Goal: Task Accomplishment & Management: Complete application form

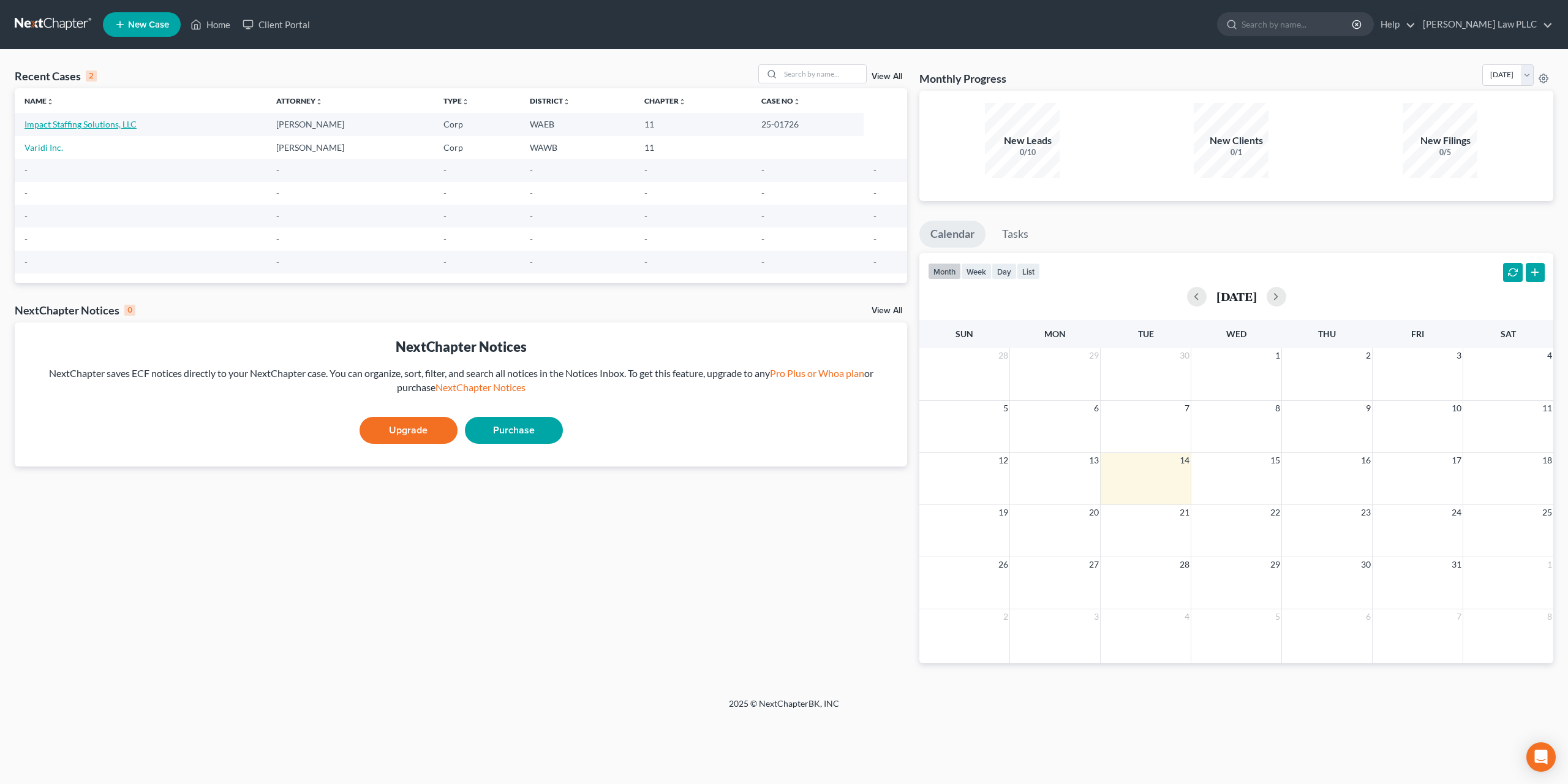
click at [83, 119] on link "Impact Staffing Solutions, LLC" at bounding box center [81, 123] width 112 height 10
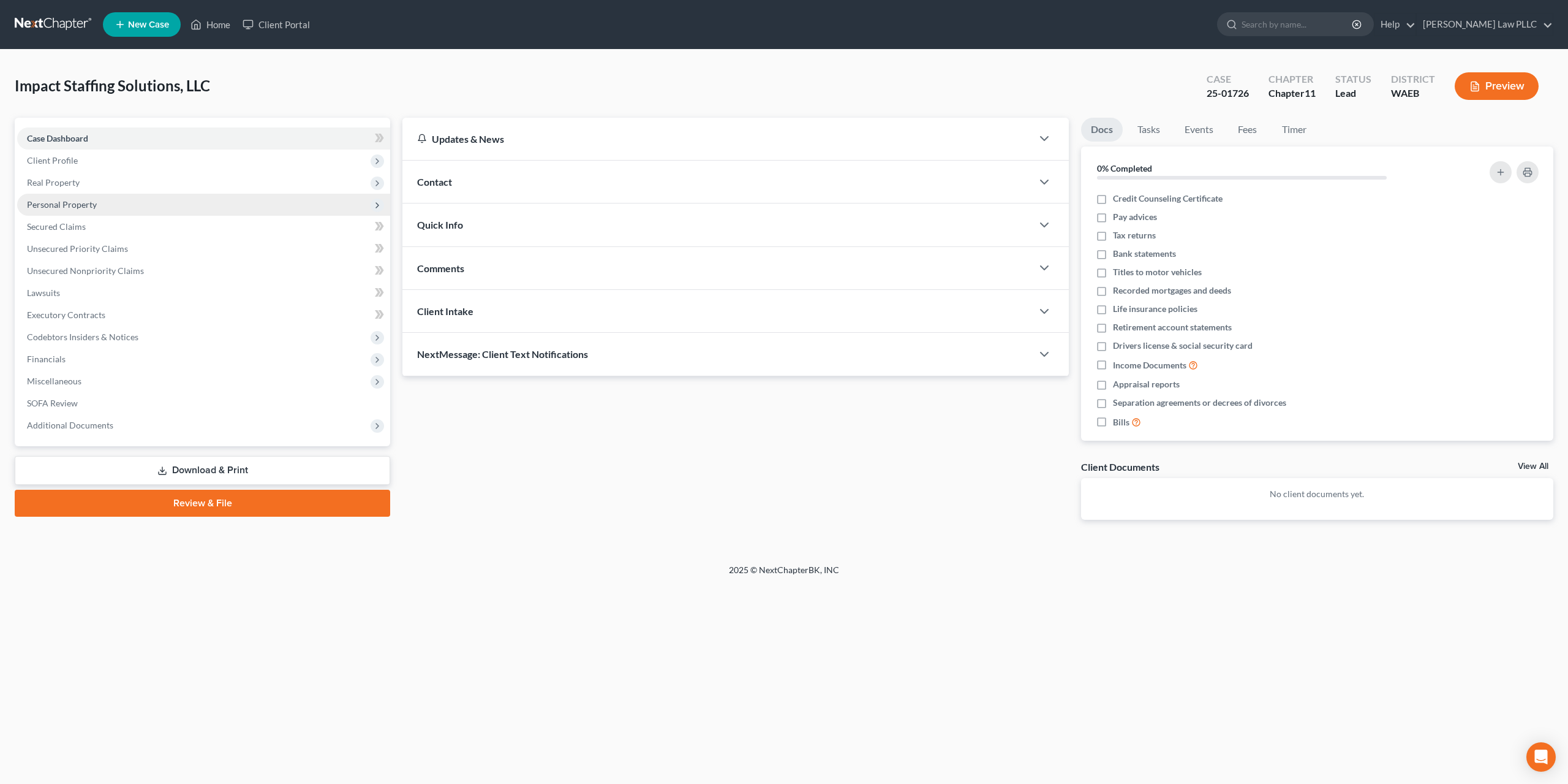
click at [62, 199] on span "Personal Property" at bounding box center [62, 204] width 70 height 10
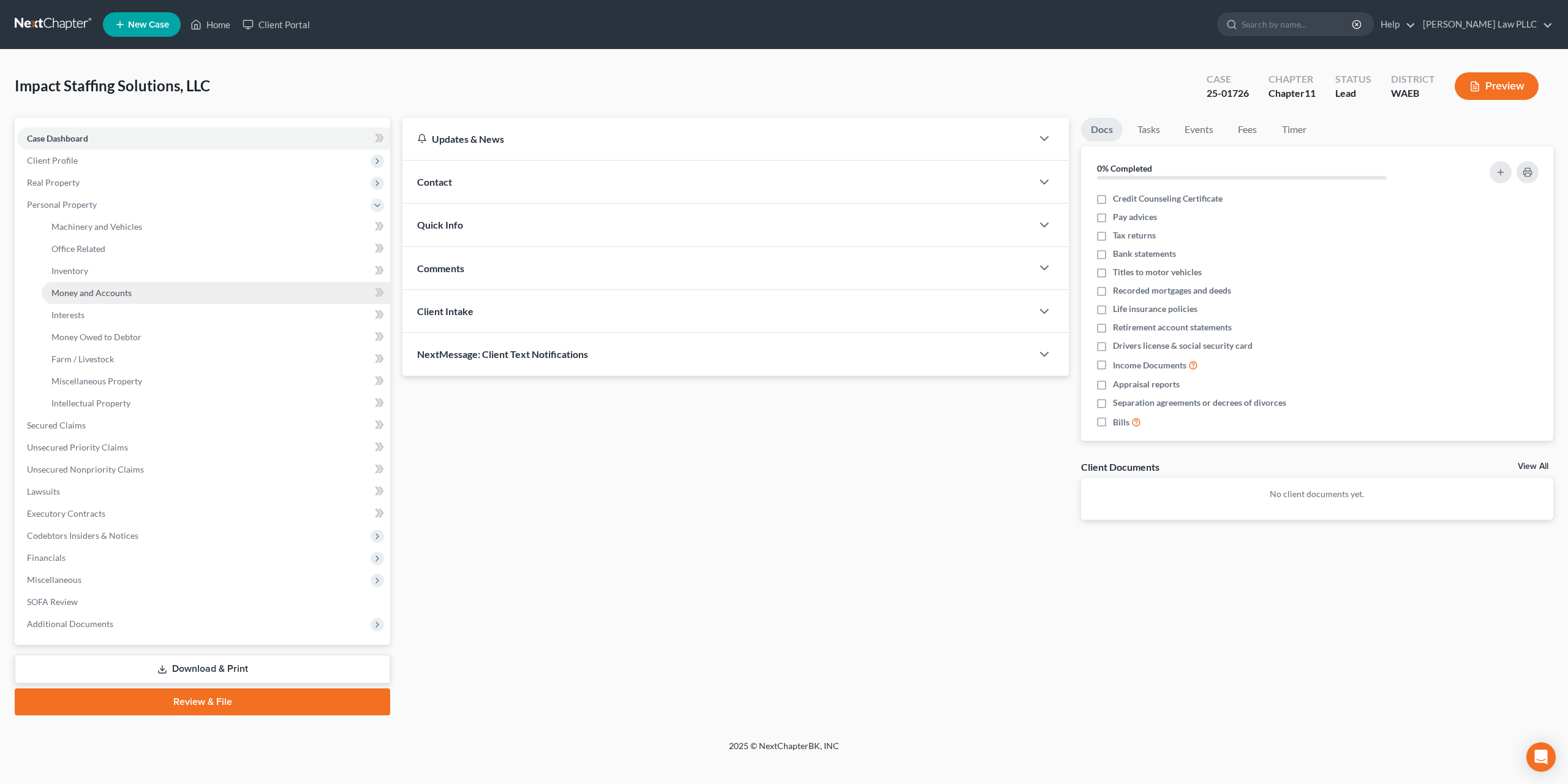
click at [96, 287] on span "Money and Accounts" at bounding box center [91, 292] width 80 height 10
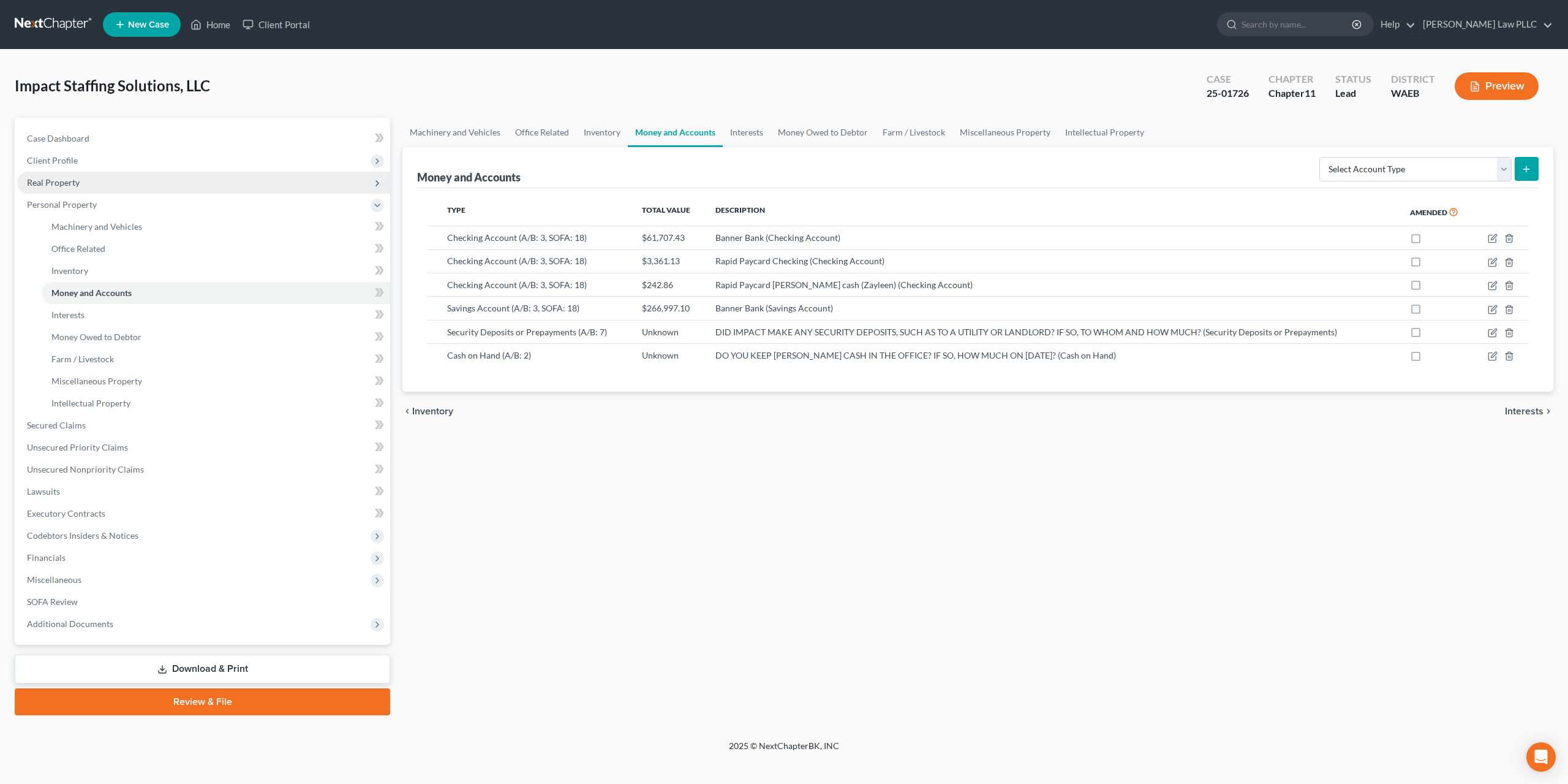
click at [56, 177] on span "Real Property" at bounding box center [53, 181] width 53 height 10
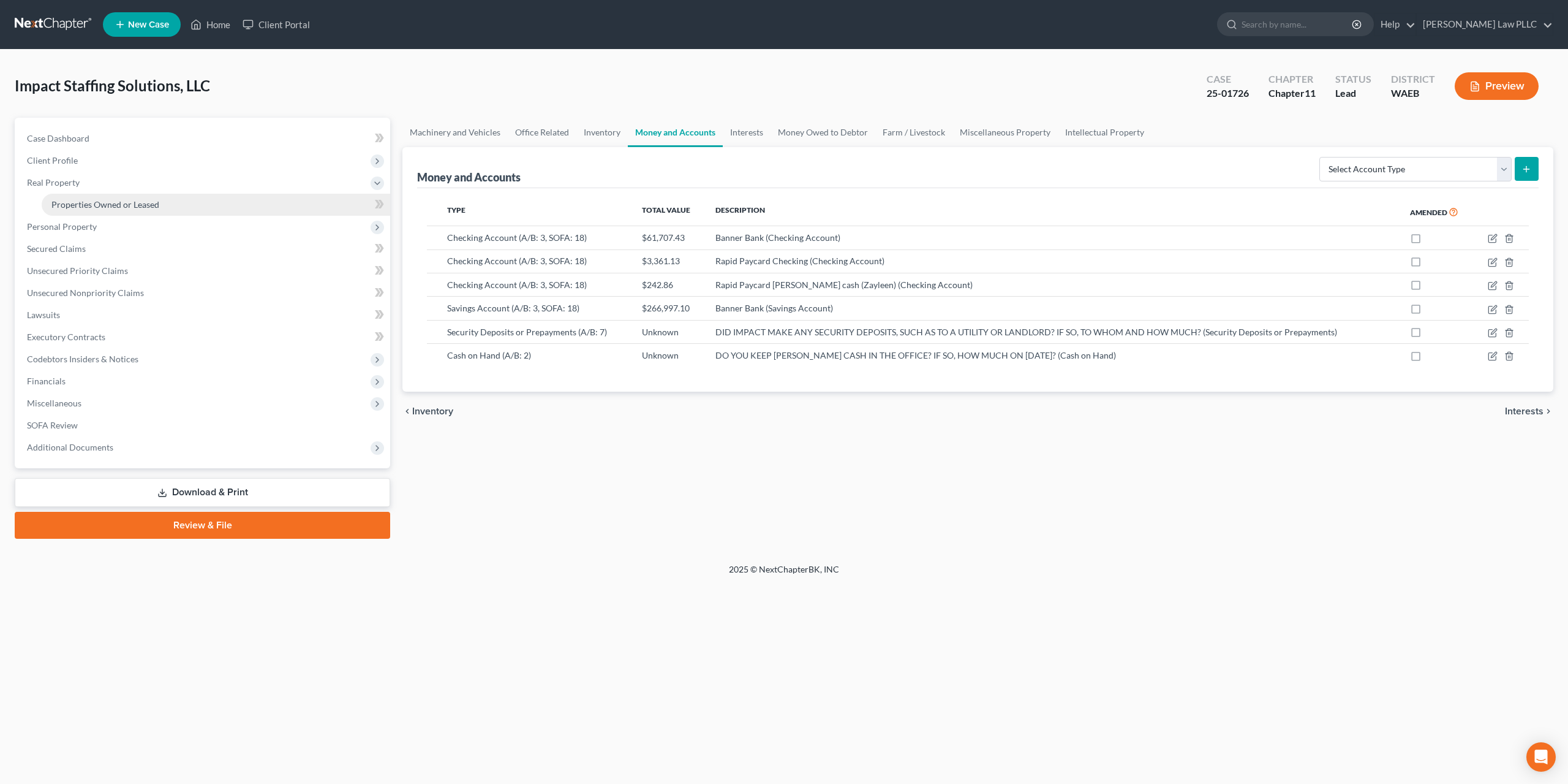
click at [103, 199] on span "Properties Owned or Leased" at bounding box center [105, 204] width 108 height 10
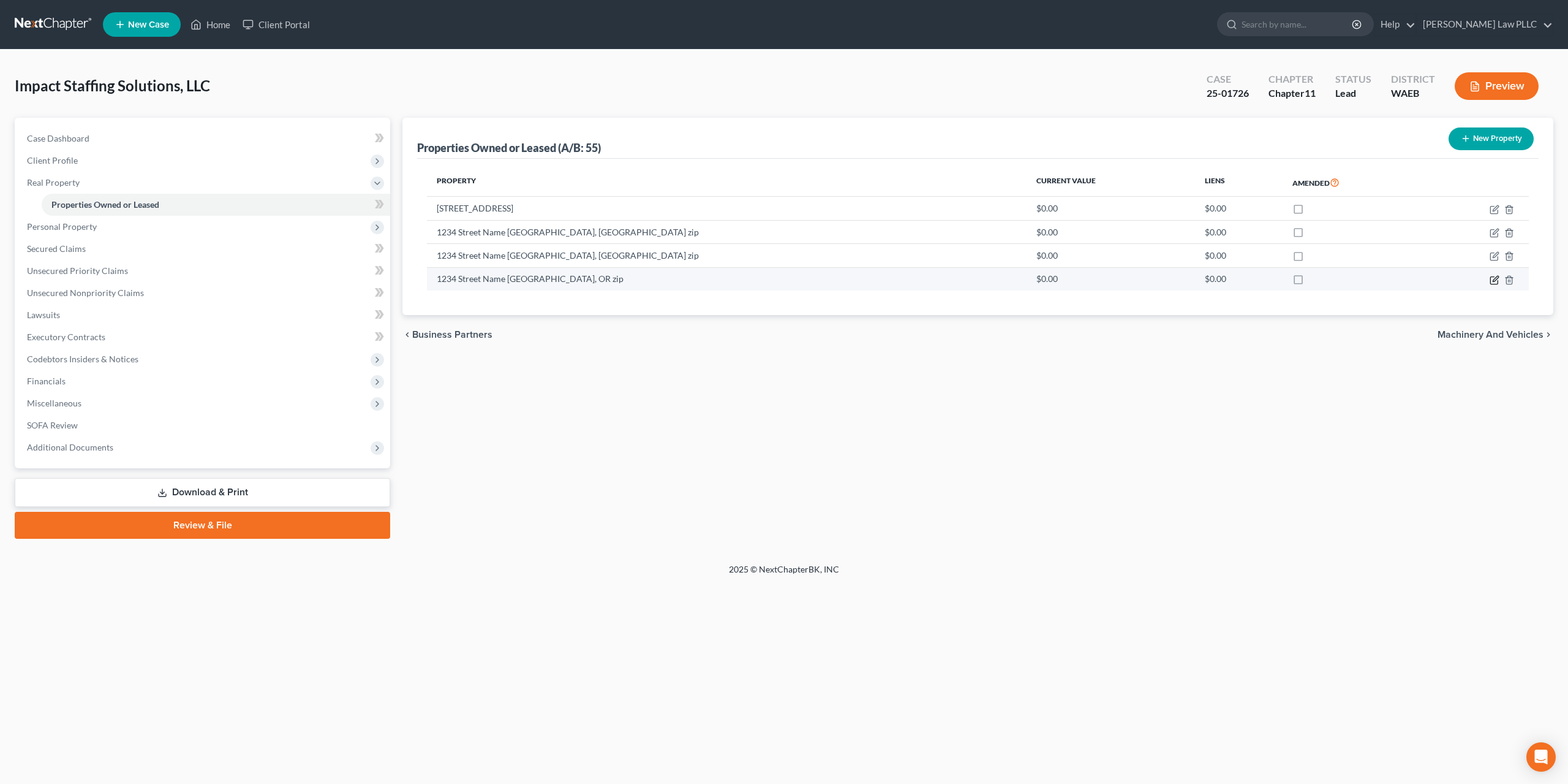
click at [1499, 275] on icon "button" at bounding box center [1496, 278] width 6 height 6
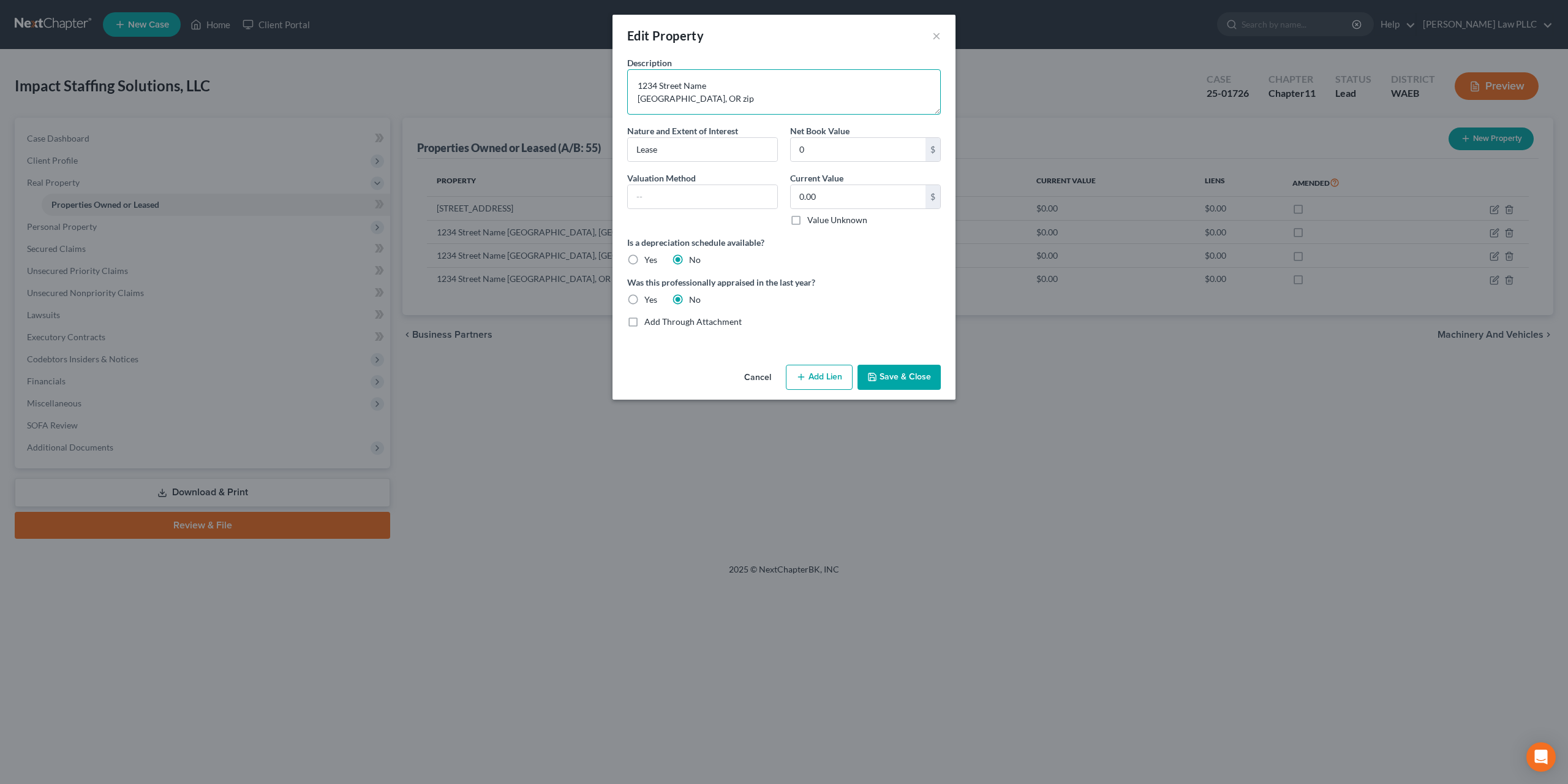
click at [720, 77] on textarea "1234 Street Name [GEOGRAPHIC_DATA], OR zip" at bounding box center [784, 91] width 313 height 45
type textarea "[STREET_ADDRESS]"
click at [879, 365] on button "Save & Close" at bounding box center [899, 378] width 83 height 26
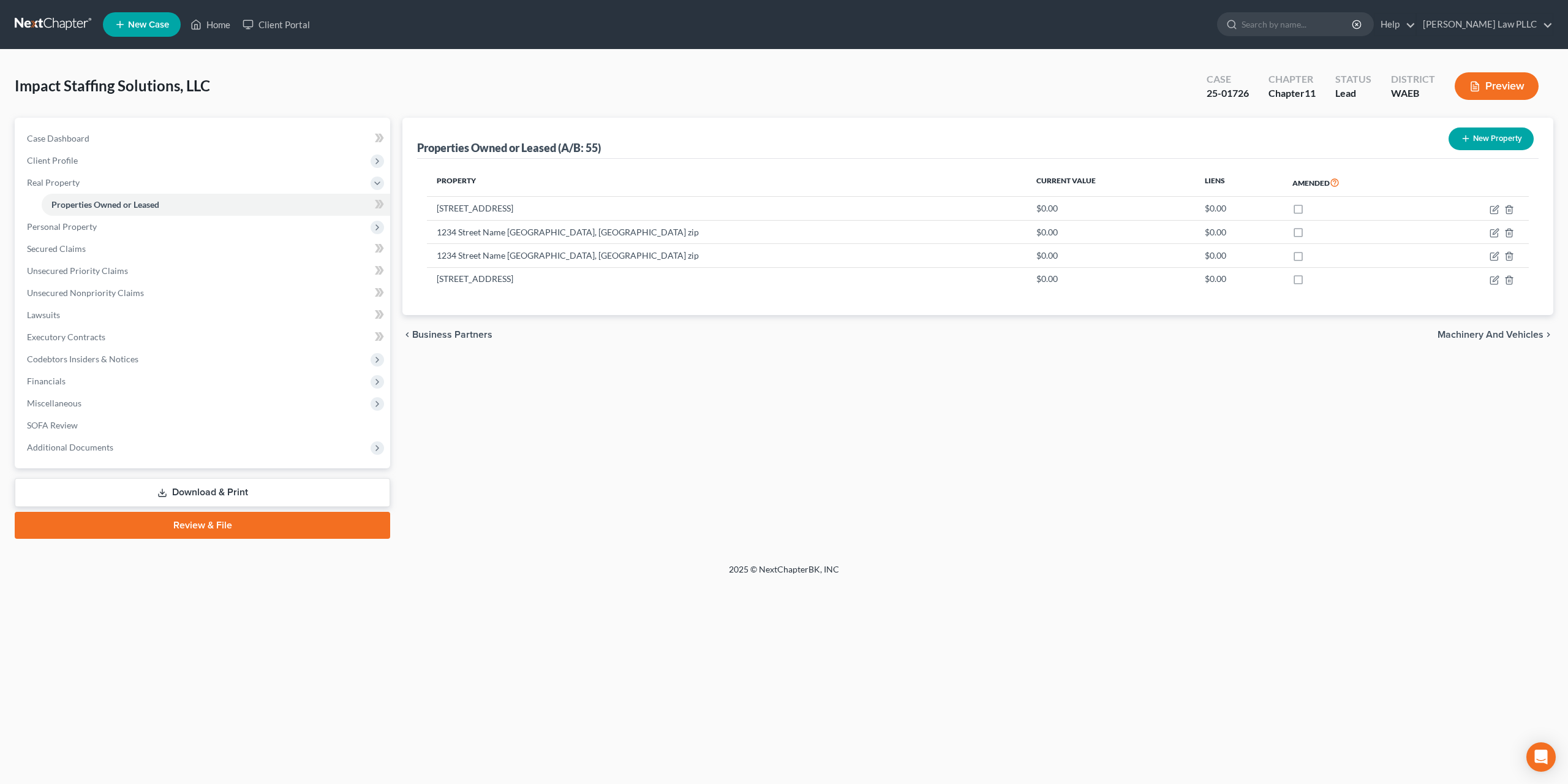
click at [1497, 127] on button "New Property" at bounding box center [1492, 138] width 85 height 23
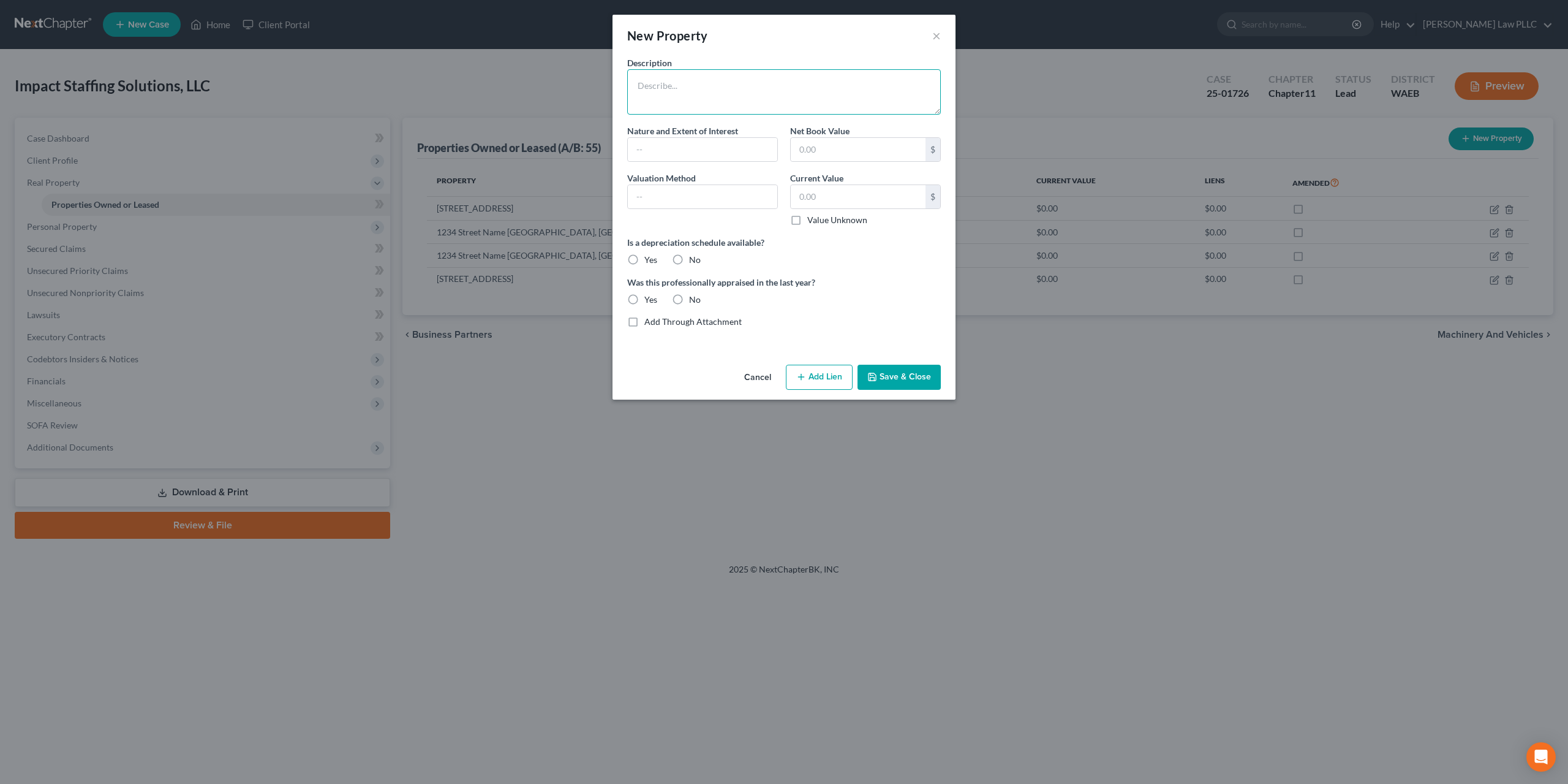
click at [707, 71] on textarea at bounding box center [784, 91] width 313 height 45
type textarea "[STREET_ADDRESS][PERSON_NAME]"
type input "l"
type input "Lease"
type input "0.00"
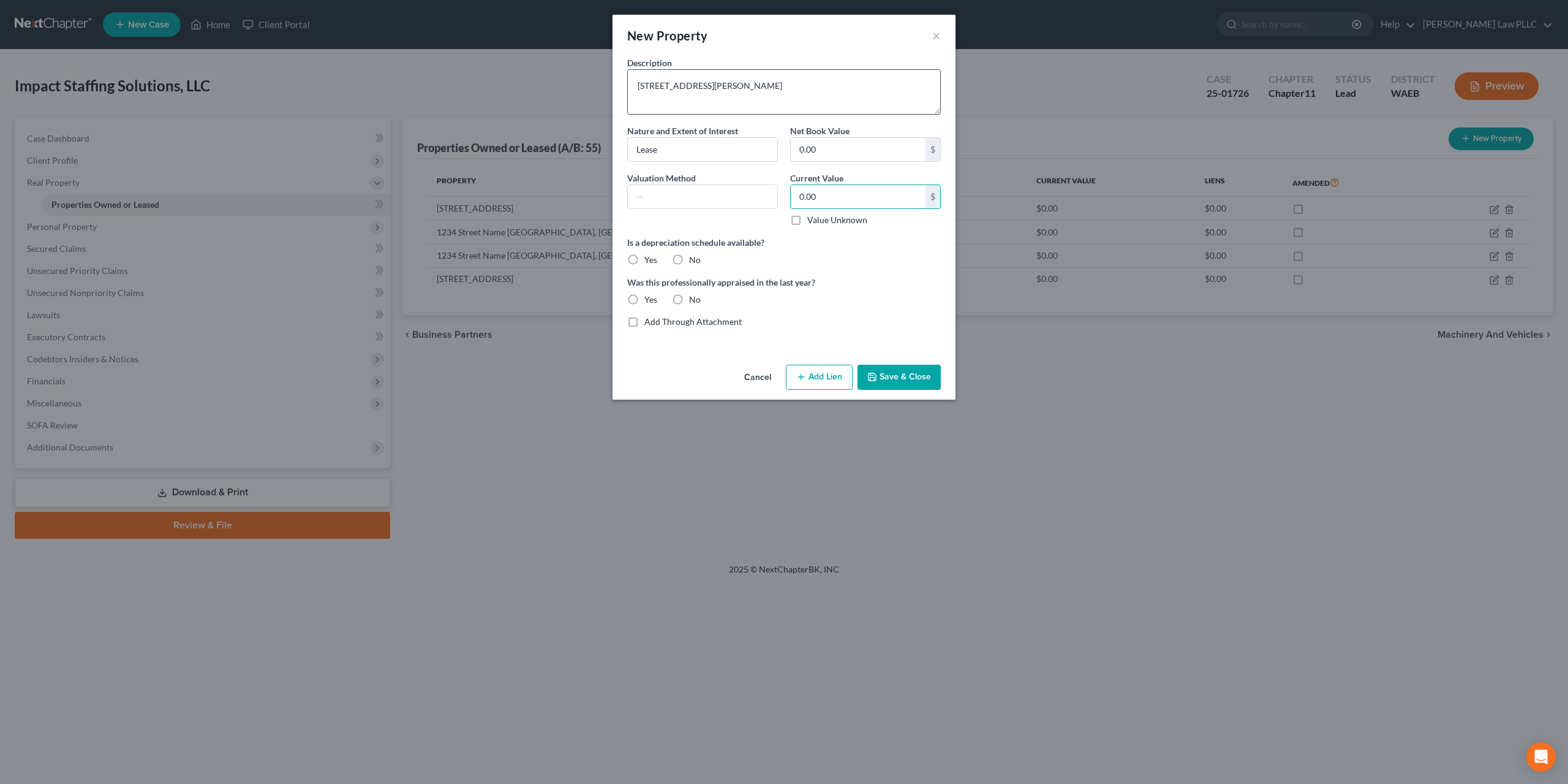
type input "0.00"
click at [692, 253] on label "No" at bounding box center [695, 259] width 12 height 12
click at [694, 253] on input "No" at bounding box center [697, 257] width 8 height 8
radio input "true"
click at [691, 294] on label "No" at bounding box center [695, 299] width 12 height 12
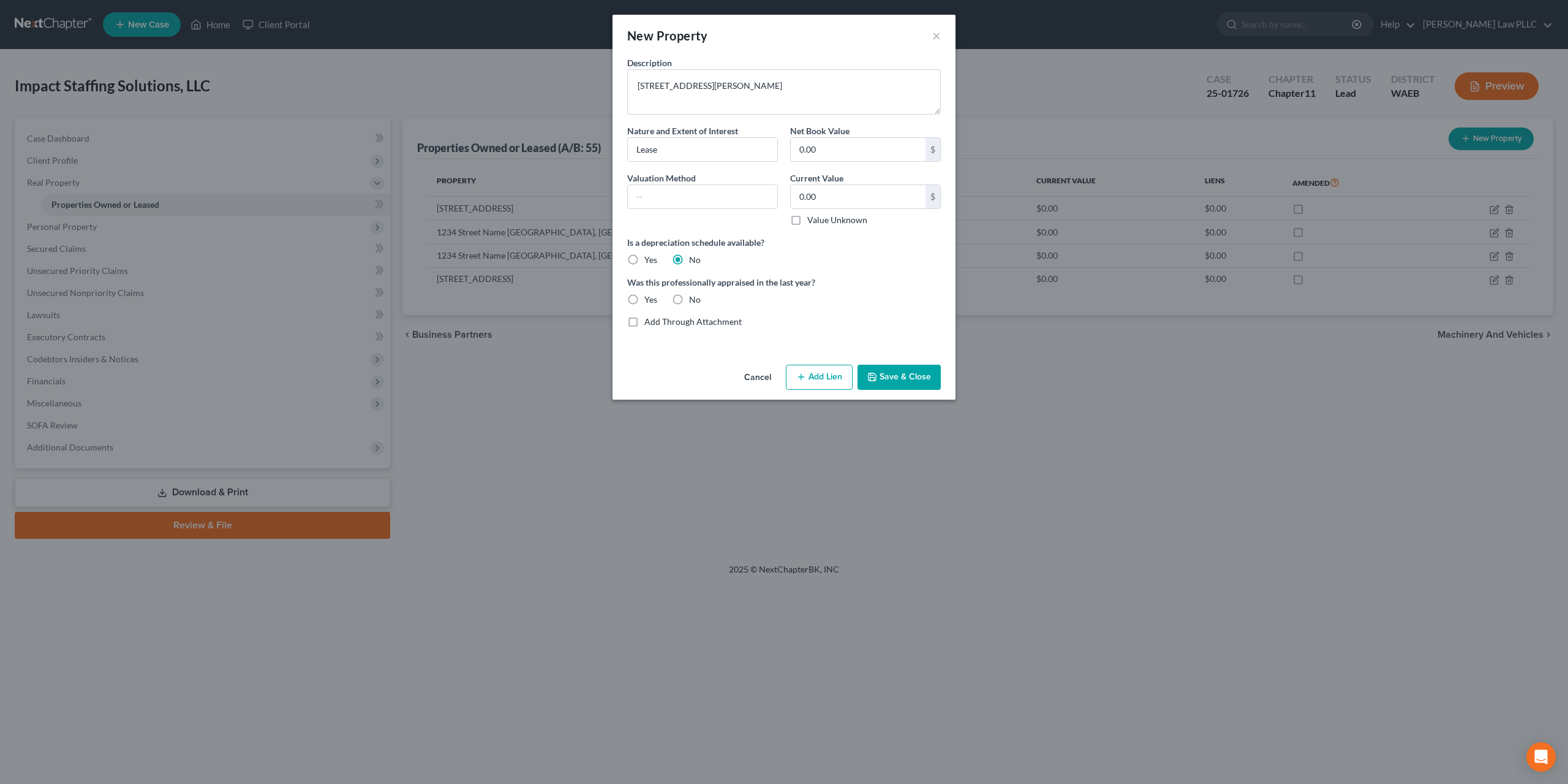
click at [694, 294] on input "No" at bounding box center [697, 298] width 8 height 8
radio input "true"
click at [888, 365] on button "Save & Close" at bounding box center [899, 378] width 83 height 26
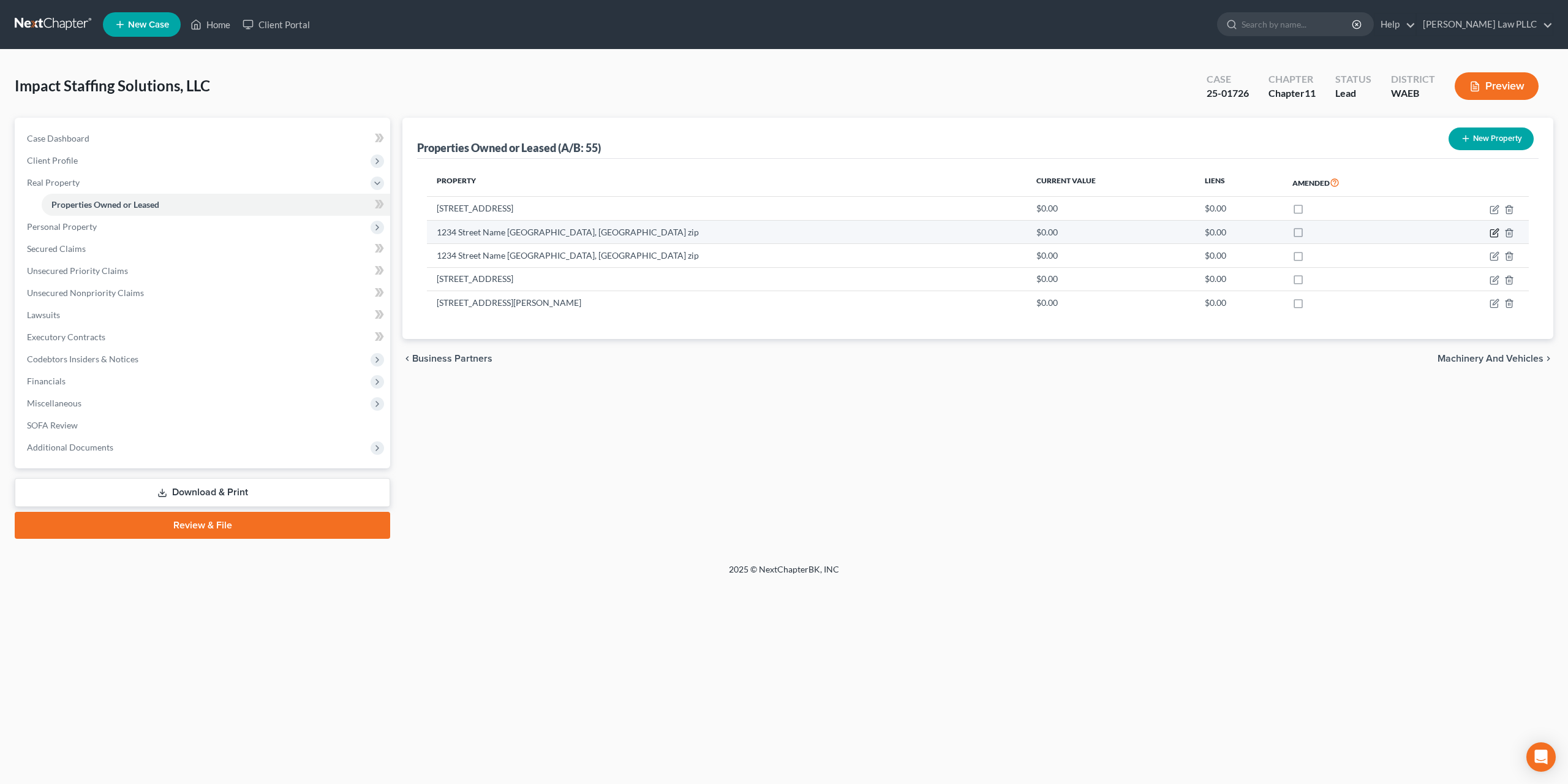
click at [1500, 228] on icon "button" at bounding box center [1494, 232] width 10 height 10
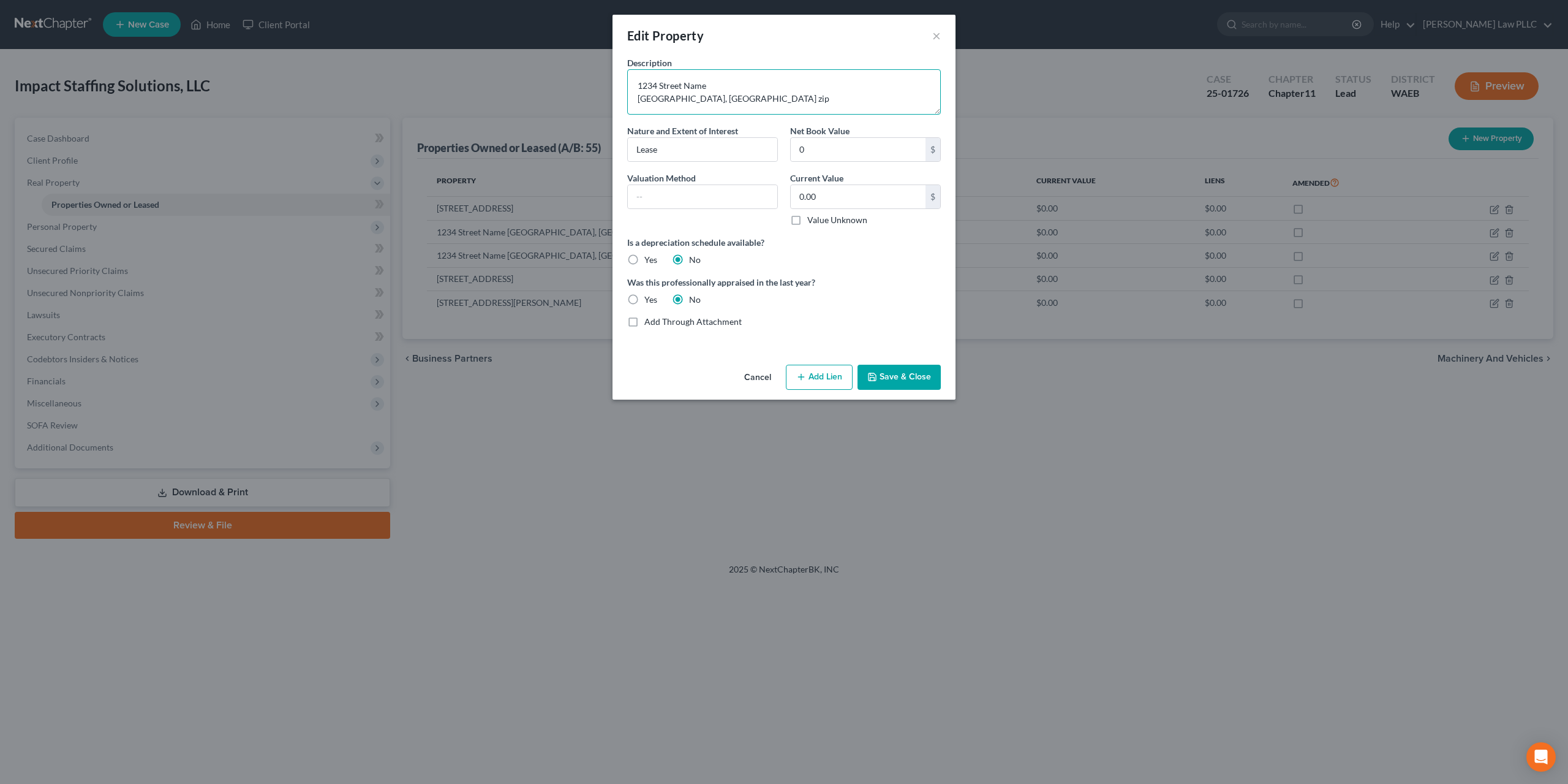
click at [720, 72] on textarea "1234 Street Name [GEOGRAPHIC_DATA], [GEOGRAPHIC_DATA] zip" at bounding box center [784, 91] width 313 height 45
type textarea "[STREET_ADDRESS]"
click at [883, 365] on button "Save & Close" at bounding box center [899, 378] width 83 height 26
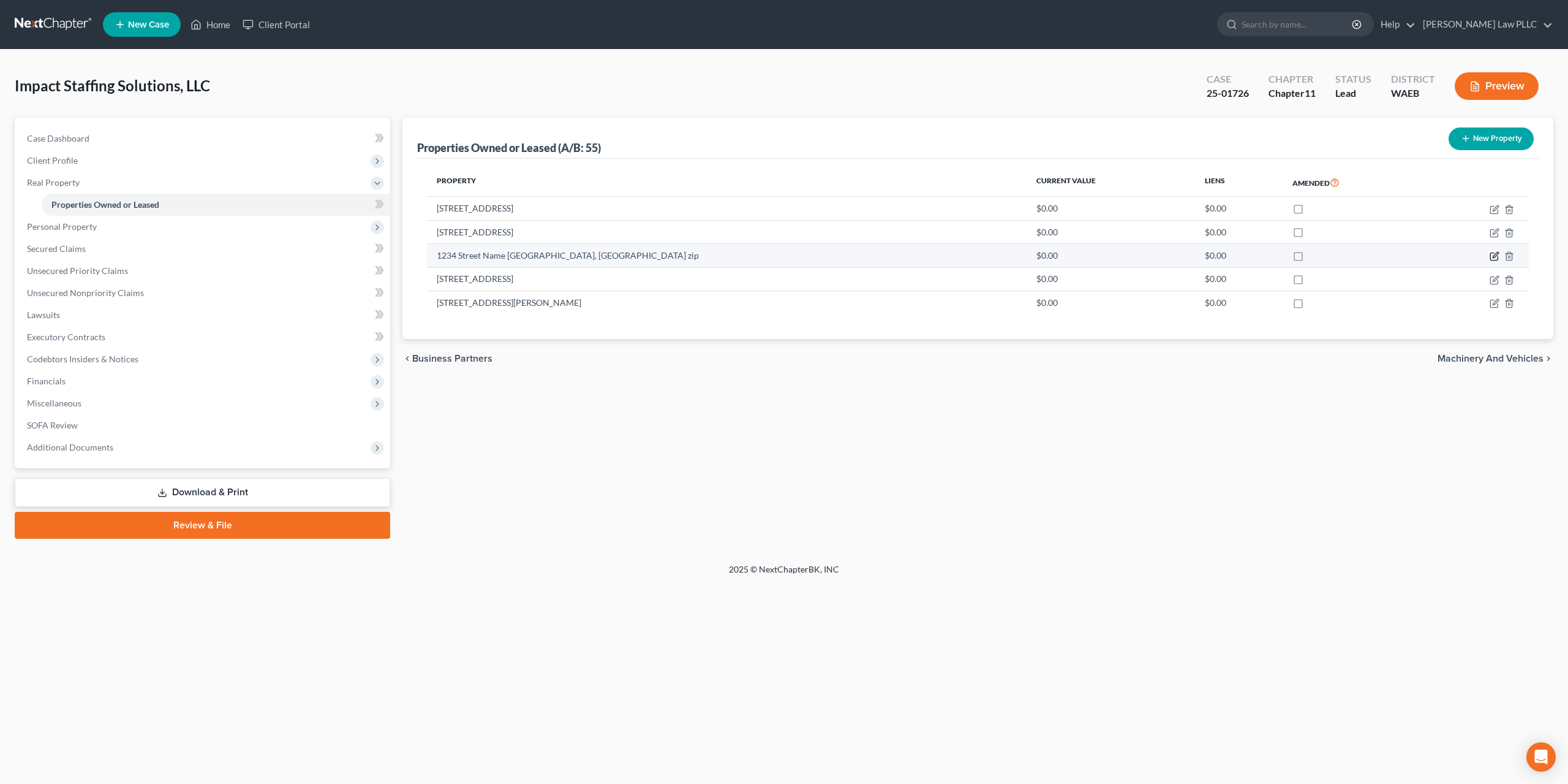
click at [1500, 252] on icon "button" at bounding box center [1494, 256] width 10 height 10
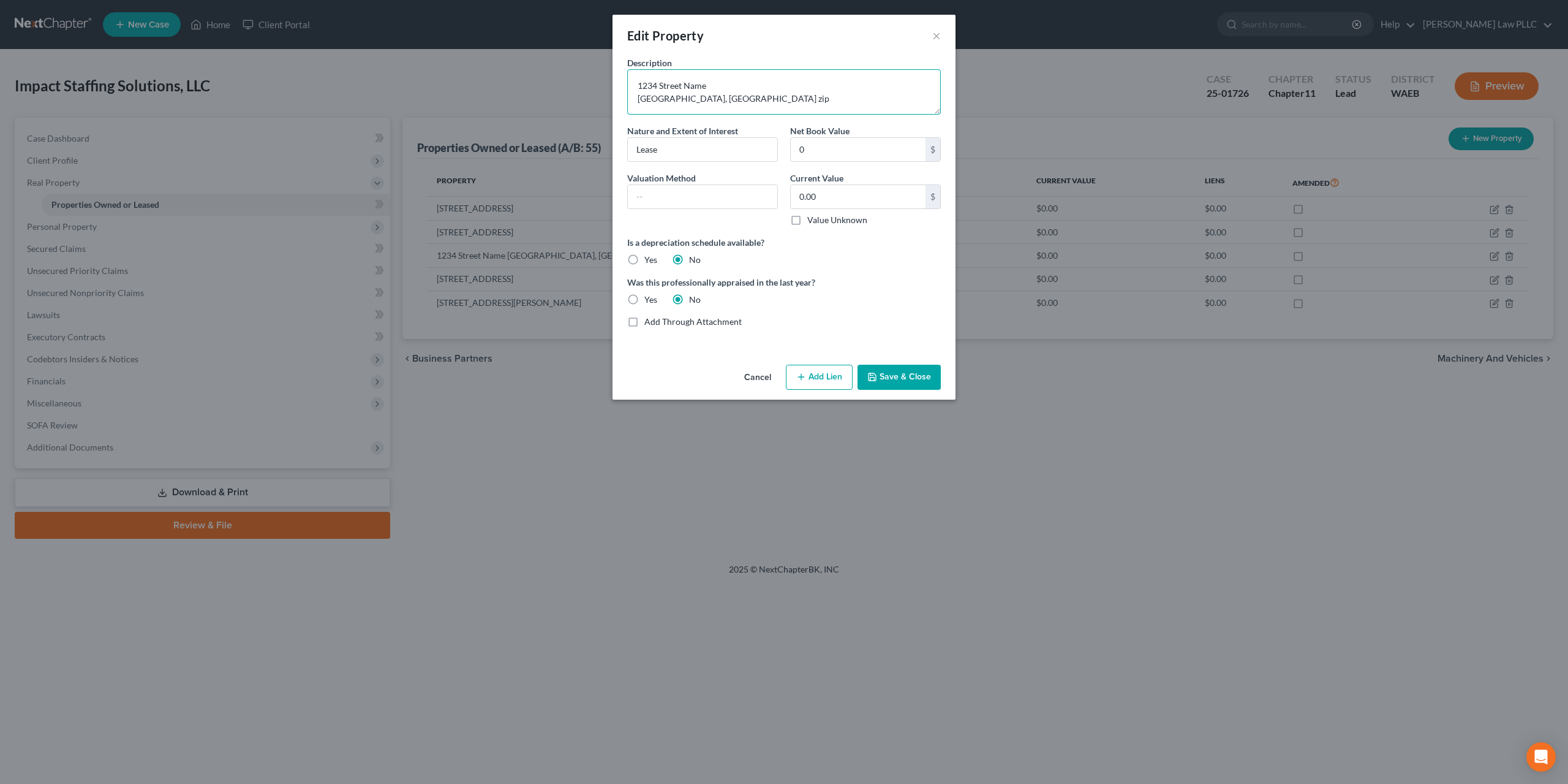
click at [732, 72] on textarea "1234 Street Name [GEOGRAPHIC_DATA], [GEOGRAPHIC_DATA] zip" at bounding box center [784, 91] width 313 height 45
type textarea "[STREET_ADDRESS]"
click at [890, 365] on button "Save & Close" at bounding box center [899, 378] width 83 height 26
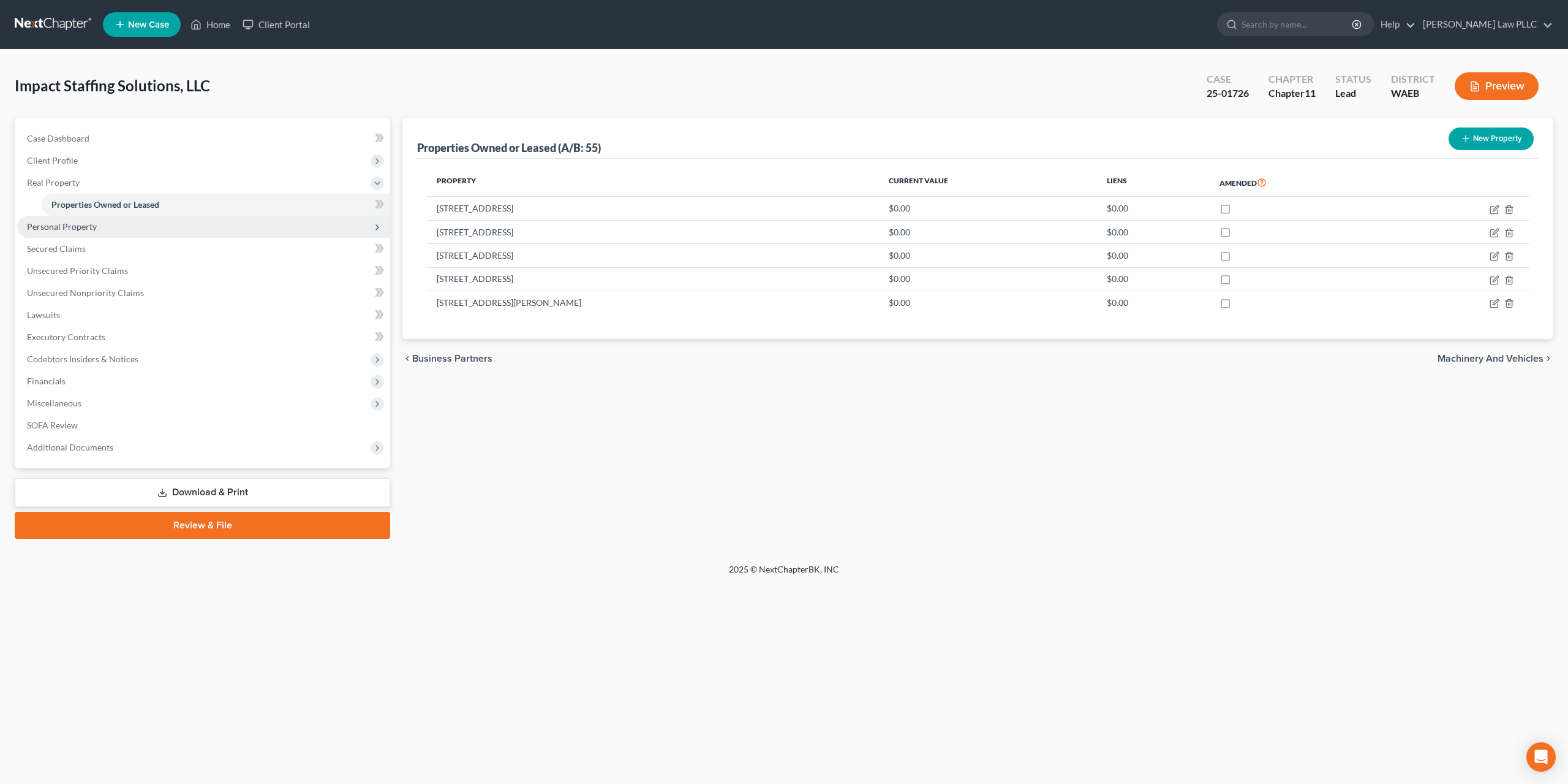
click at [66, 221] on span "Personal Property" at bounding box center [62, 226] width 70 height 10
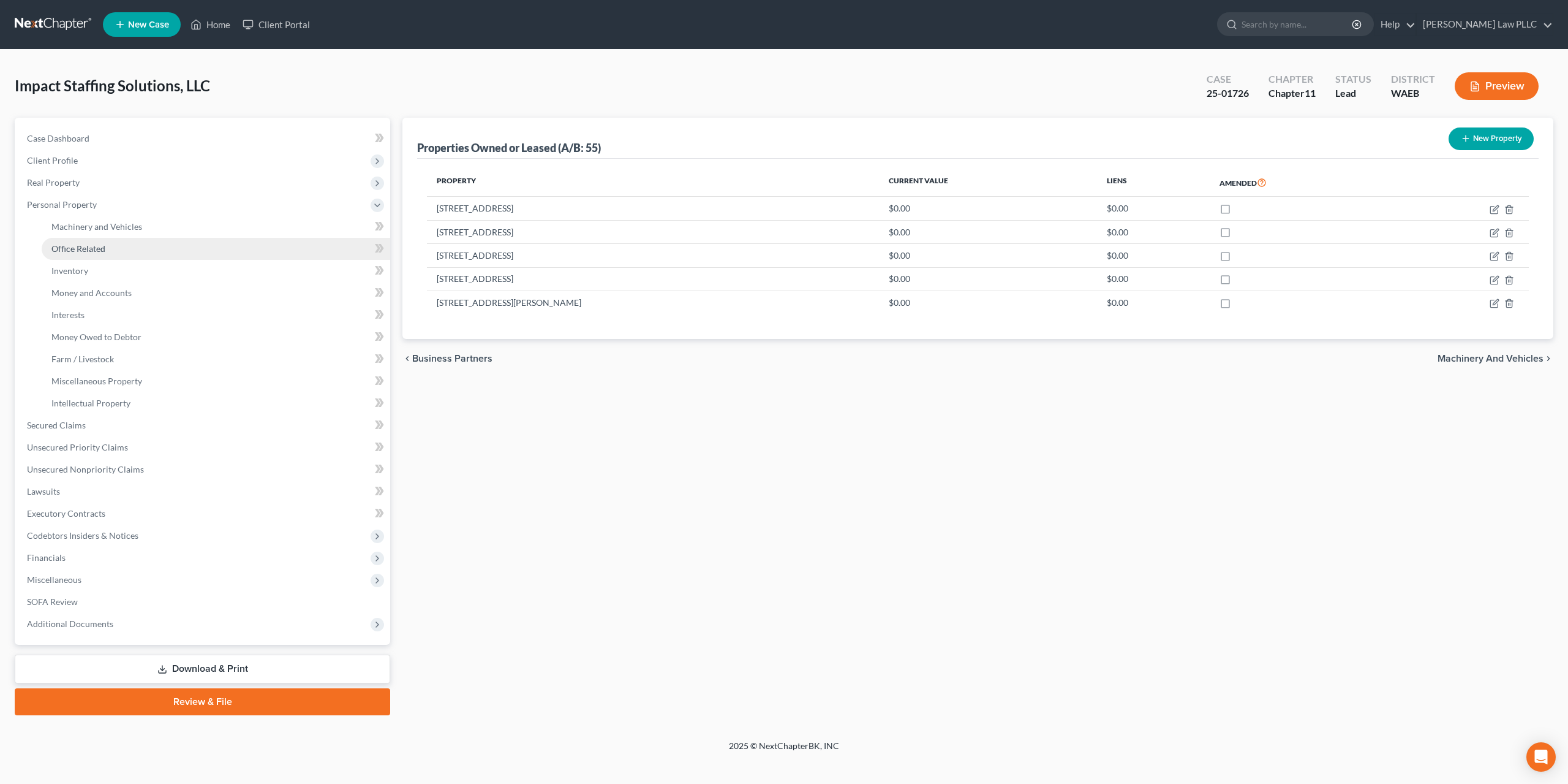
click at [76, 243] on span "Office Related" at bounding box center [78, 248] width 54 height 10
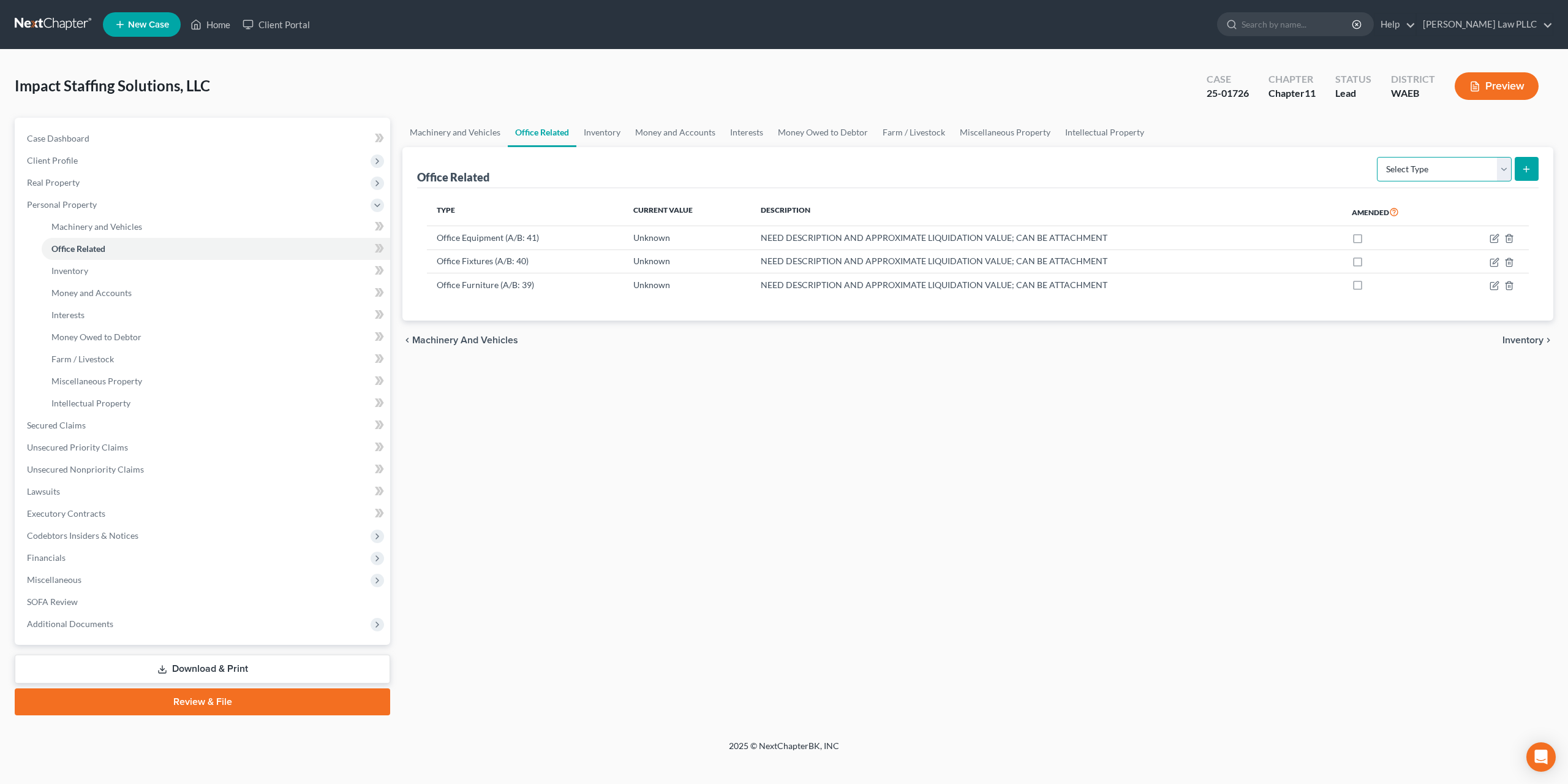
click at [1377, 157] on select "Select Type Collectibles (A/B: 42) Office Equipment (A/B: 41) Office Fixtures (…" at bounding box center [1445, 169] width 135 height 25
click at [1511, 157] on select "Select Type Collectibles (A/B: 42) Office Equipment (A/B: 41) Office Fixtures (…" at bounding box center [1445, 169] width 135 height 25
click at [577, 120] on link "Inventory" at bounding box center [603, 133] width 52 height 29
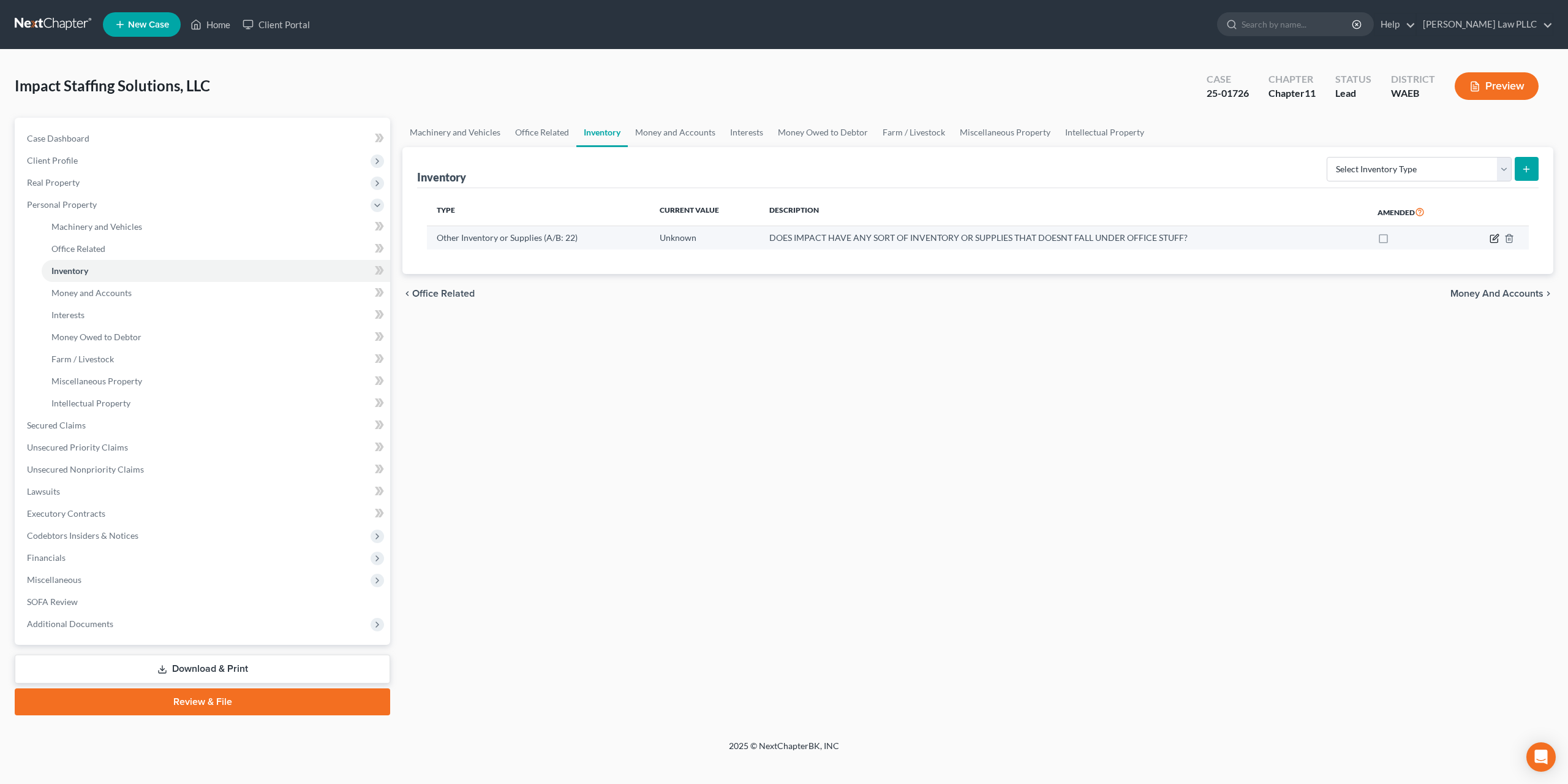
click at [1500, 233] on icon "button" at bounding box center [1494, 238] width 10 height 10
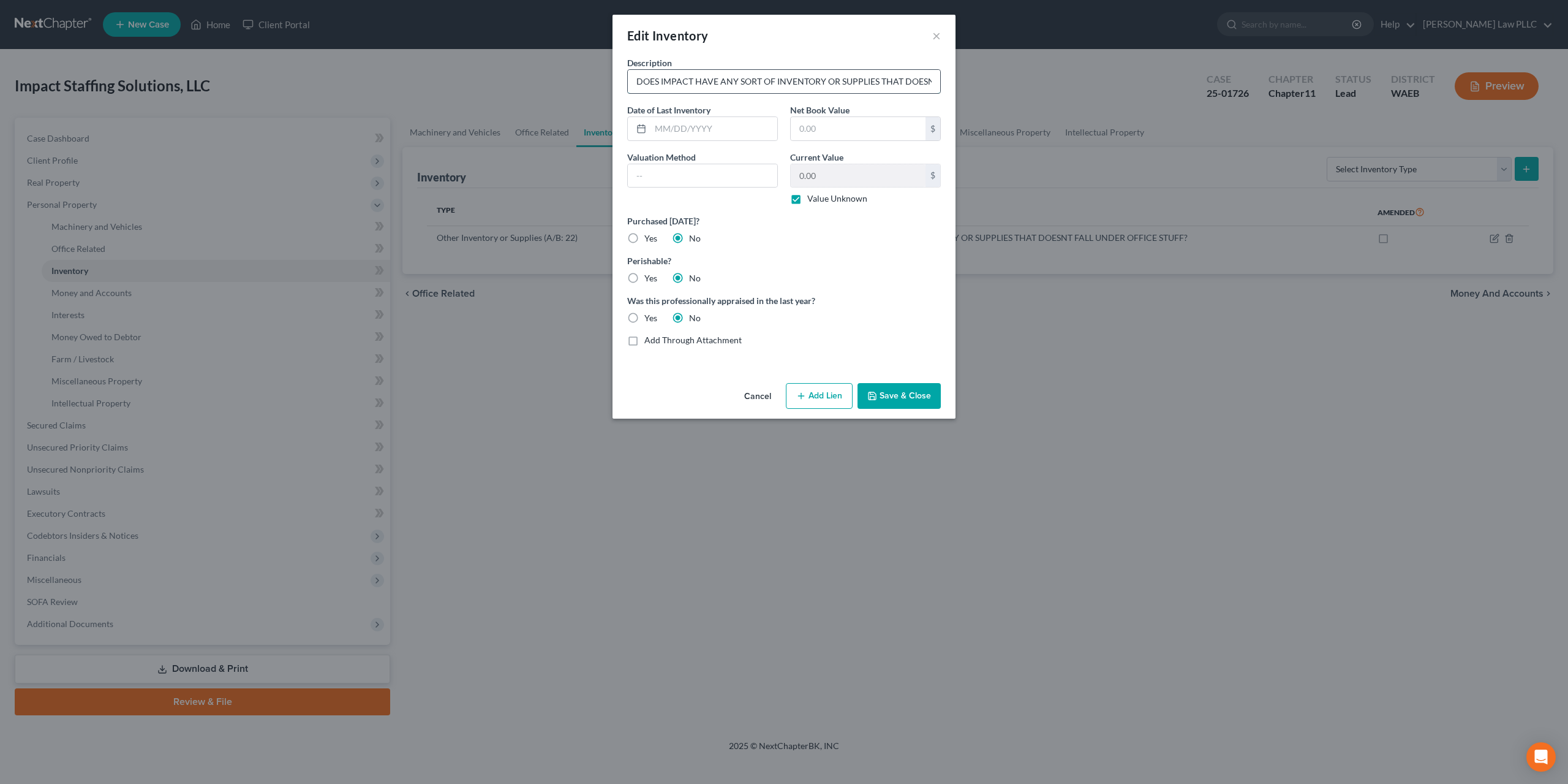
click at [653, 73] on input "DOES IMPACT HAVE ANY SORT OF INVENTORY OR SUPPLIES THAT DOESNT FALL UNDER OFFIC…" at bounding box center [784, 81] width 312 height 23
type input "General office supplies and personal protective equipment"
click at [841, 117] on input "text" at bounding box center [859, 128] width 135 height 23
type input "5,000"
click at [808, 193] on label "Value Unknown" at bounding box center [837, 198] width 60 height 12
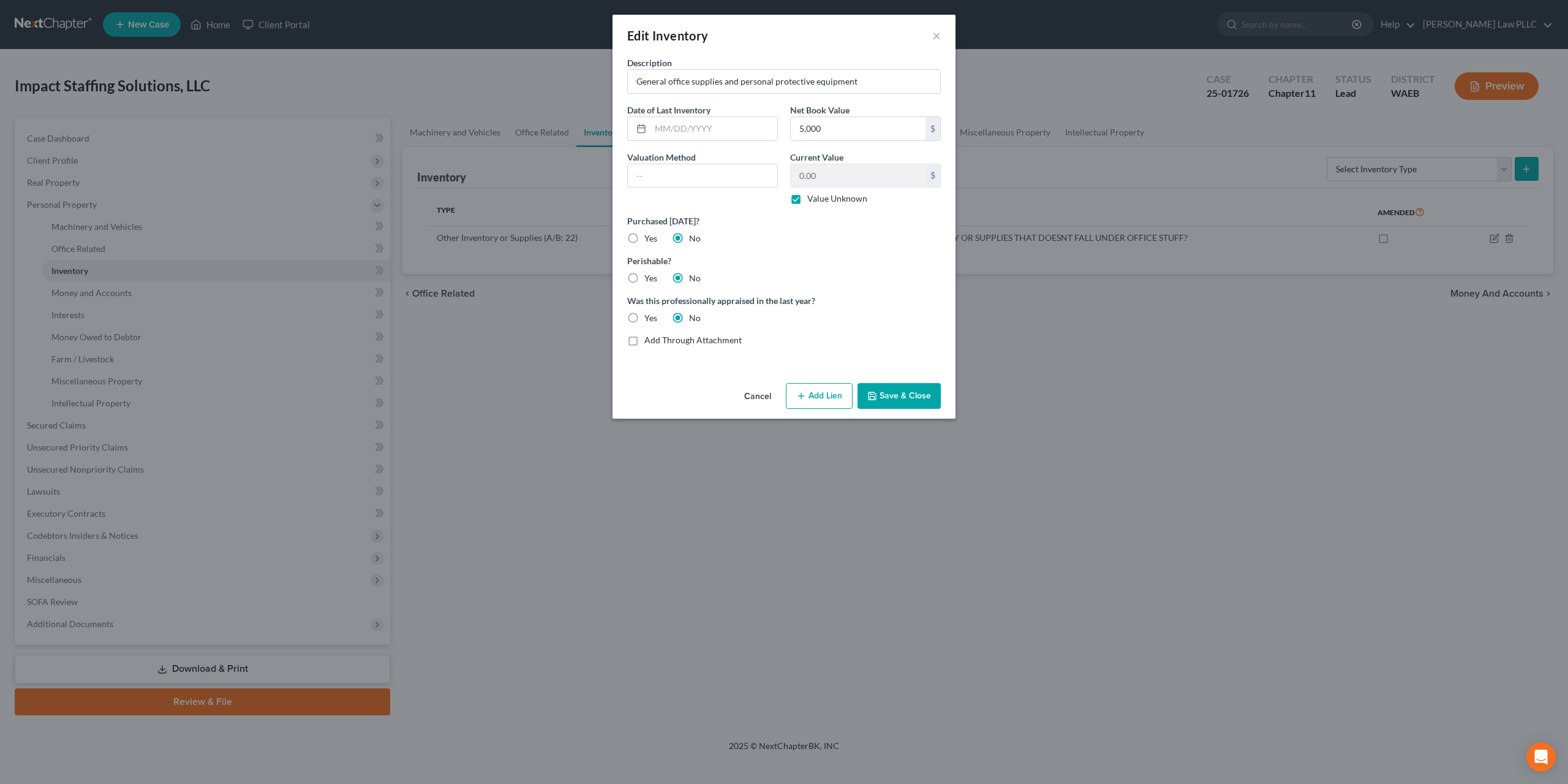
click at [813, 193] on input "Value Unknown" at bounding box center [816, 196] width 8 height 8
checkbox input "false"
click at [824, 164] on input "0.00" at bounding box center [859, 175] width 135 height 23
type input "5,000"
click at [877, 70] on input "General office supplies and personal protective equipment" at bounding box center [784, 81] width 312 height 23
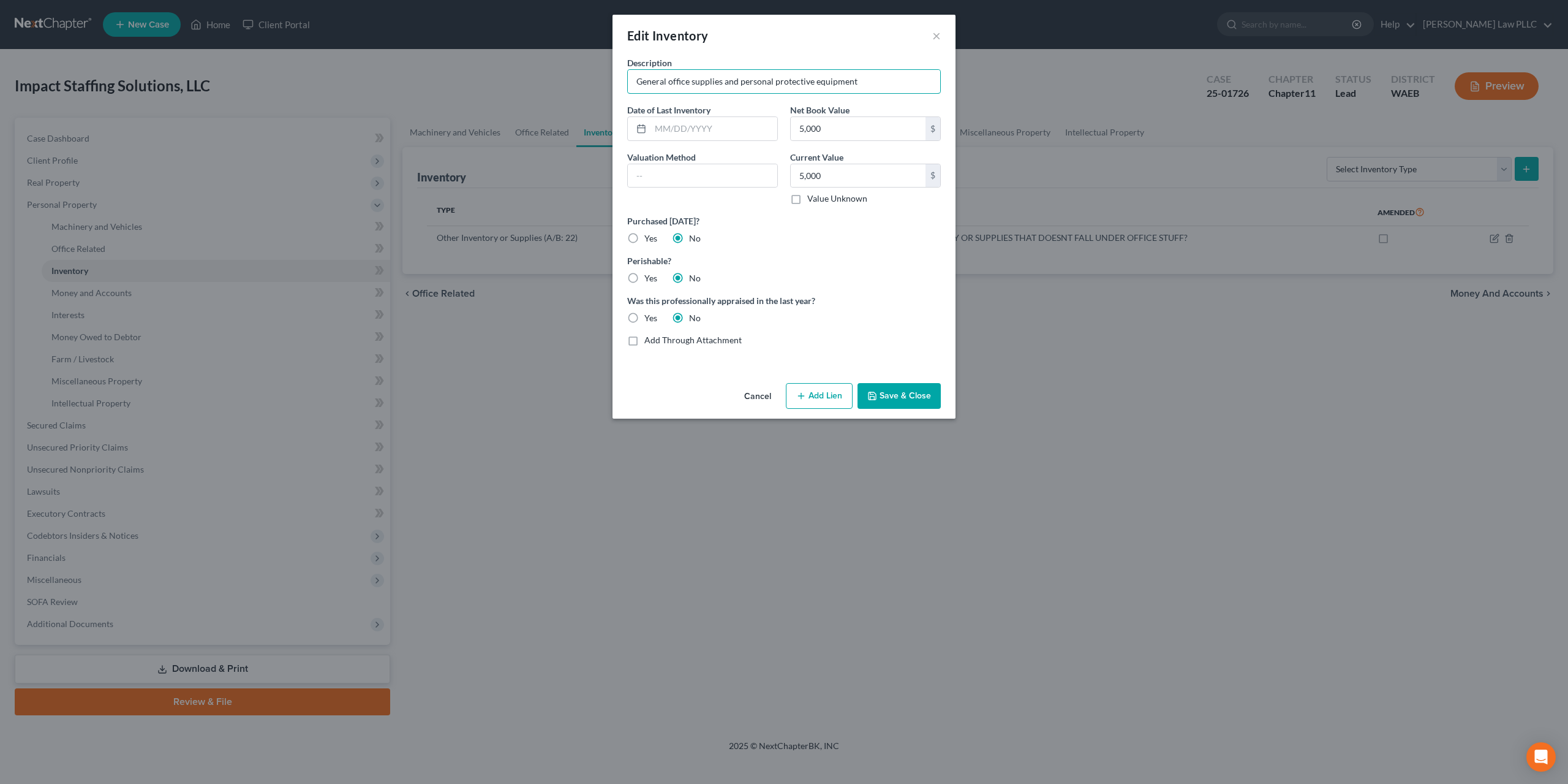
type input "General office supplies and personal protective equipment"
click at [872, 383] on button "Save & Close" at bounding box center [899, 396] width 83 height 26
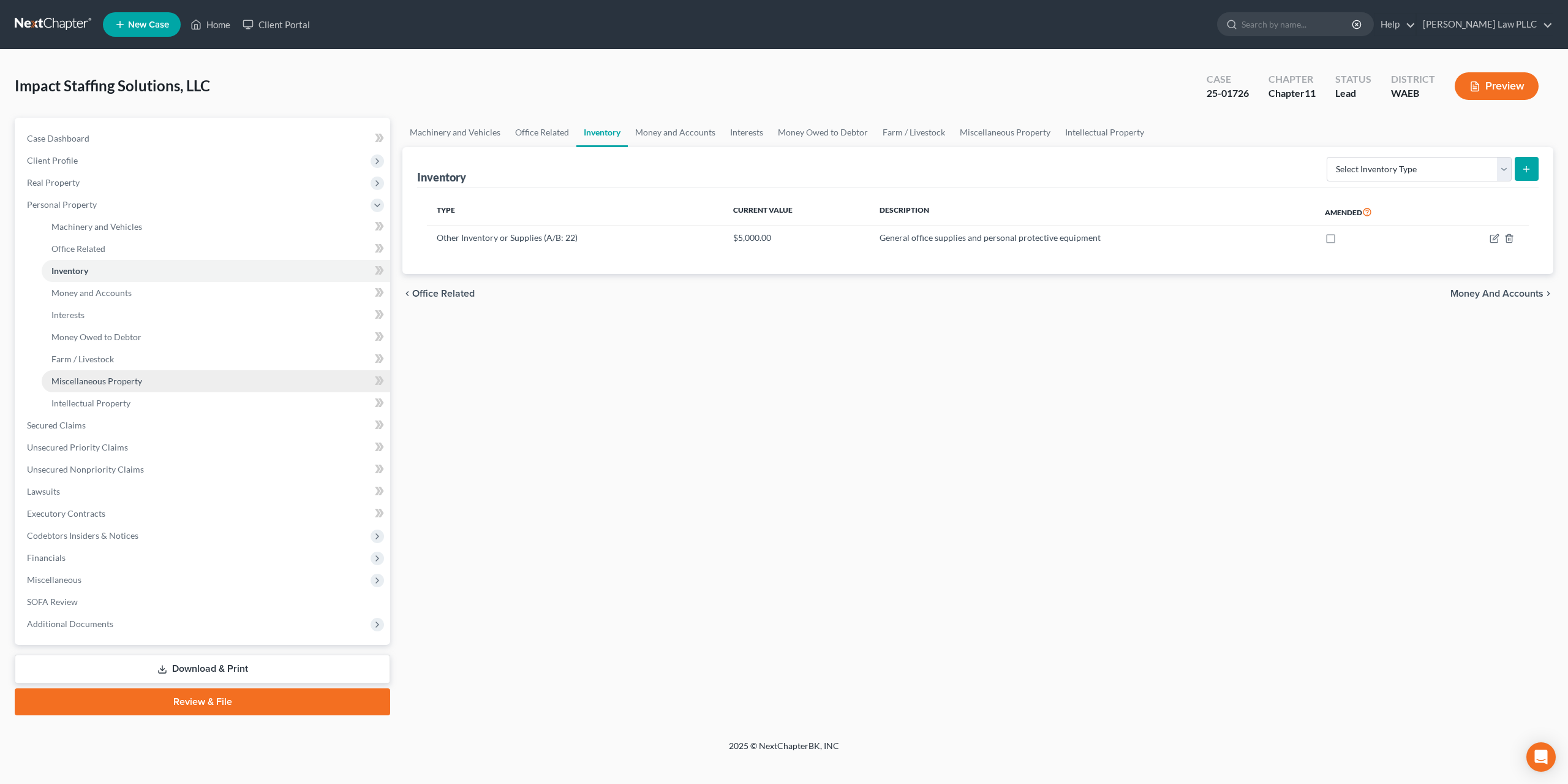
click at [106, 376] on span "Miscellaneous Property" at bounding box center [97, 380] width 90 height 10
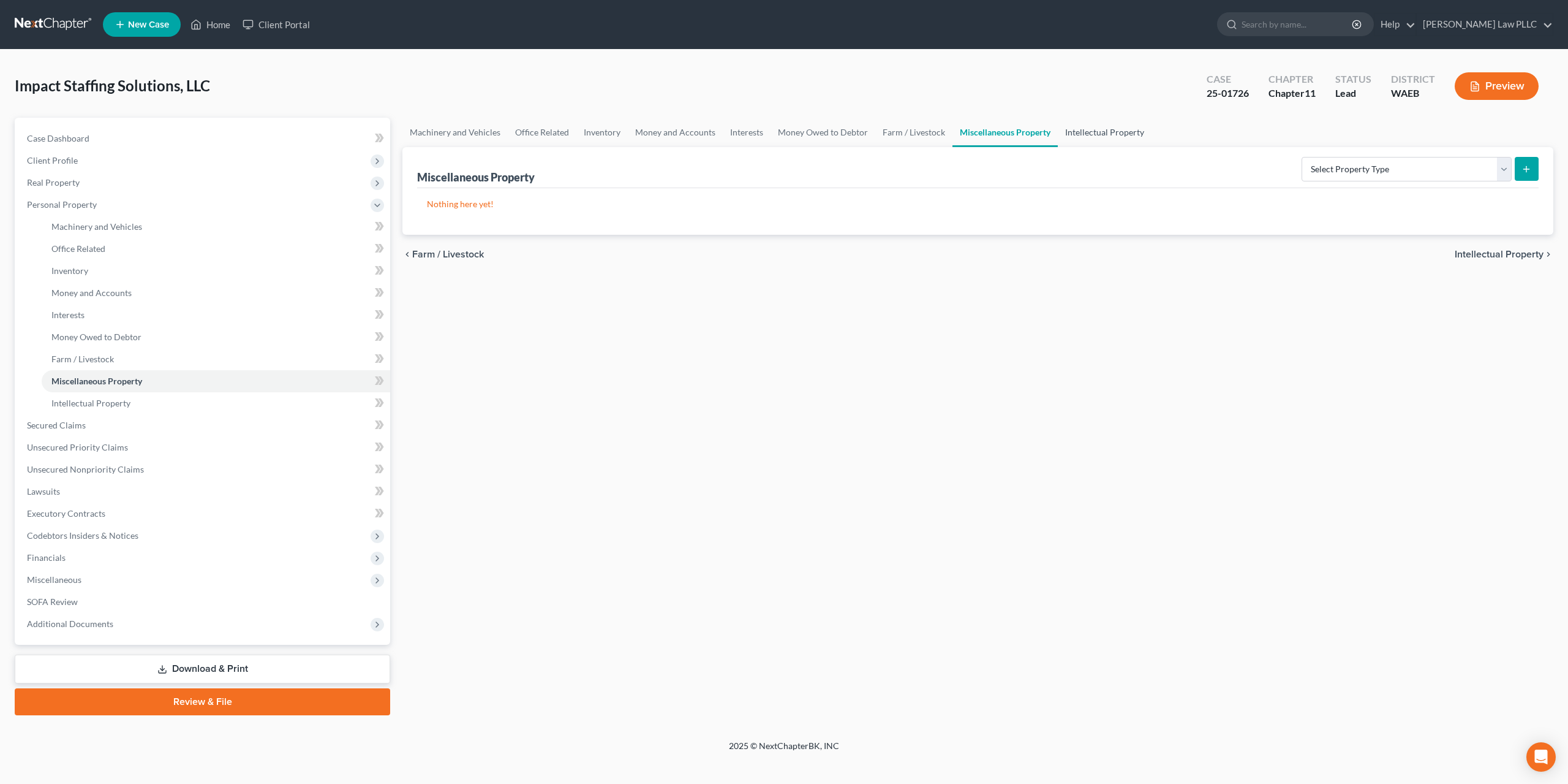
click at [1059, 120] on link "Intellectual Property" at bounding box center [1106, 133] width 94 height 29
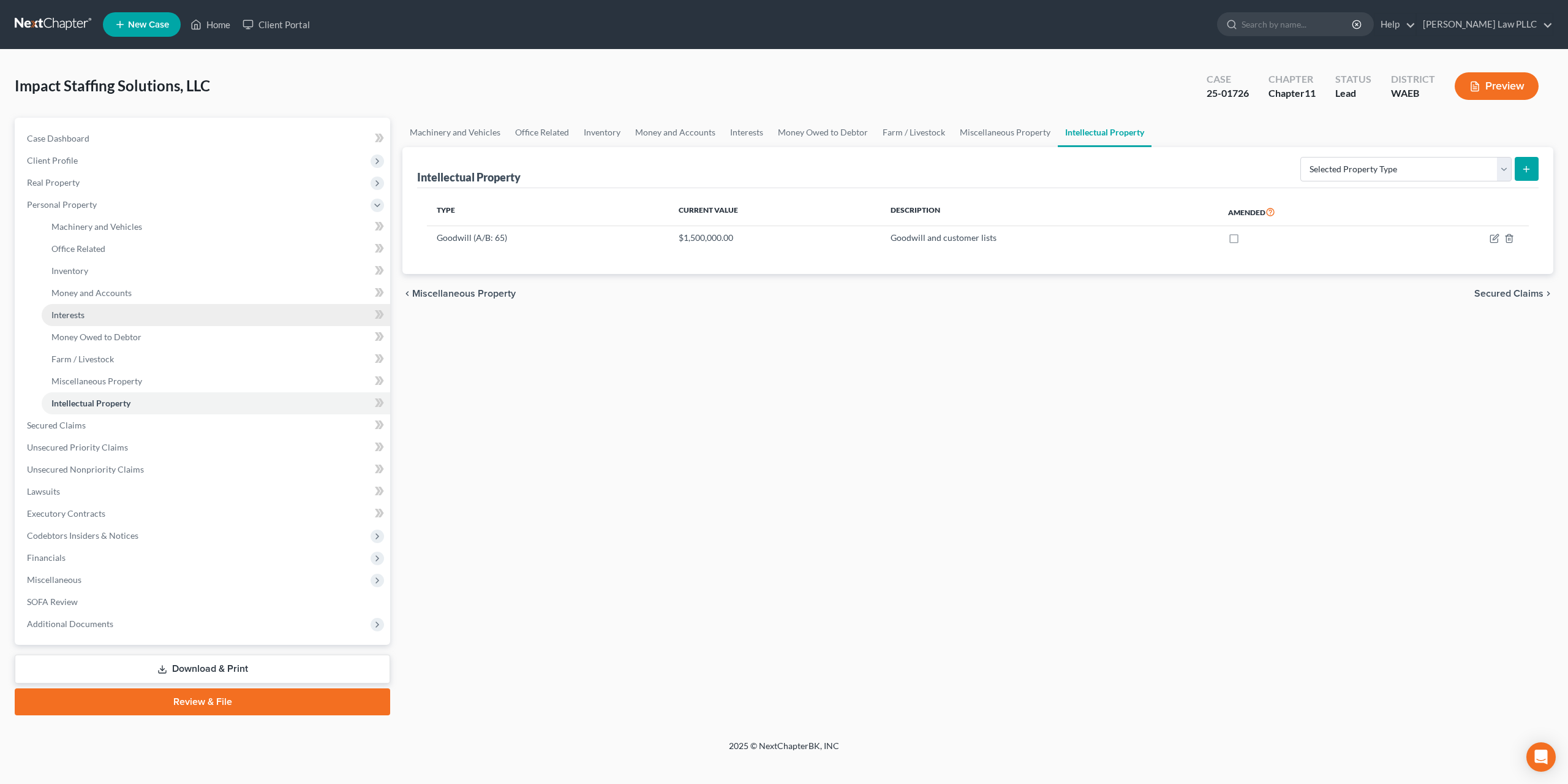
click at [85, 304] on link "Interests" at bounding box center [216, 315] width 348 height 22
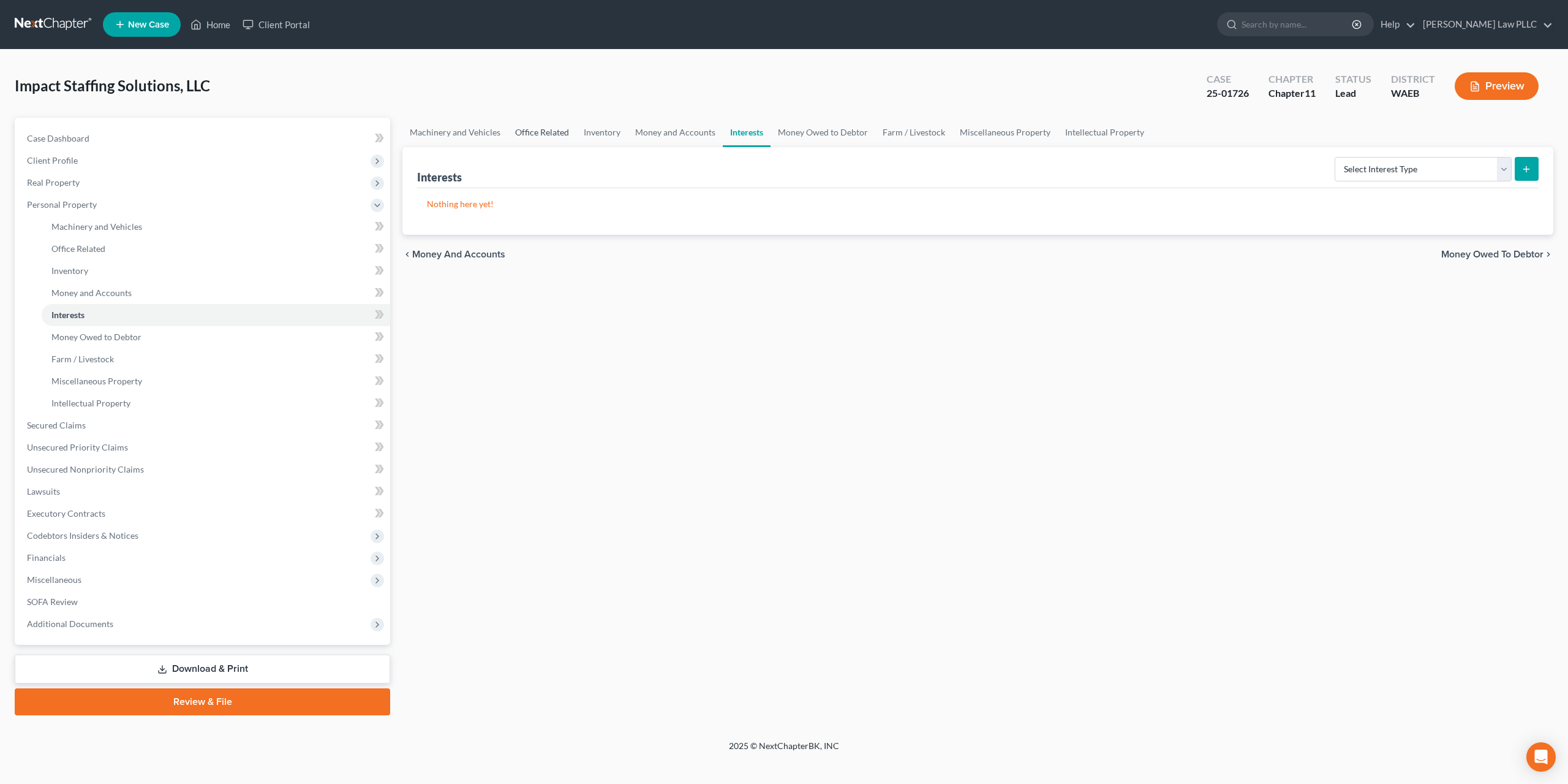
click at [537, 118] on link "Office Related" at bounding box center [542, 133] width 68 height 29
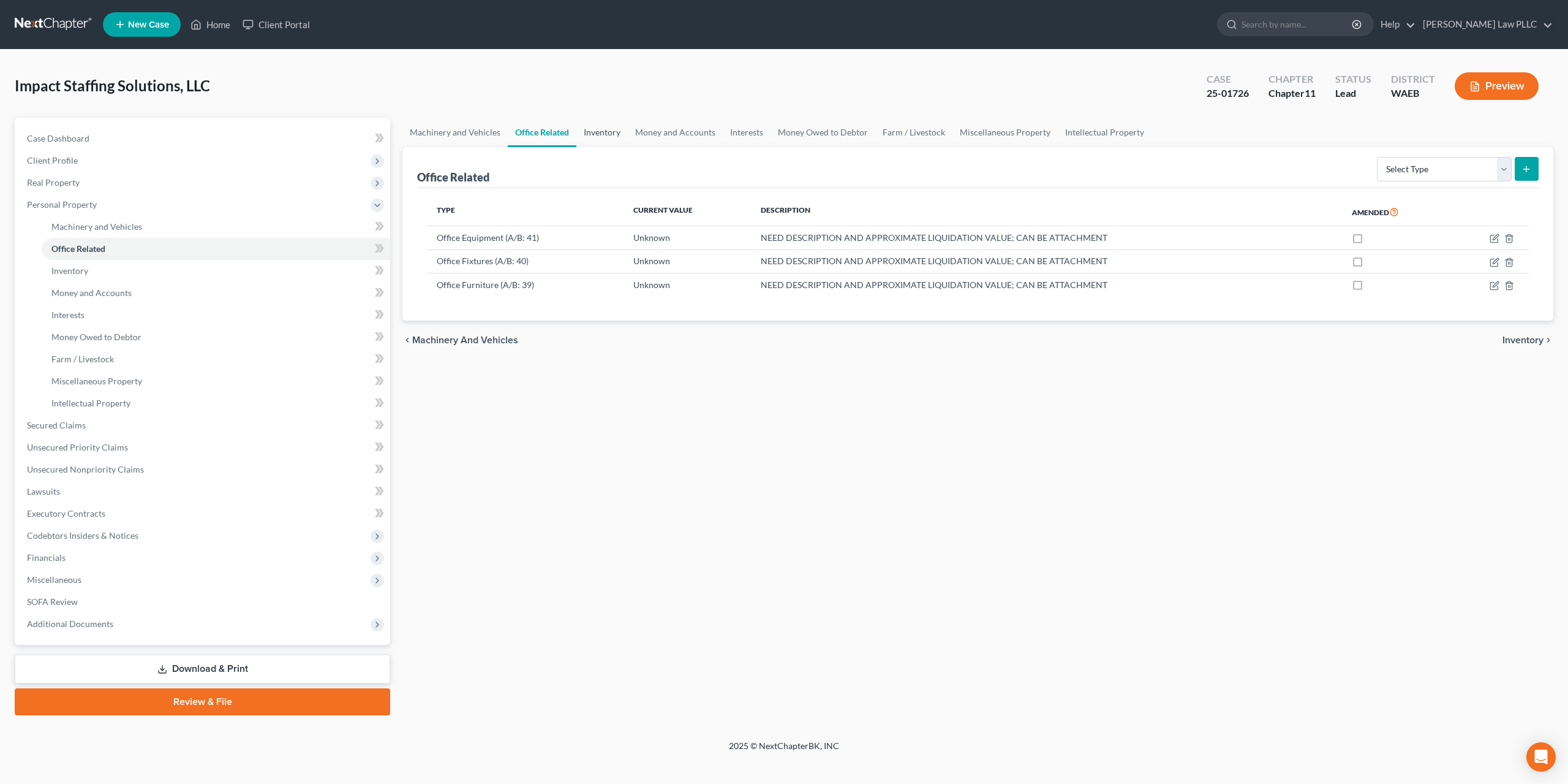
click at [580, 119] on link "Inventory" at bounding box center [603, 133] width 52 height 29
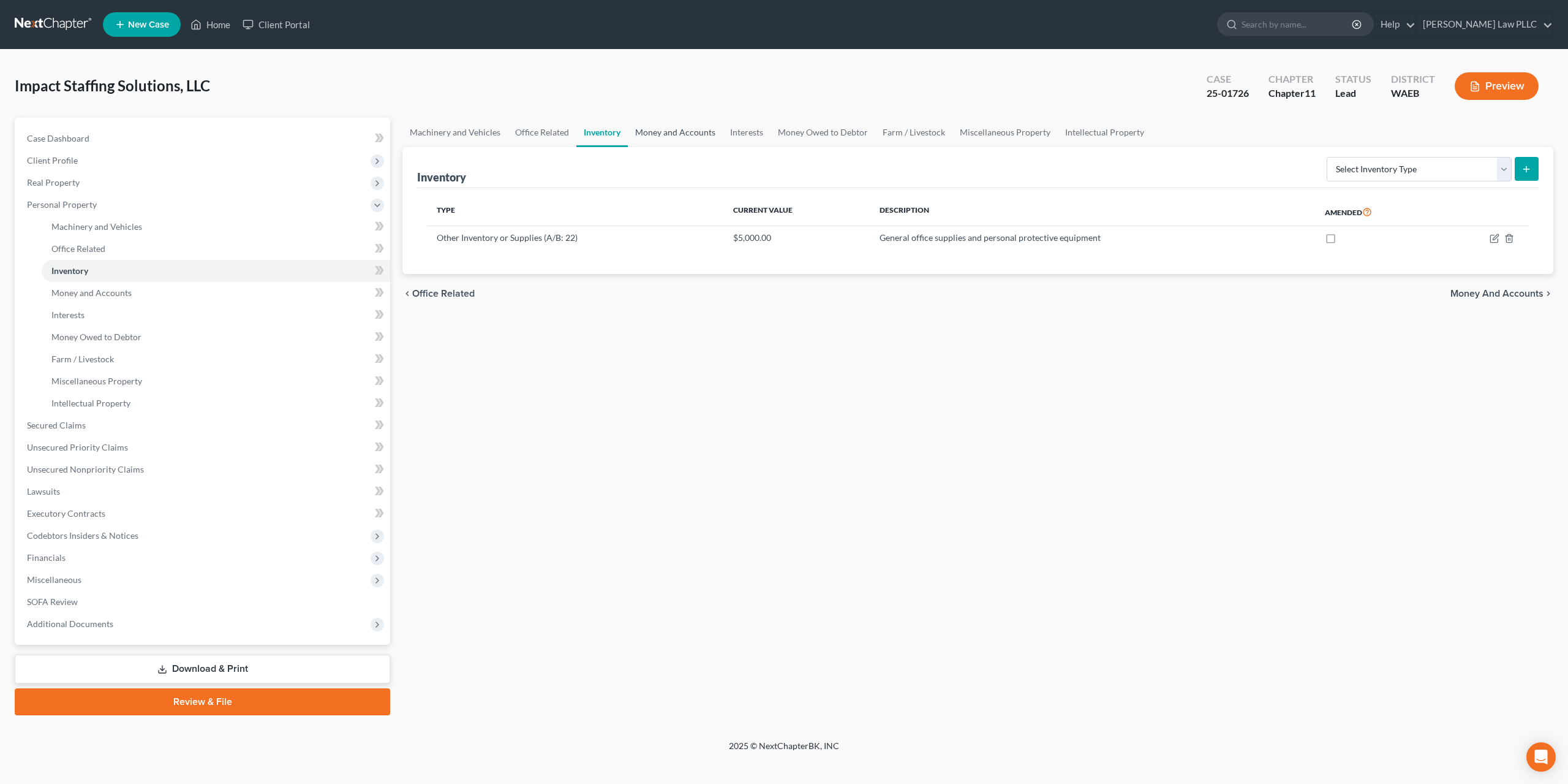
click at [644, 118] on link "Money and Accounts" at bounding box center [675, 133] width 95 height 29
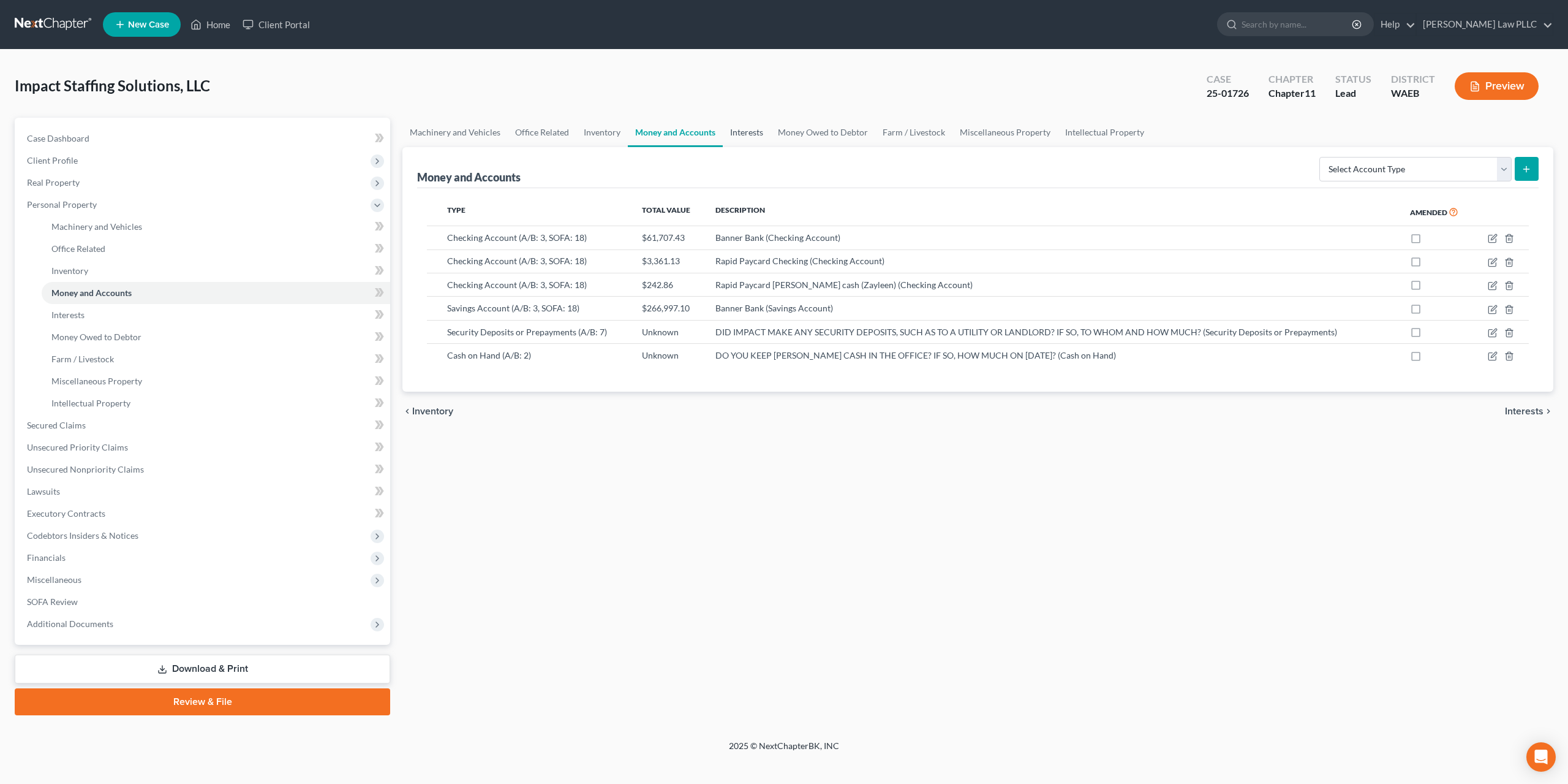
click at [723, 118] on link "Interests" at bounding box center [747, 133] width 48 height 29
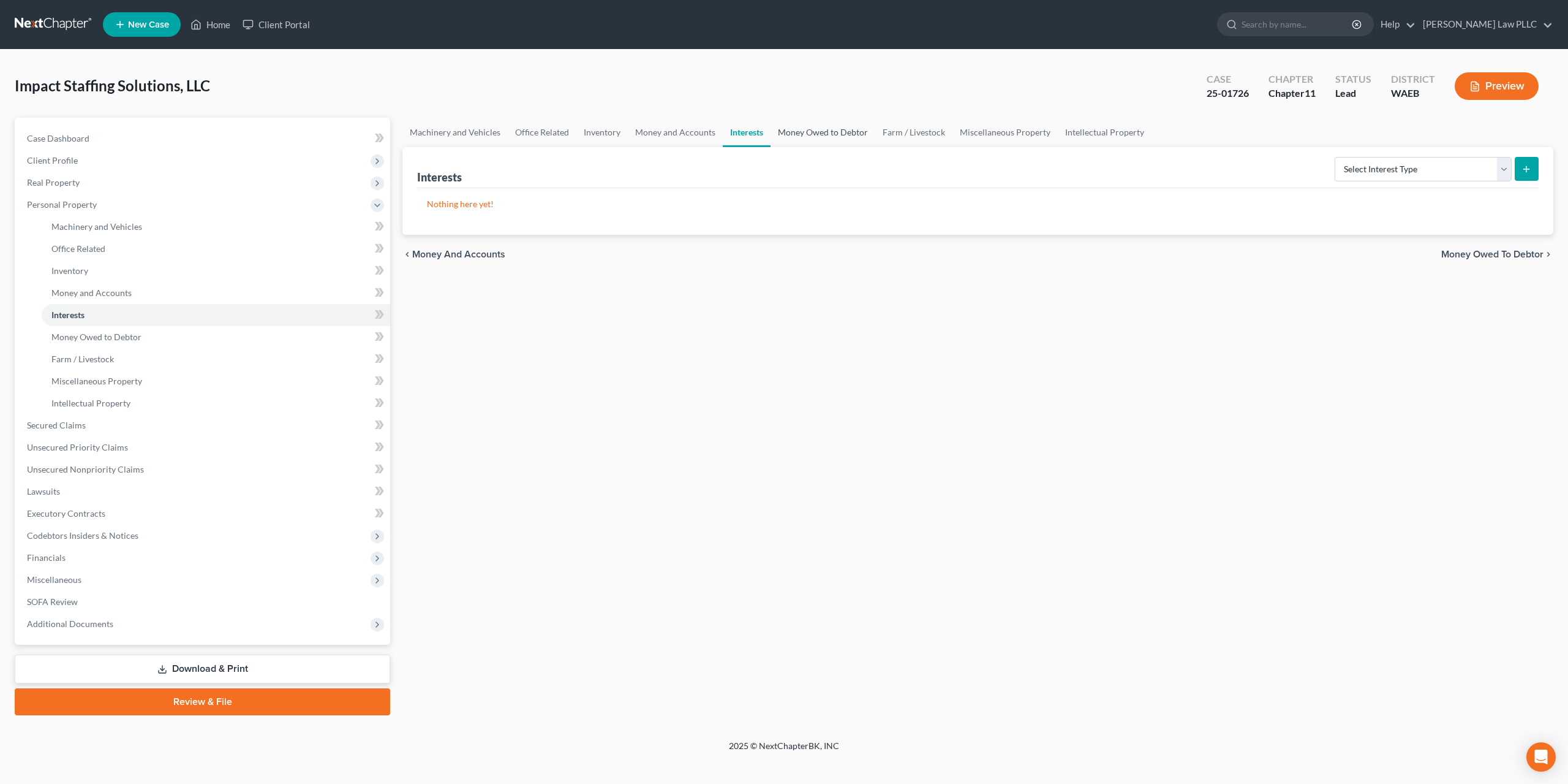
click at [775, 118] on link "Money Owed to Debtor" at bounding box center [824, 133] width 105 height 29
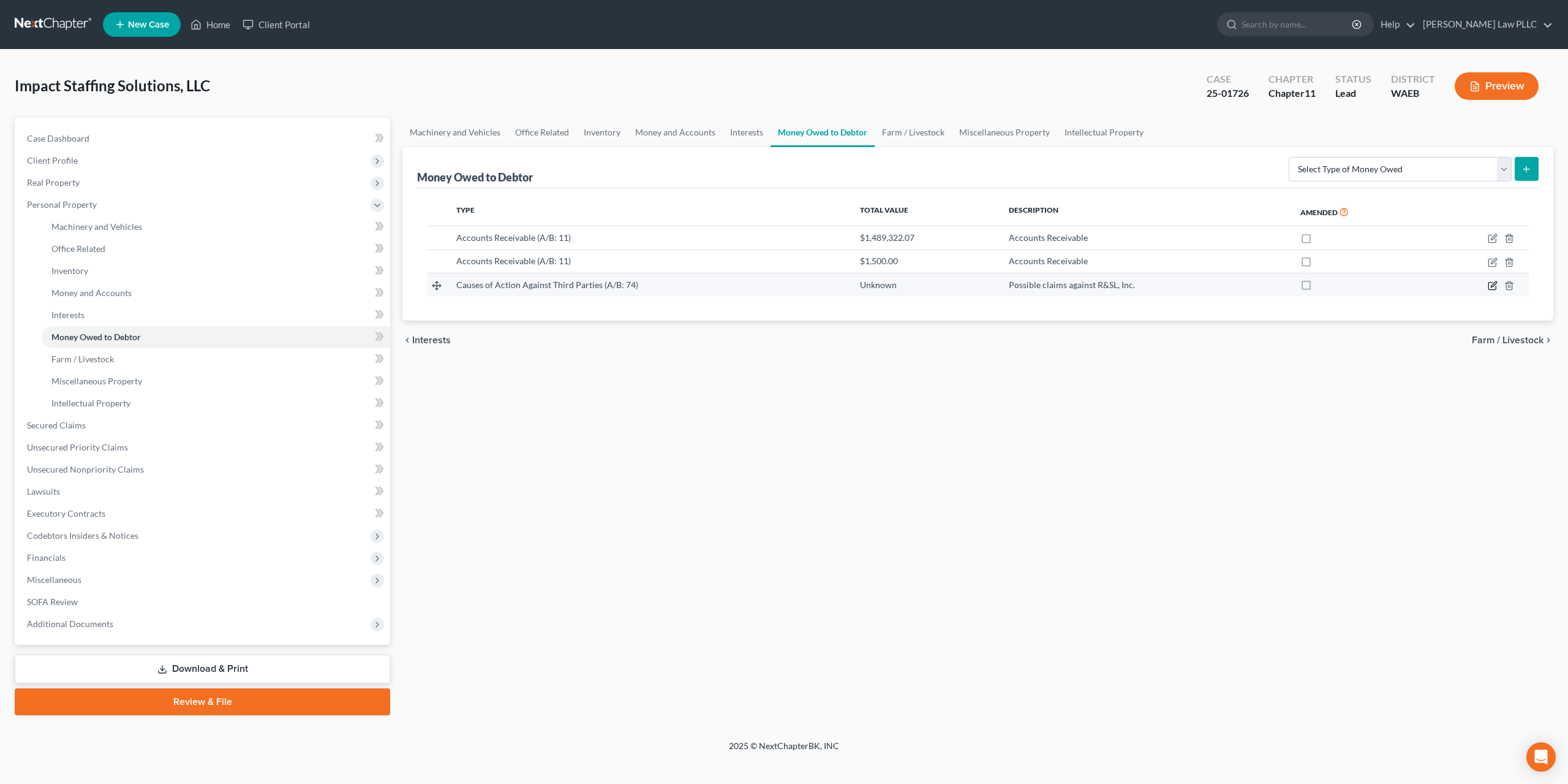
click at [1498, 281] on icon "button" at bounding box center [1492, 286] width 10 height 10
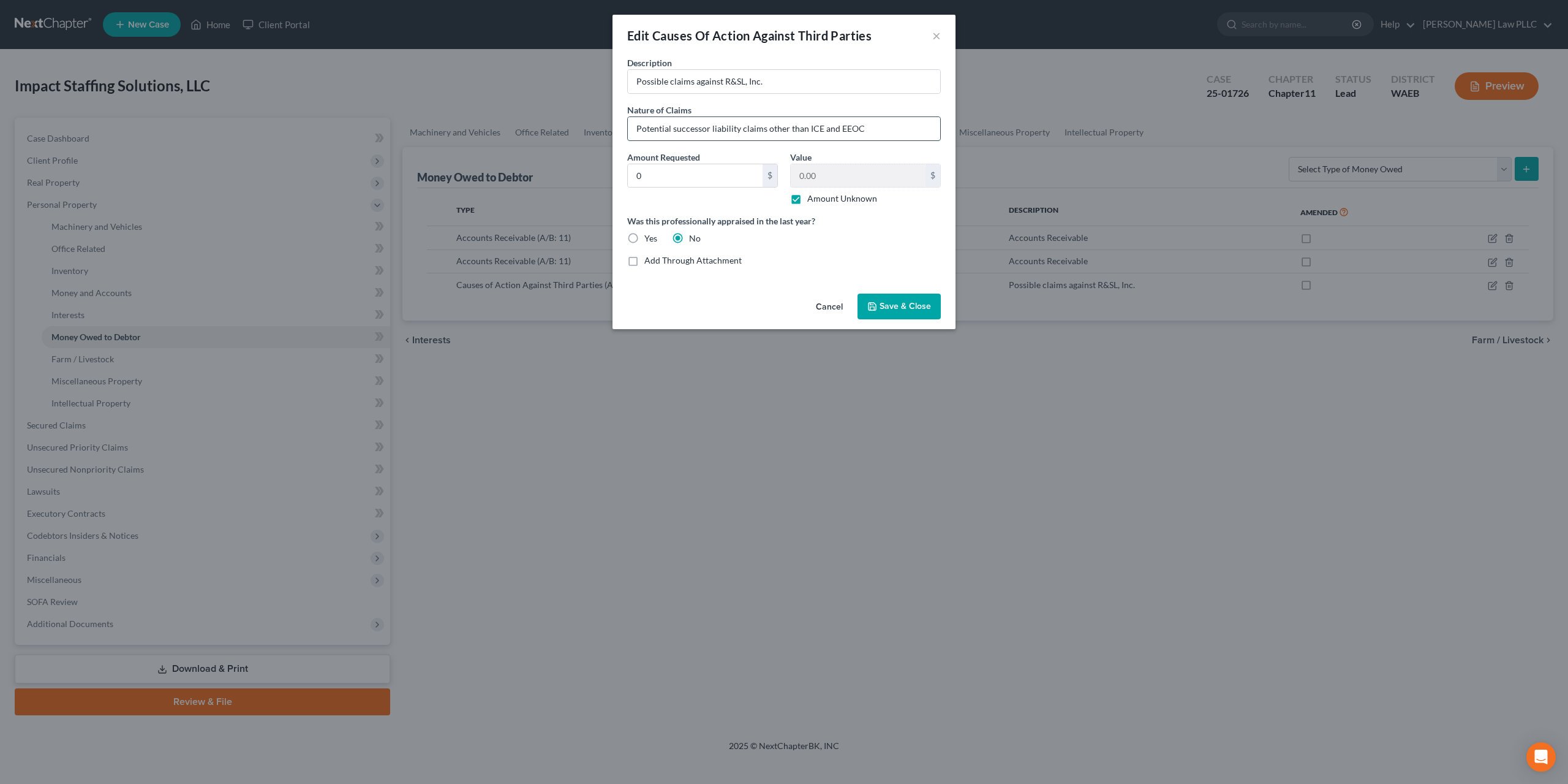
click at [766, 117] on input "Potential successor liability claims other than ICE and EEOC" at bounding box center [784, 128] width 312 height 23
type input "Potential successor liability claims"
click at [880, 301] on span "Save & Close" at bounding box center [906, 306] width 52 height 10
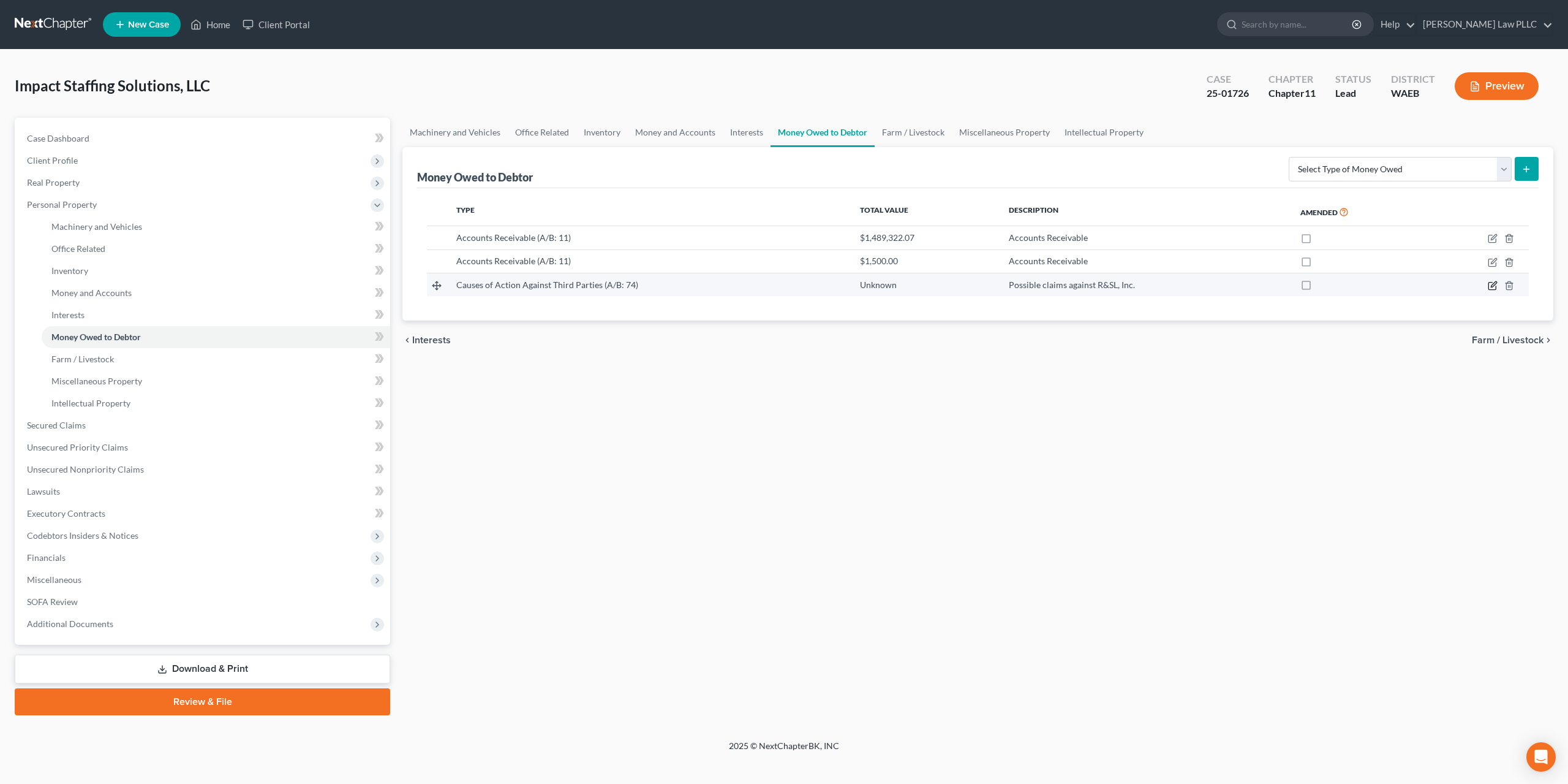
click at [1498, 281] on icon "button" at bounding box center [1492, 286] width 10 height 10
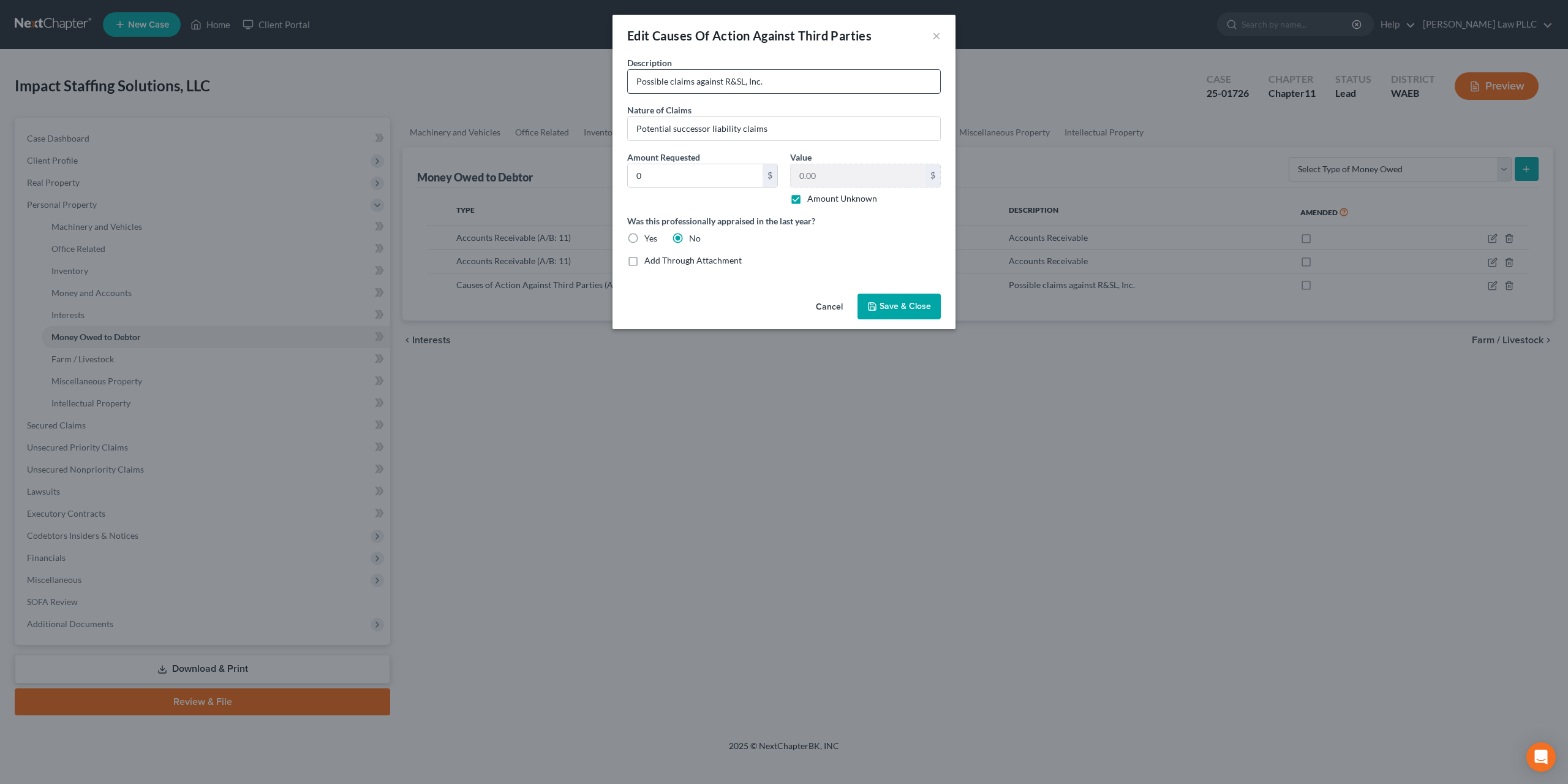
click at [685, 72] on input "Possible claims against R&SL, Inc." at bounding box center [784, 81] width 312 height 23
click at [897, 301] on span "Save & Close" at bounding box center [906, 306] width 52 height 10
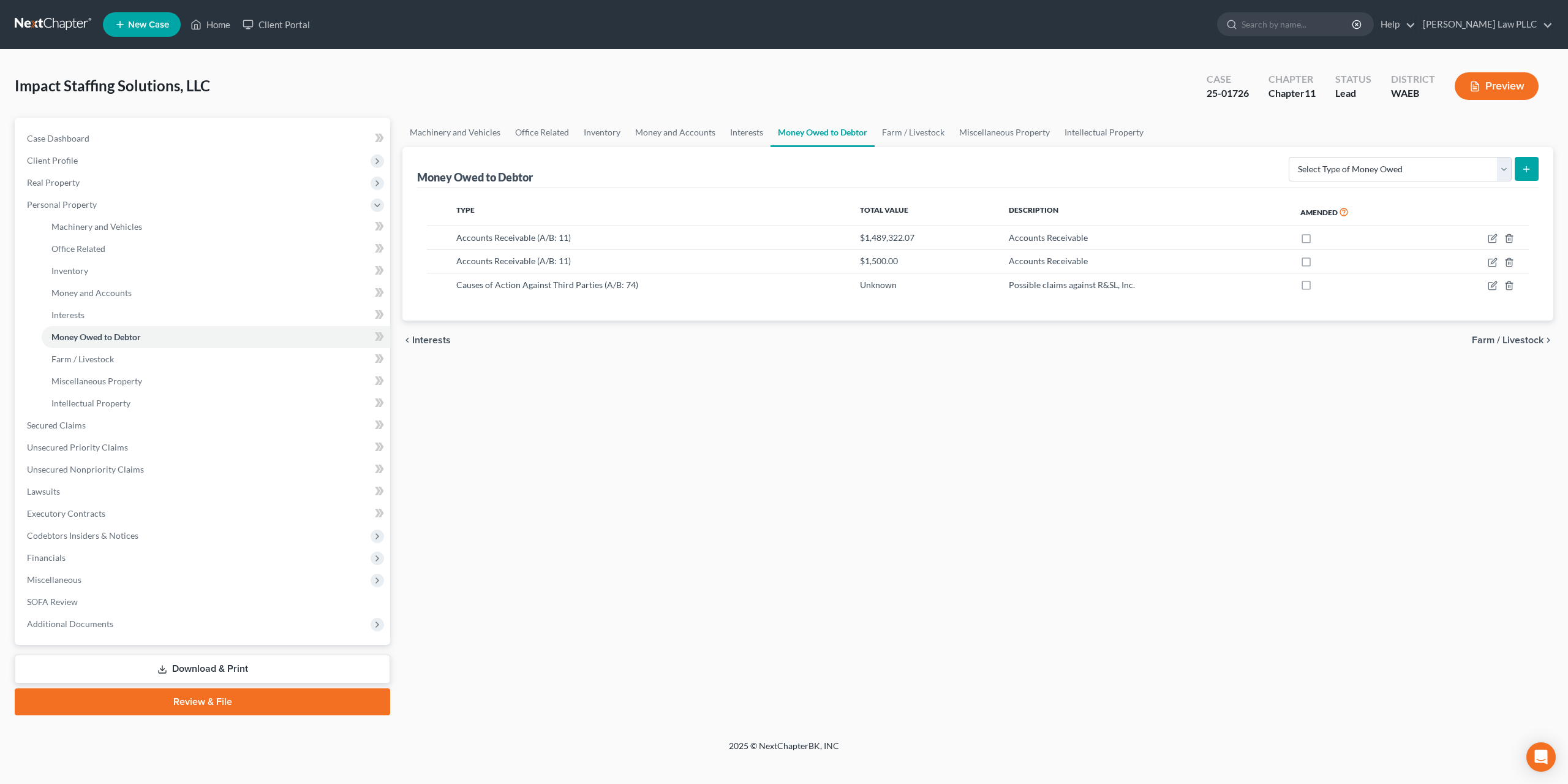
click at [1503, 75] on button "Preview" at bounding box center [1496, 86] width 84 height 28
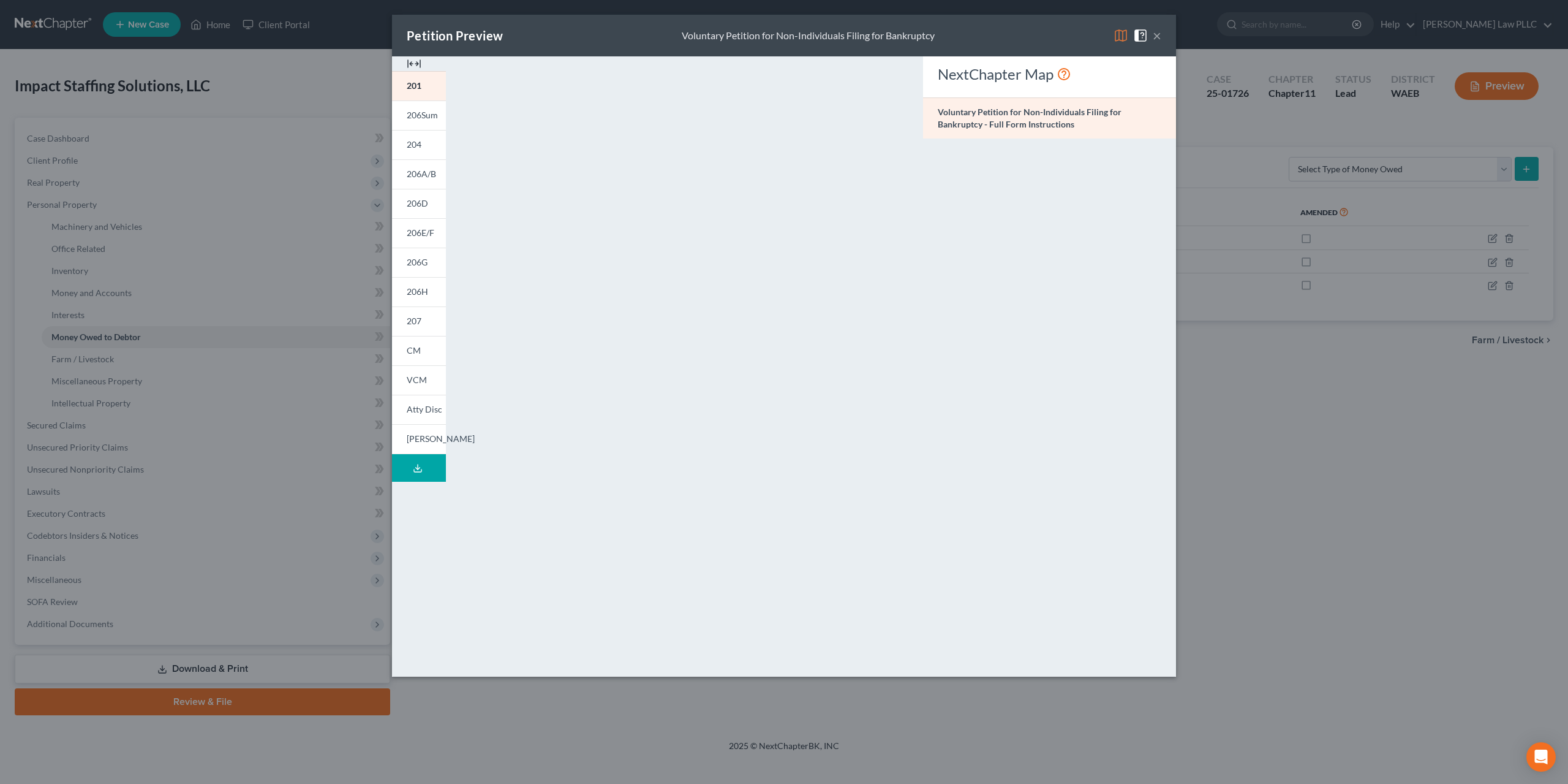
click at [1153, 32] on button "×" at bounding box center [1157, 36] width 8 height 15
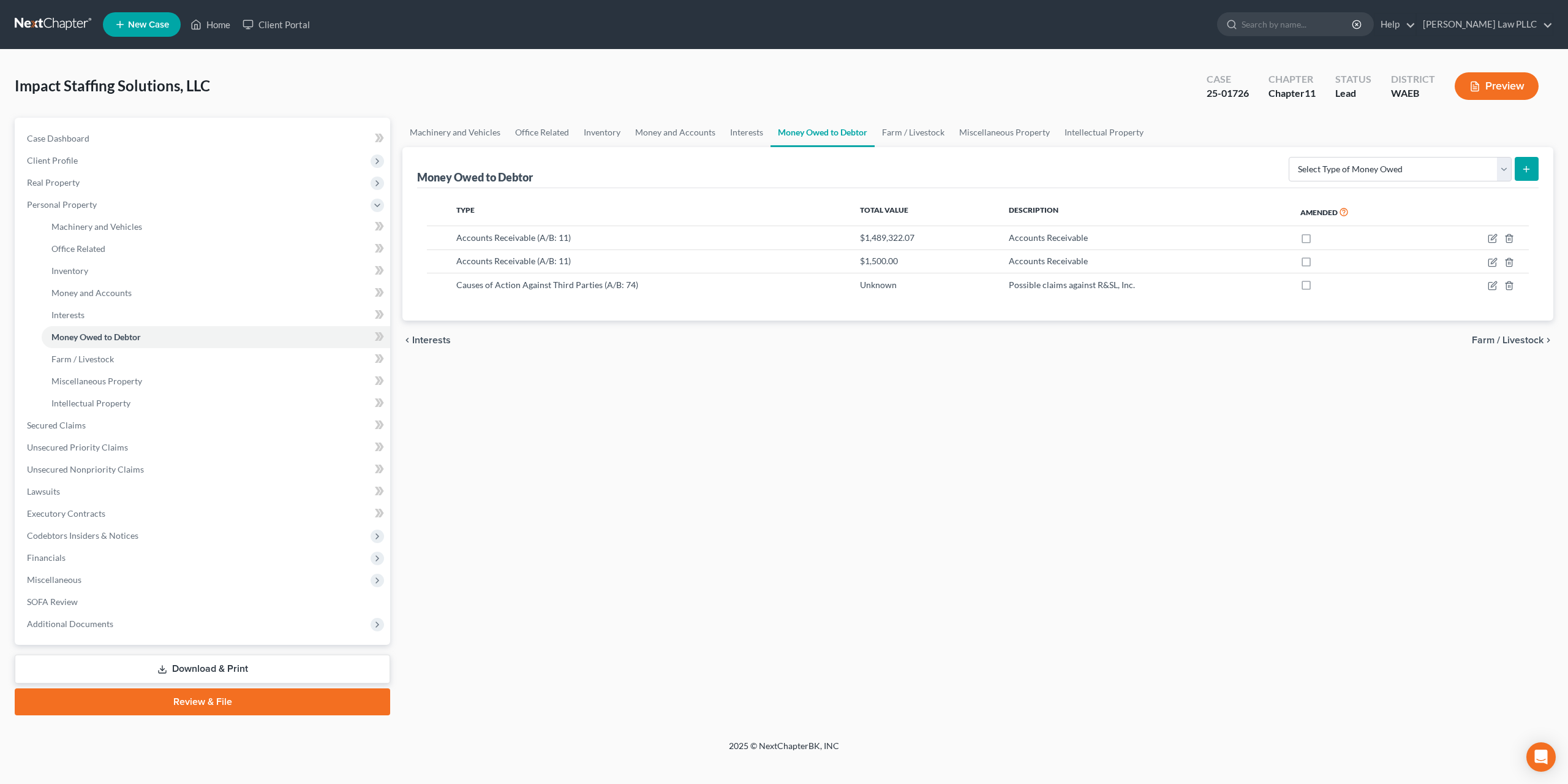
click at [1516, 74] on button "Preview" at bounding box center [1496, 86] width 84 height 28
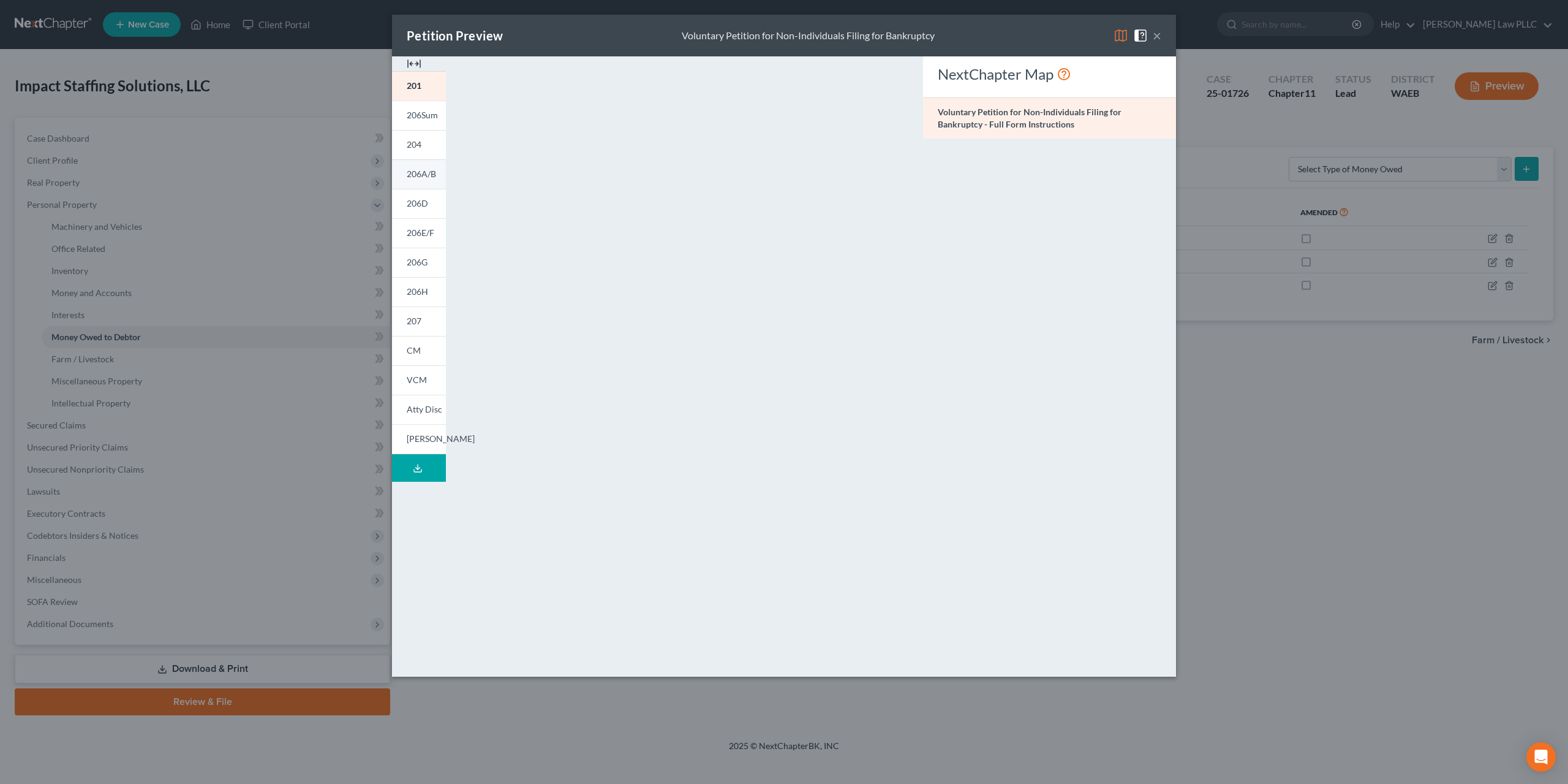
click at [437, 169] on span "206A/B" at bounding box center [422, 173] width 29 height 10
click at [1367, 443] on div "Petition Preview Schedule A/B: Assets - Real and Personal Property × 201 206Sum…" at bounding box center [784, 392] width 1568 height 784
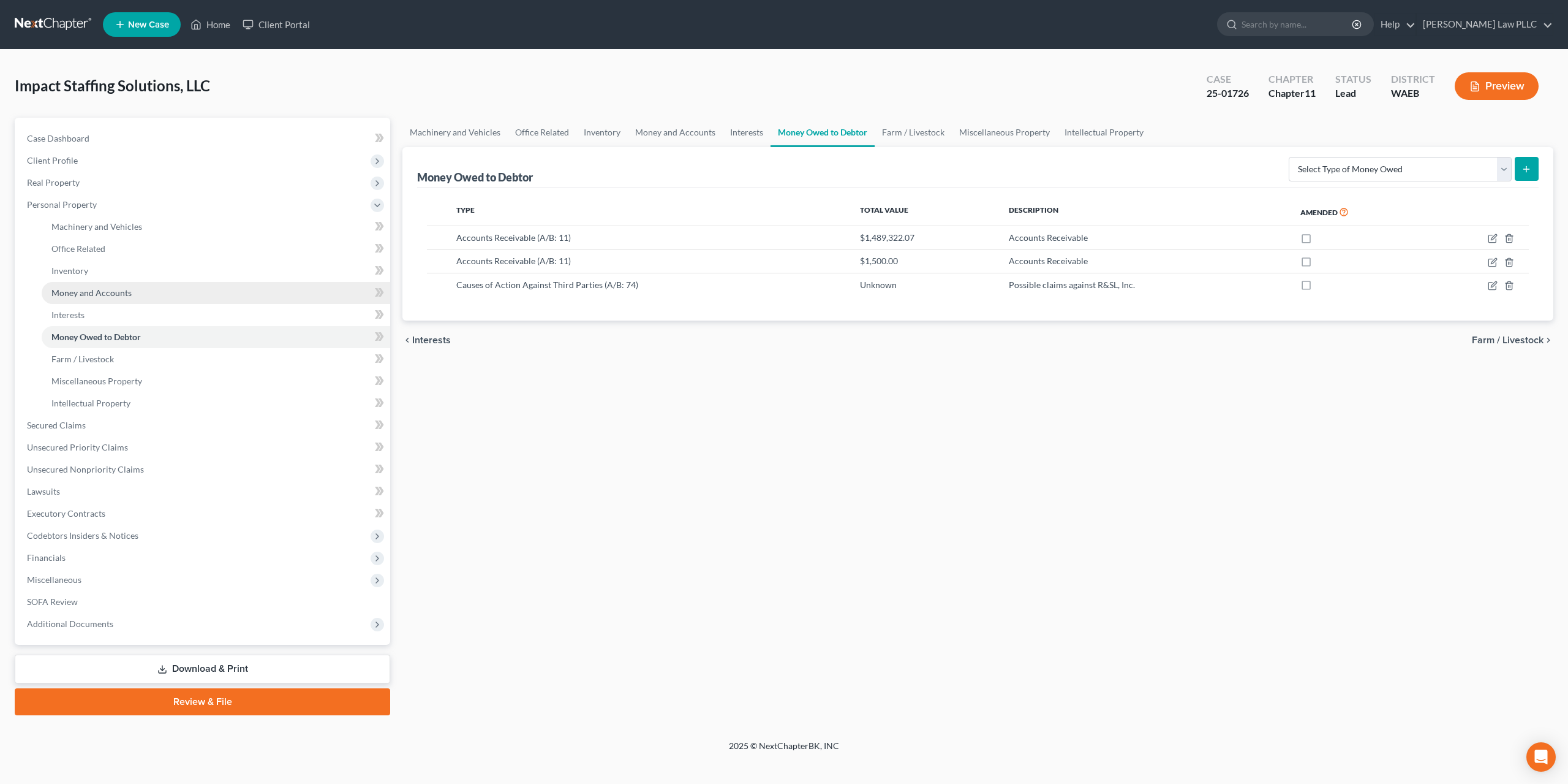
click at [89, 287] on span "Money and Accounts" at bounding box center [91, 292] width 80 height 10
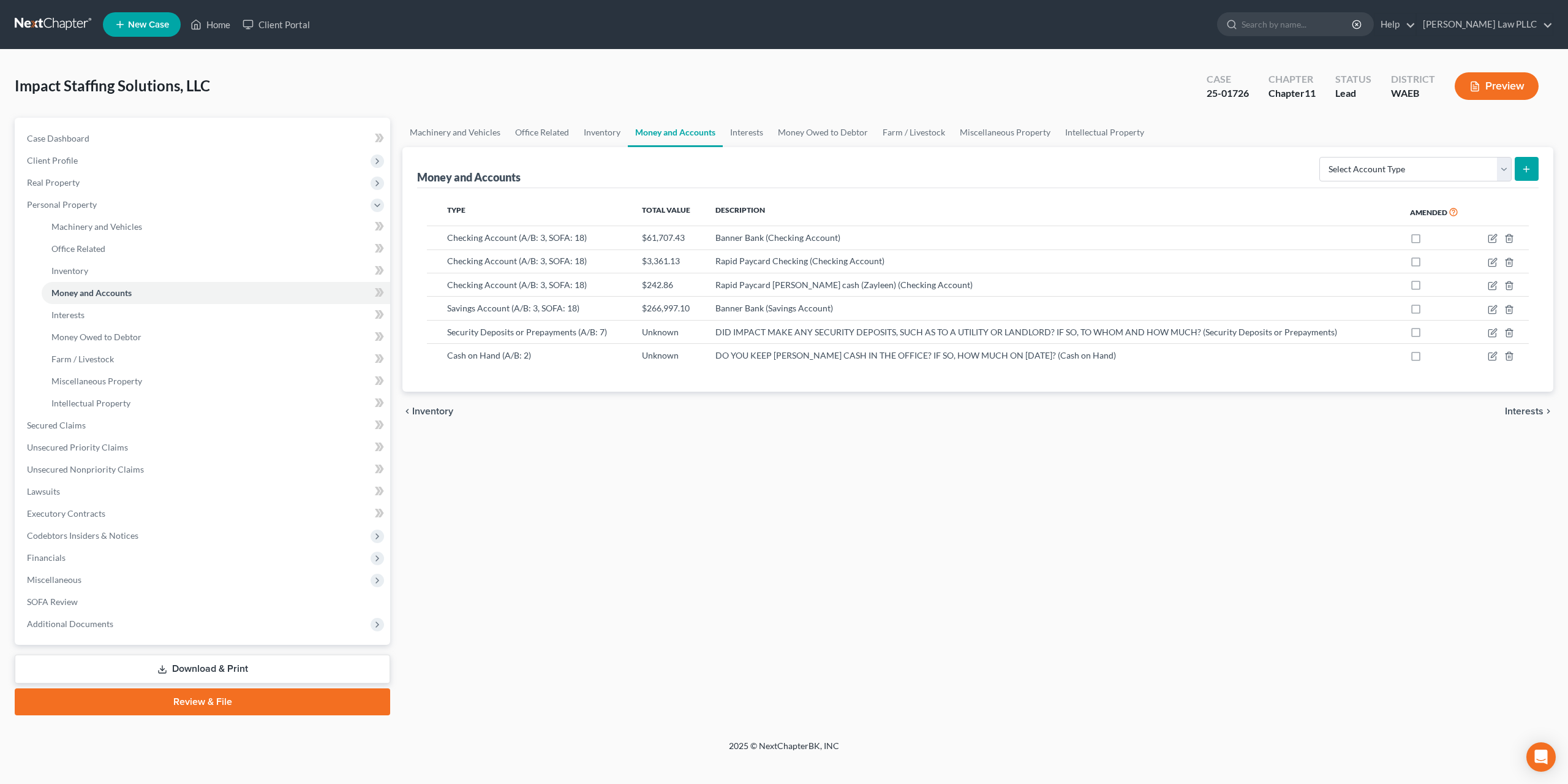
click at [1149, 427] on div "Machinery and Vehicles Office Related Inventory Money and Accounts Interests Mo…" at bounding box center [977, 416] width 1164 height 597
click at [1498, 233] on icon "button" at bounding box center [1492, 238] width 10 height 10
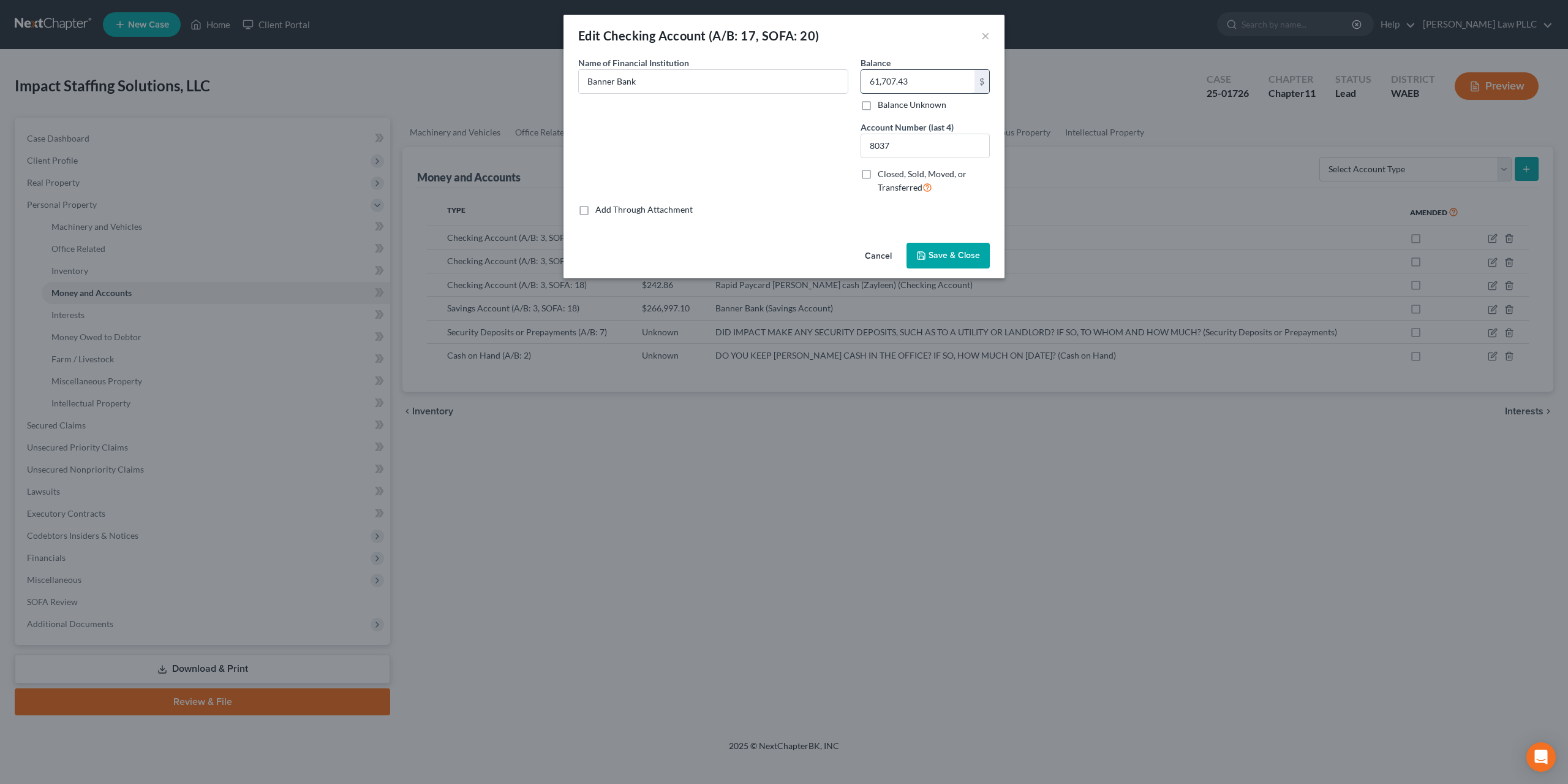
drag, startPoint x: 901, startPoint y: 71, endPoint x: 850, endPoint y: 76, distance: 51.2
click at [861, 76] on input "61,707.43" at bounding box center [918, 81] width 113 height 23
click at [1185, 443] on div "Edit Checking Account (A/B: 17, SOFA: 20) × Common Asset Select Name of Financi…" at bounding box center [784, 392] width 1568 height 784
click at [901, 76] on input "61,707.43" at bounding box center [918, 81] width 113 height 23
type input "104,428.61"
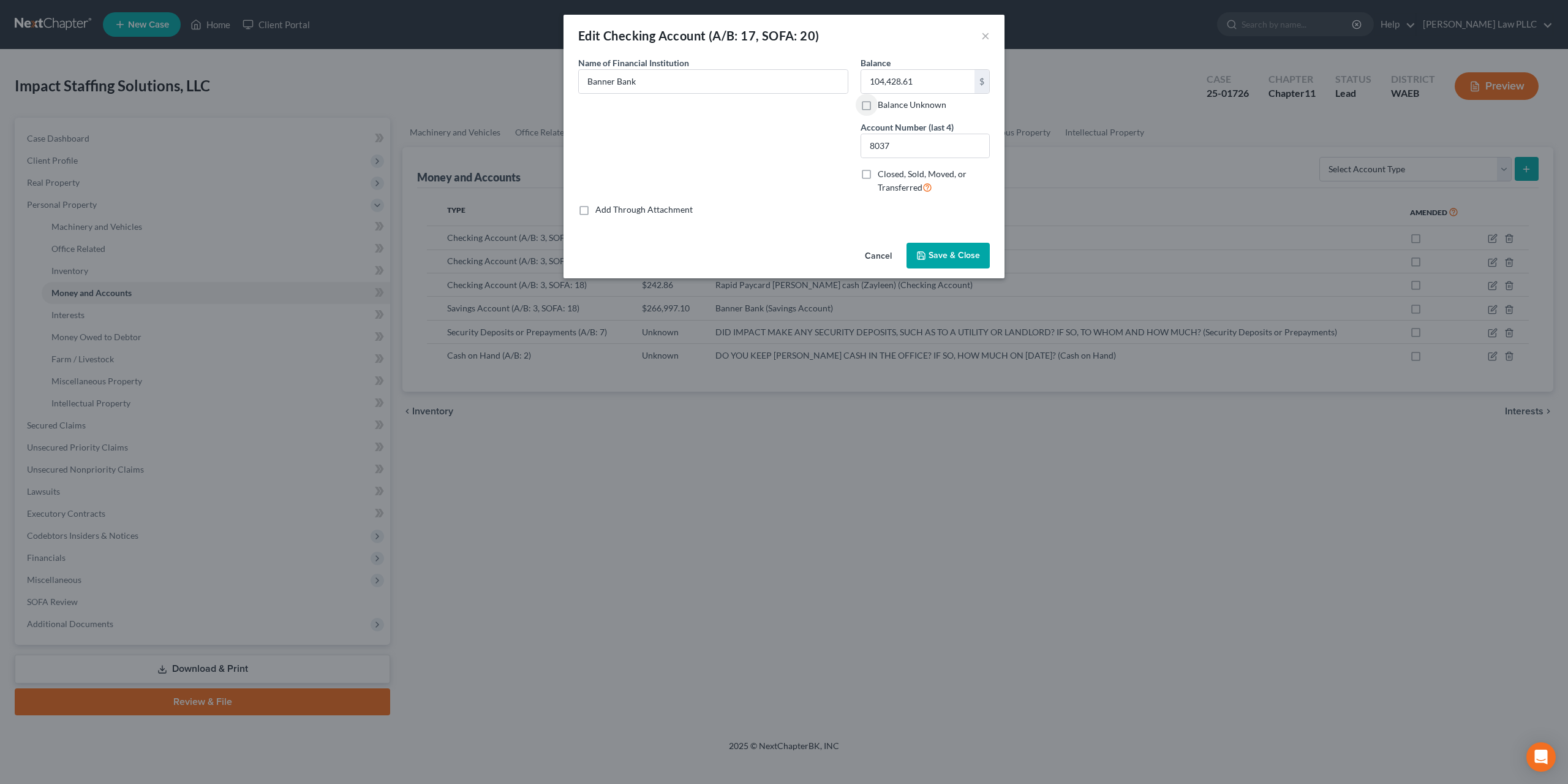
click at [930, 250] on span "Save & Close" at bounding box center [954, 254] width 52 height 10
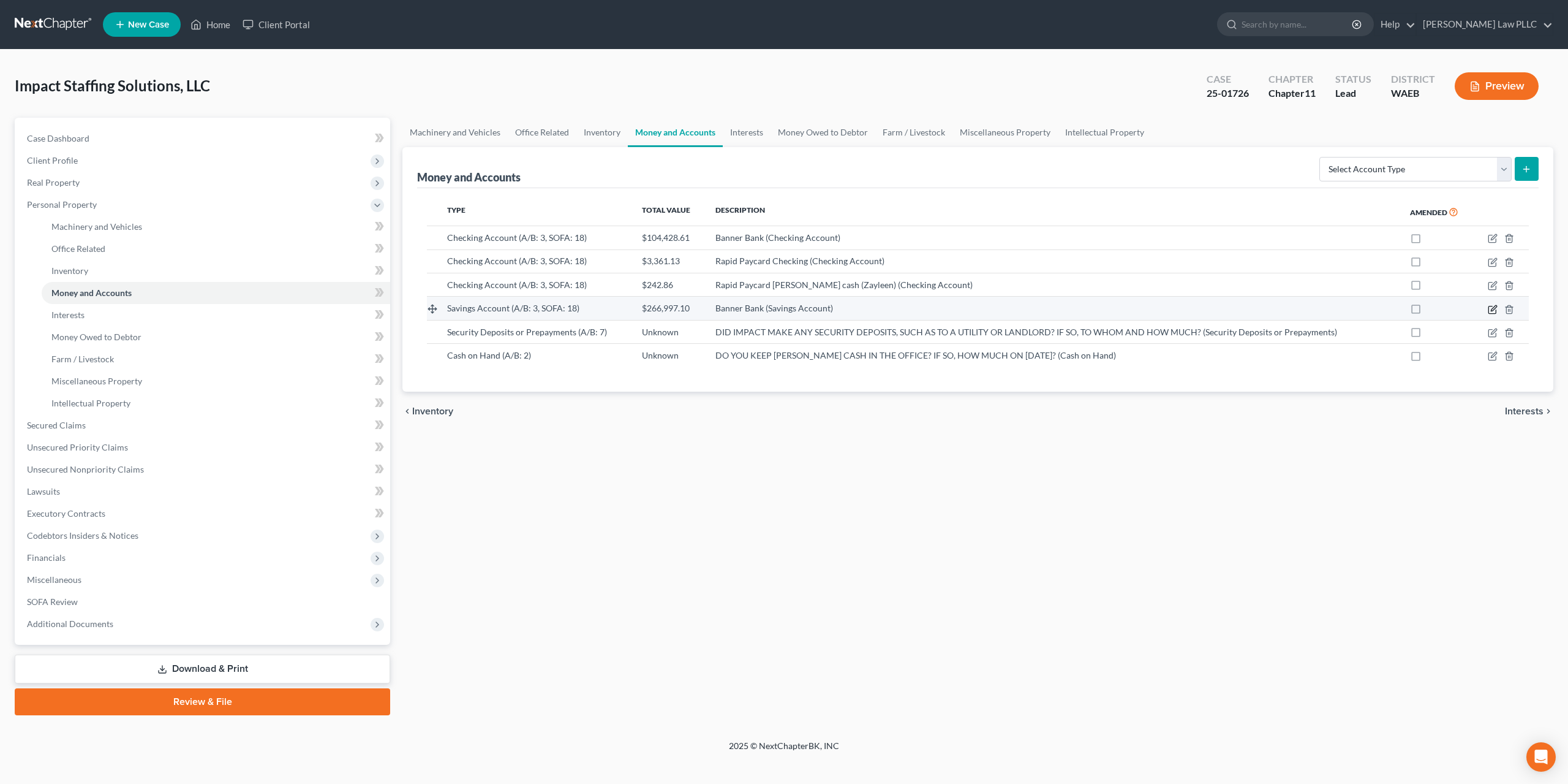
click at [1497, 305] on icon "button" at bounding box center [1494, 308] width 6 height 6
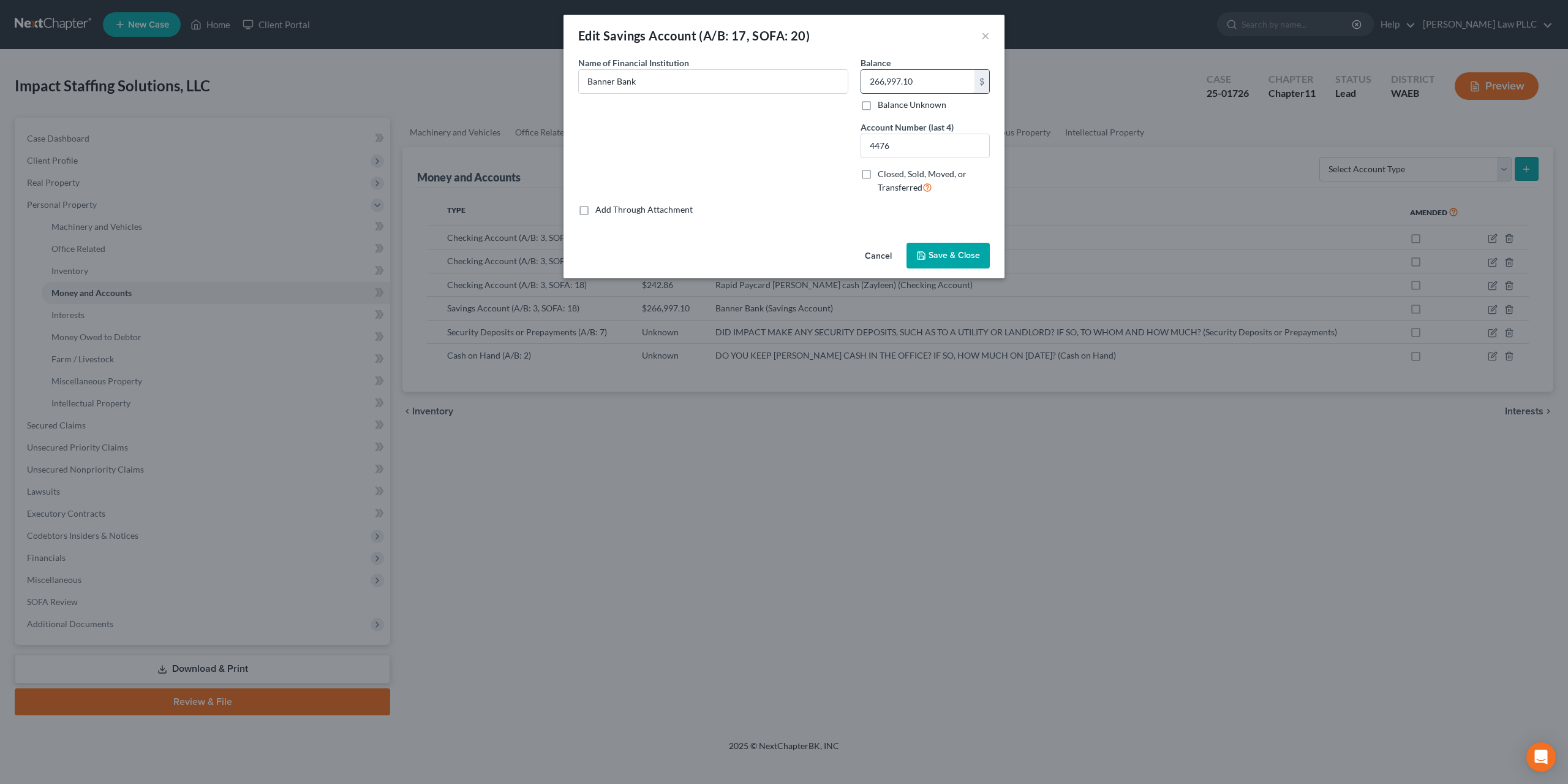
drag, startPoint x: 899, startPoint y: 71, endPoint x: 914, endPoint y: 73, distance: 15.1
click at [914, 73] on input "266,997.10" at bounding box center [918, 81] width 113 height 23
type input "68,549.75"
click at [929, 250] on span "Save & Close" at bounding box center [954, 254] width 52 height 10
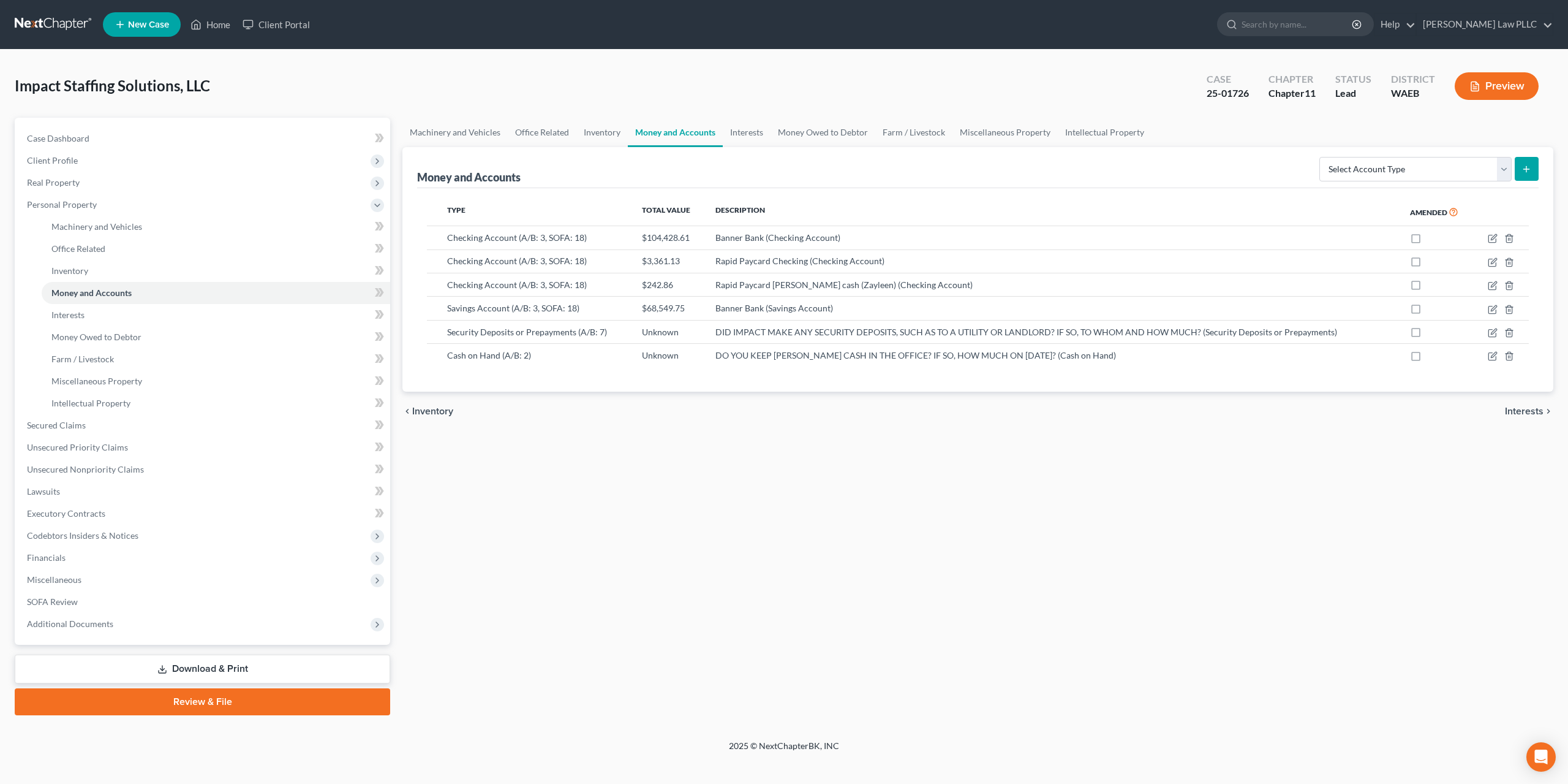
click at [1507, 72] on button "Preview" at bounding box center [1496, 86] width 84 height 28
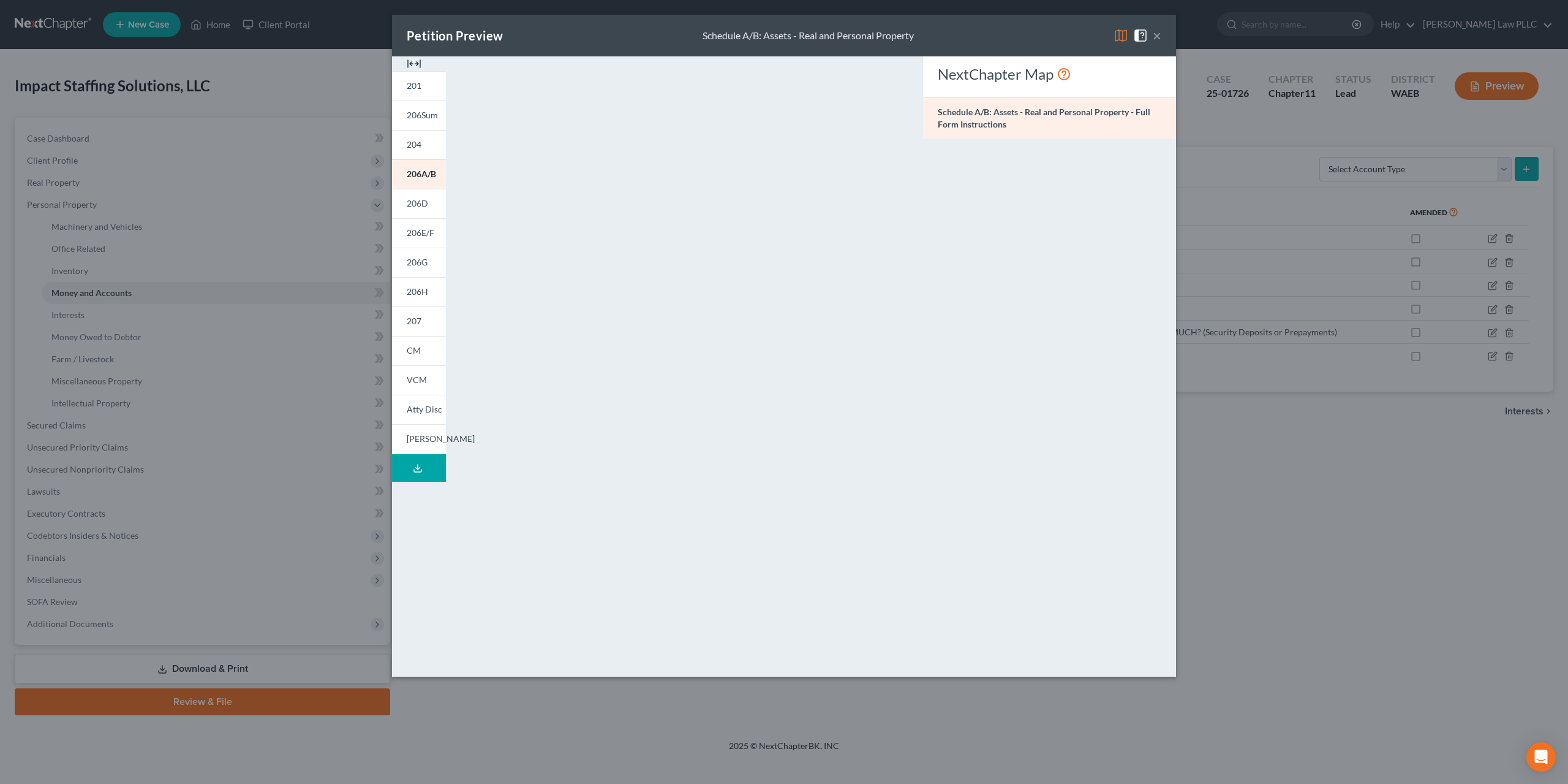
click at [1153, 31] on button "×" at bounding box center [1157, 36] width 8 height 15
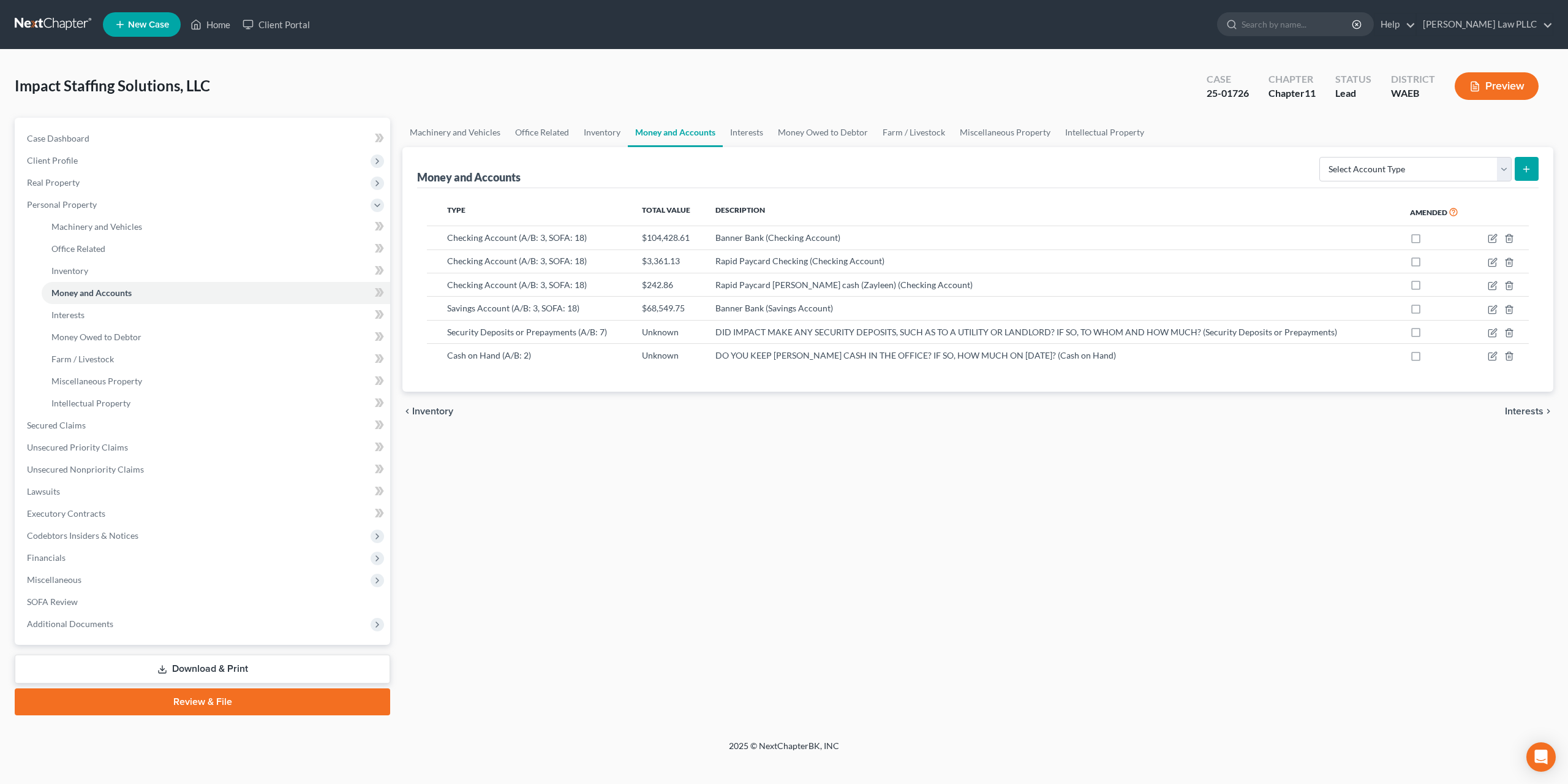
click at [1232, 494] on div "Machinery and Vehicles Office Related Inventory Money and Accounts Interests Mo…" at bounding box center [977, 416] width 1164 height 597
click at [771, 118] on link "Money Owed to Debtor" at bounding box center [824, 133] width 105 height 29
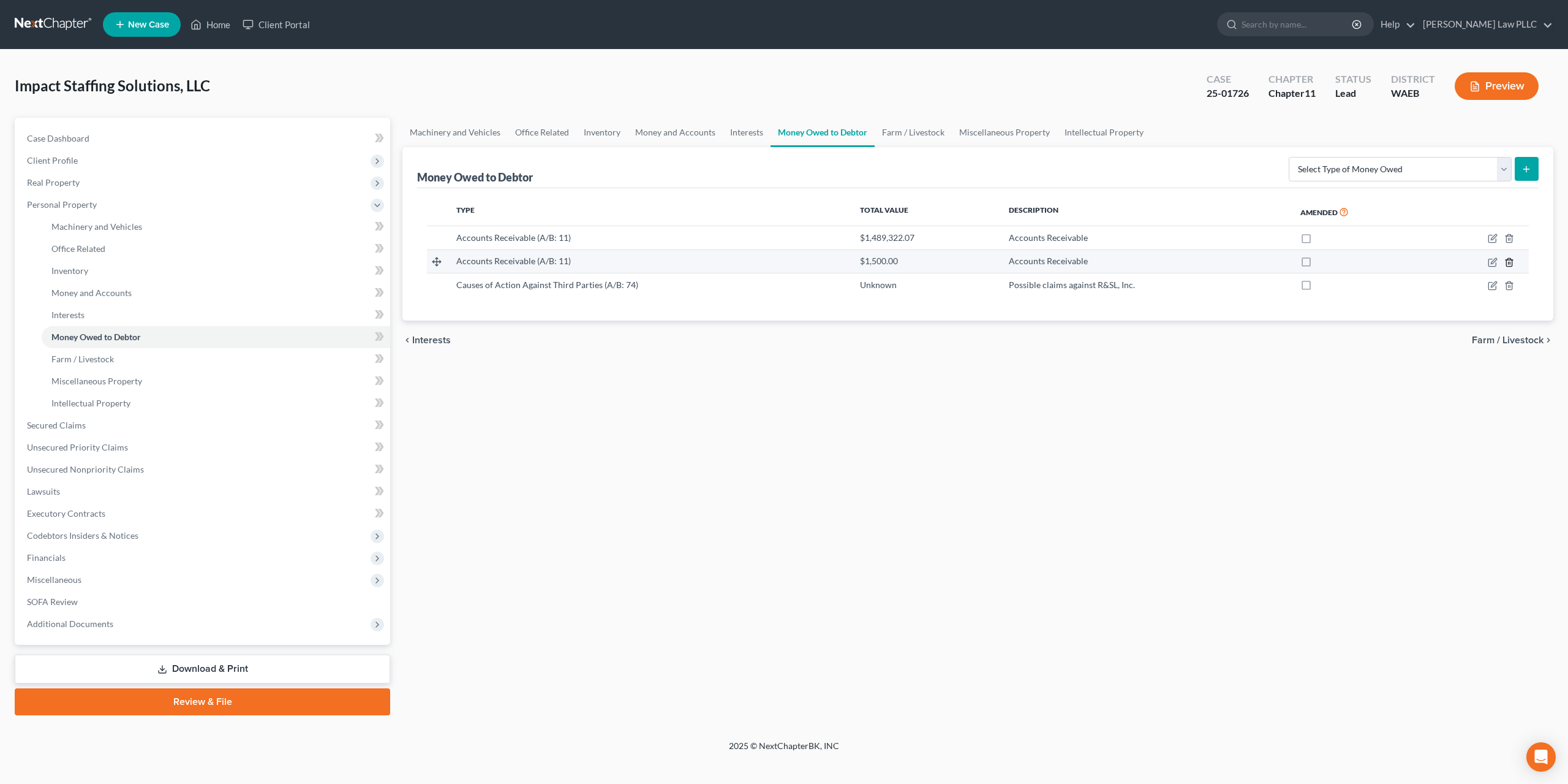
click at [1512, 258] on icon "button" at bounding box center [1509, 262] width 6 height 8
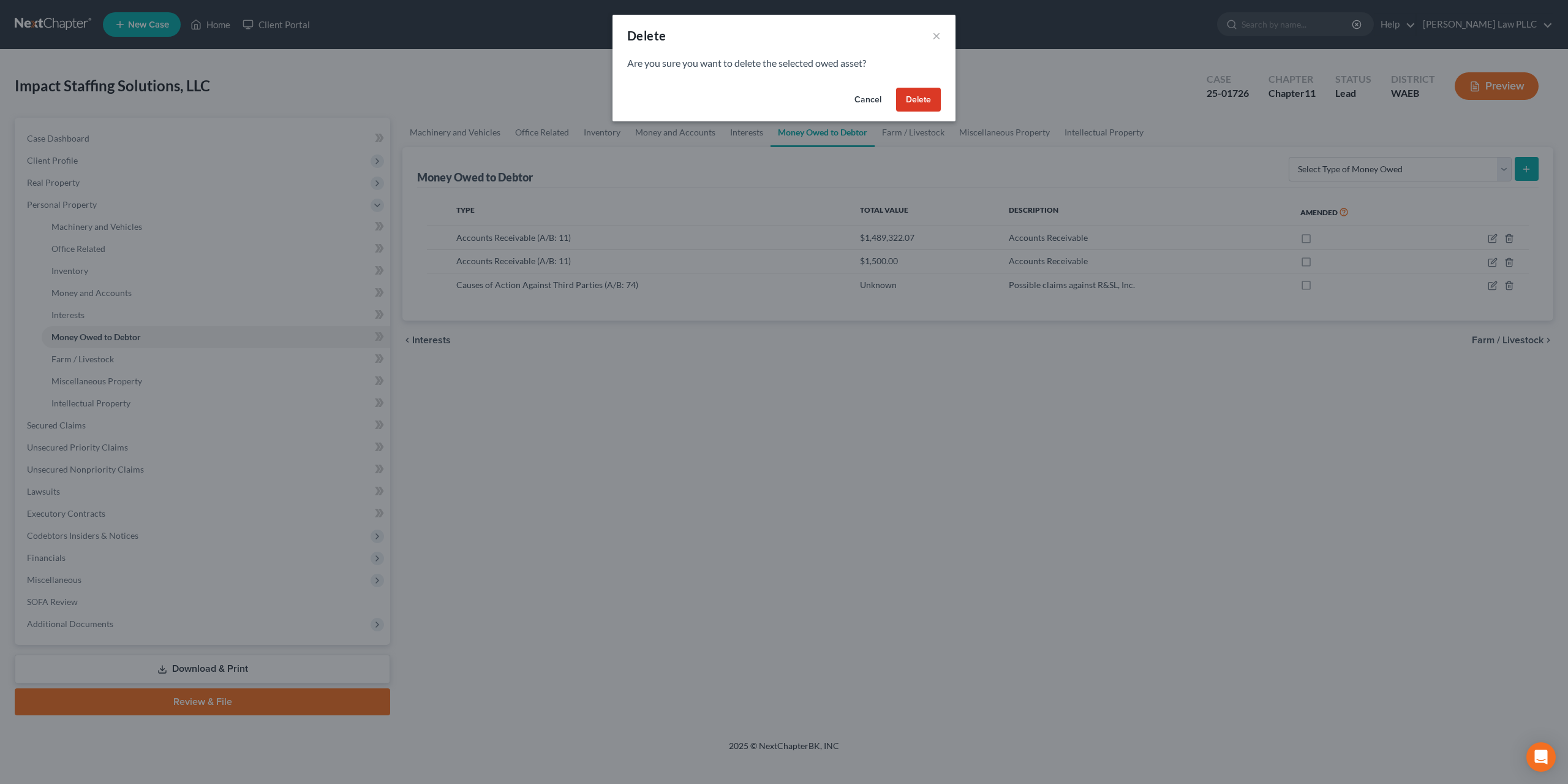
click at [903, 88] on button "Delete" at bounding box center [919, 99] width 45 height 25
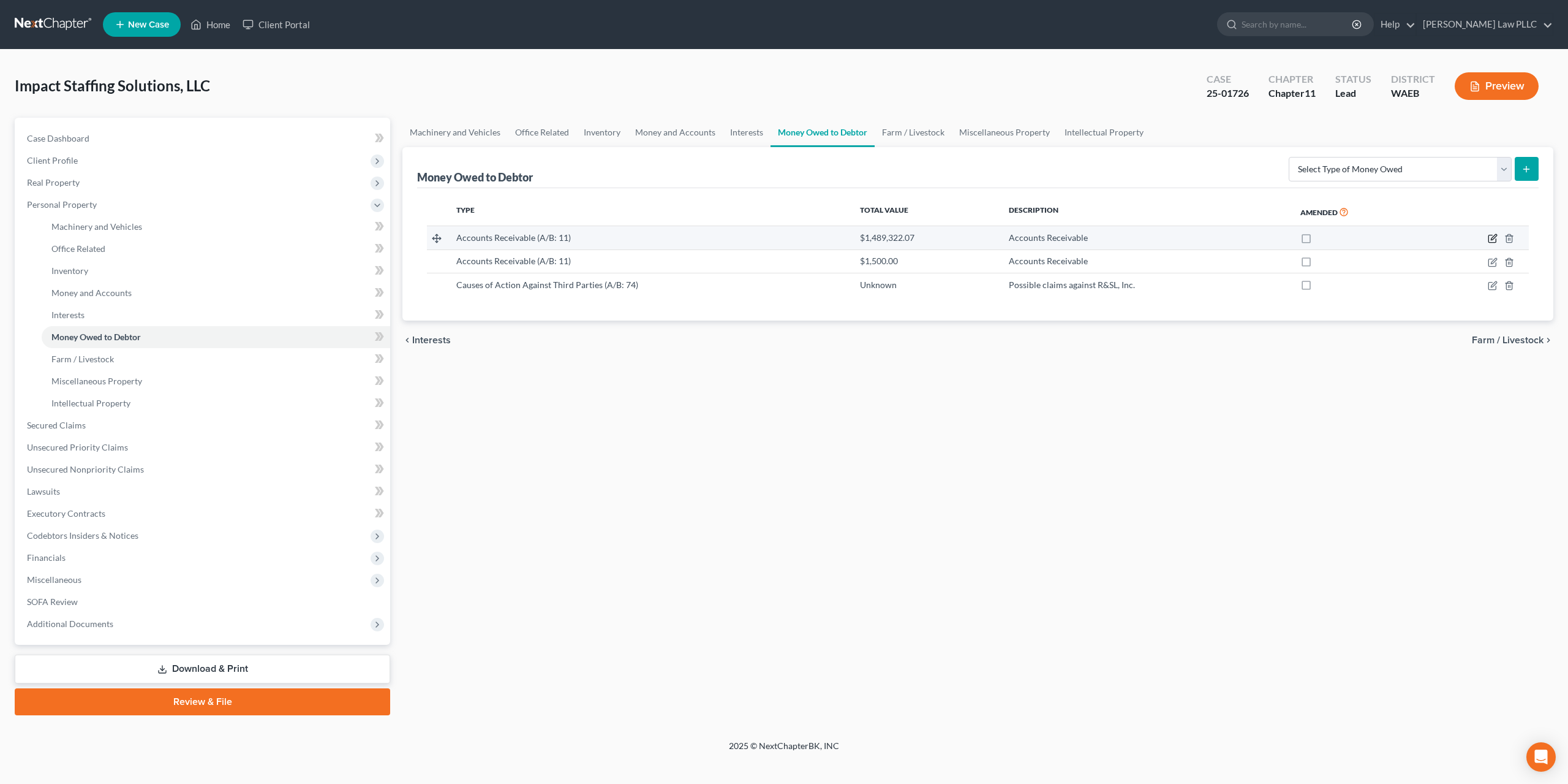
click at [1498, 233] on icon "button" at bounding box center [1492, 238] width 10 height 10
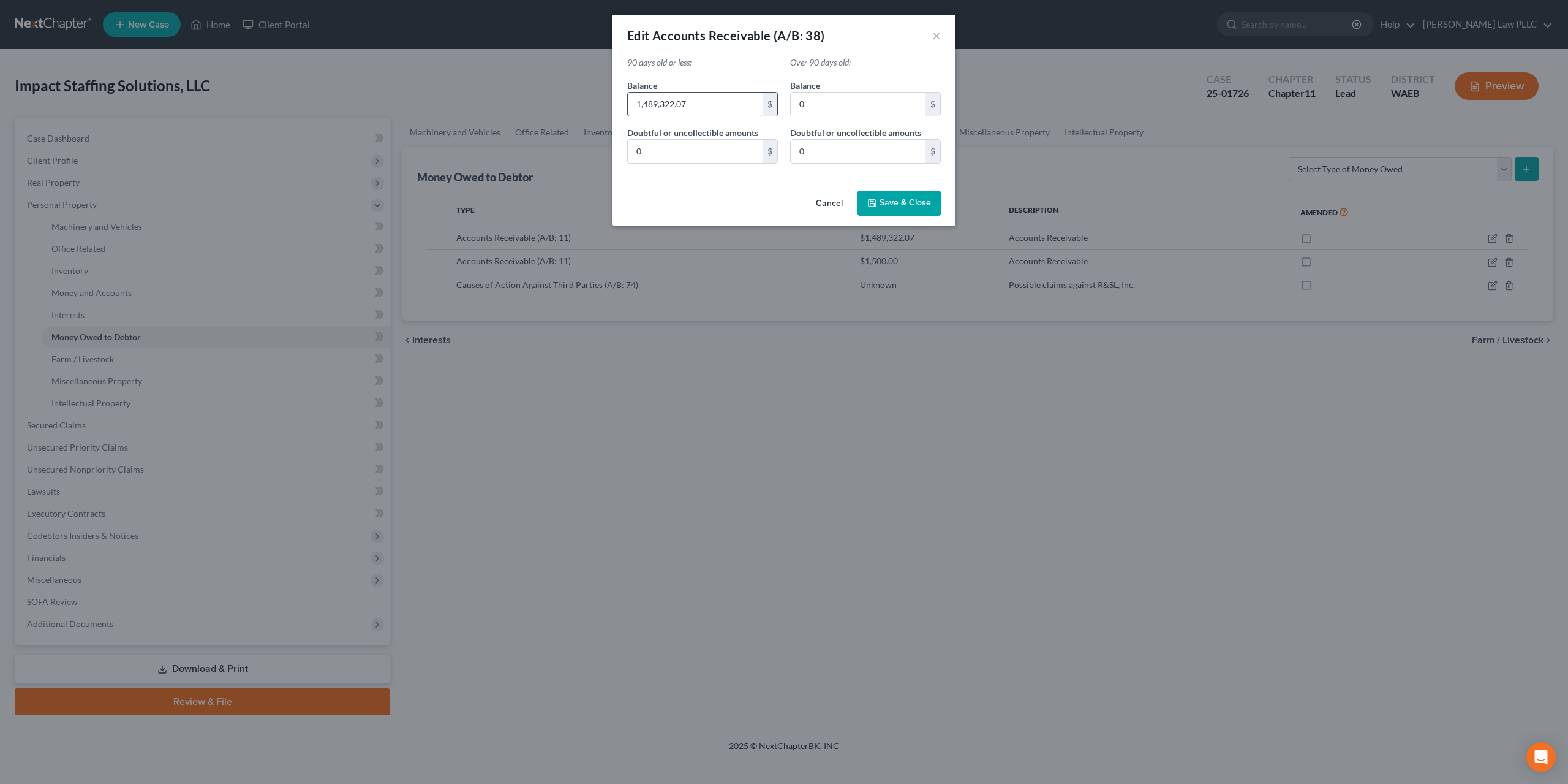
drag, startPoint x: 711, startPoint y: 88, endPoint x: 718, endPoint y: 90, distance: 7.3
click at [718, 92] on input "1,489,322.07" at bounding box center [696, 103] width 135 height 23
type input "1,004,281.83"
type input "28,773.97"
click at [895, 191] on button "Save & Close" at bounding box center [899, 204] width 83 height 26
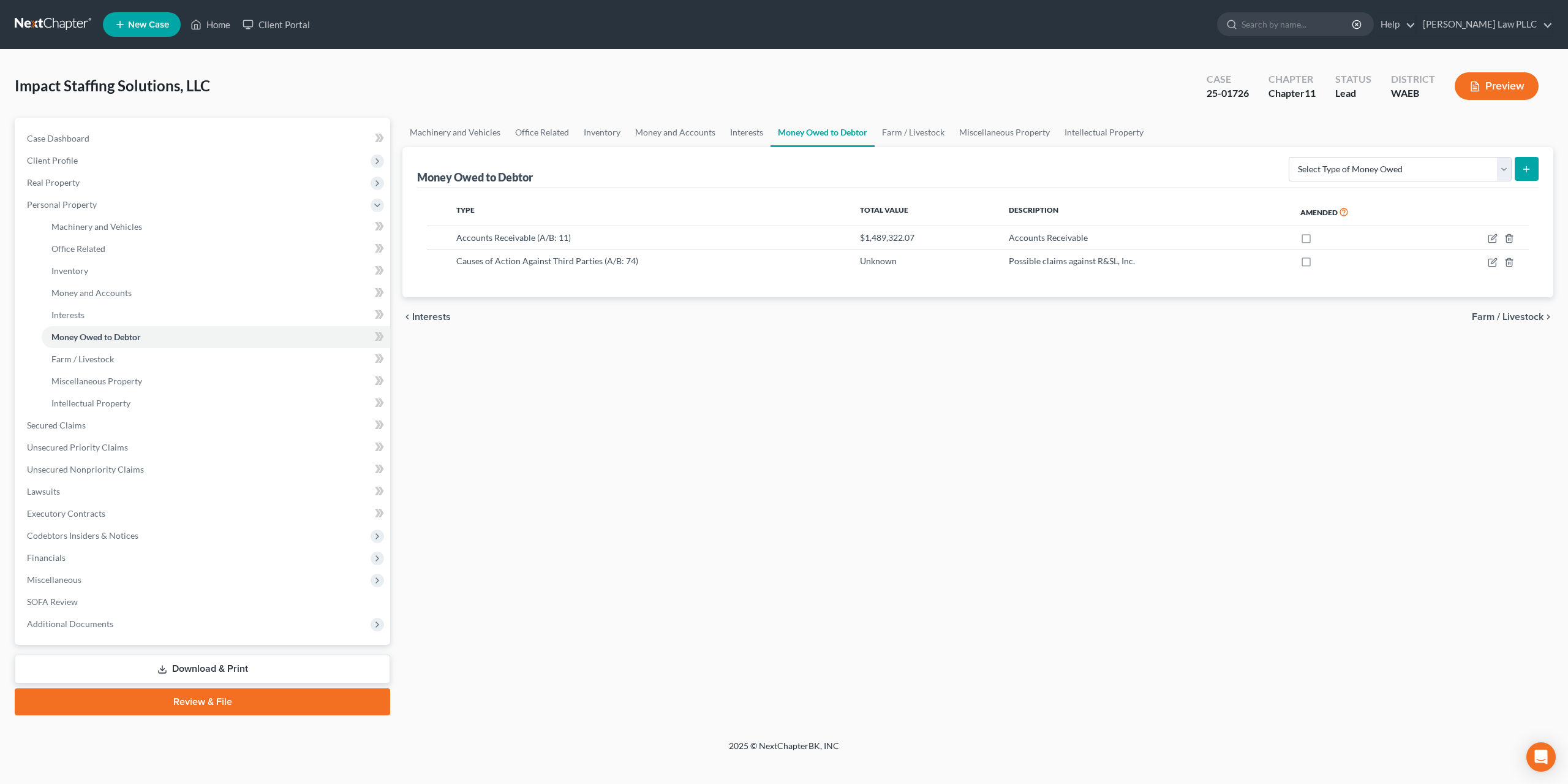
click at [1510, 77] on button "Preview" at bounding box center [1496, 86] width 84 height 28
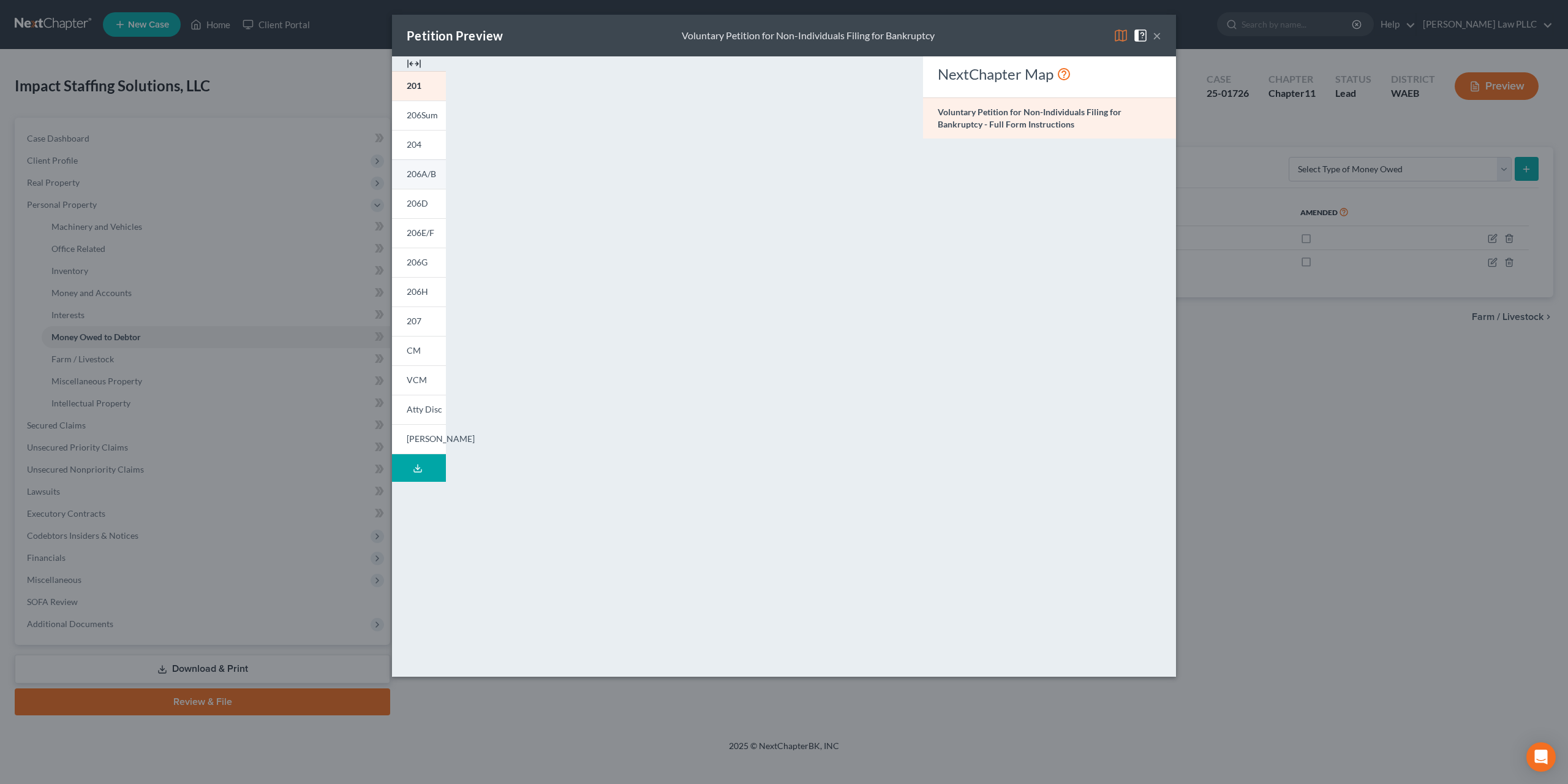
click at [437, 169] on span "206A/B" at bounding box center [422, 173] width 29 height 10
click at [1153, 34] on button "×" at bounding box center [1157, 36] width 8 height 15
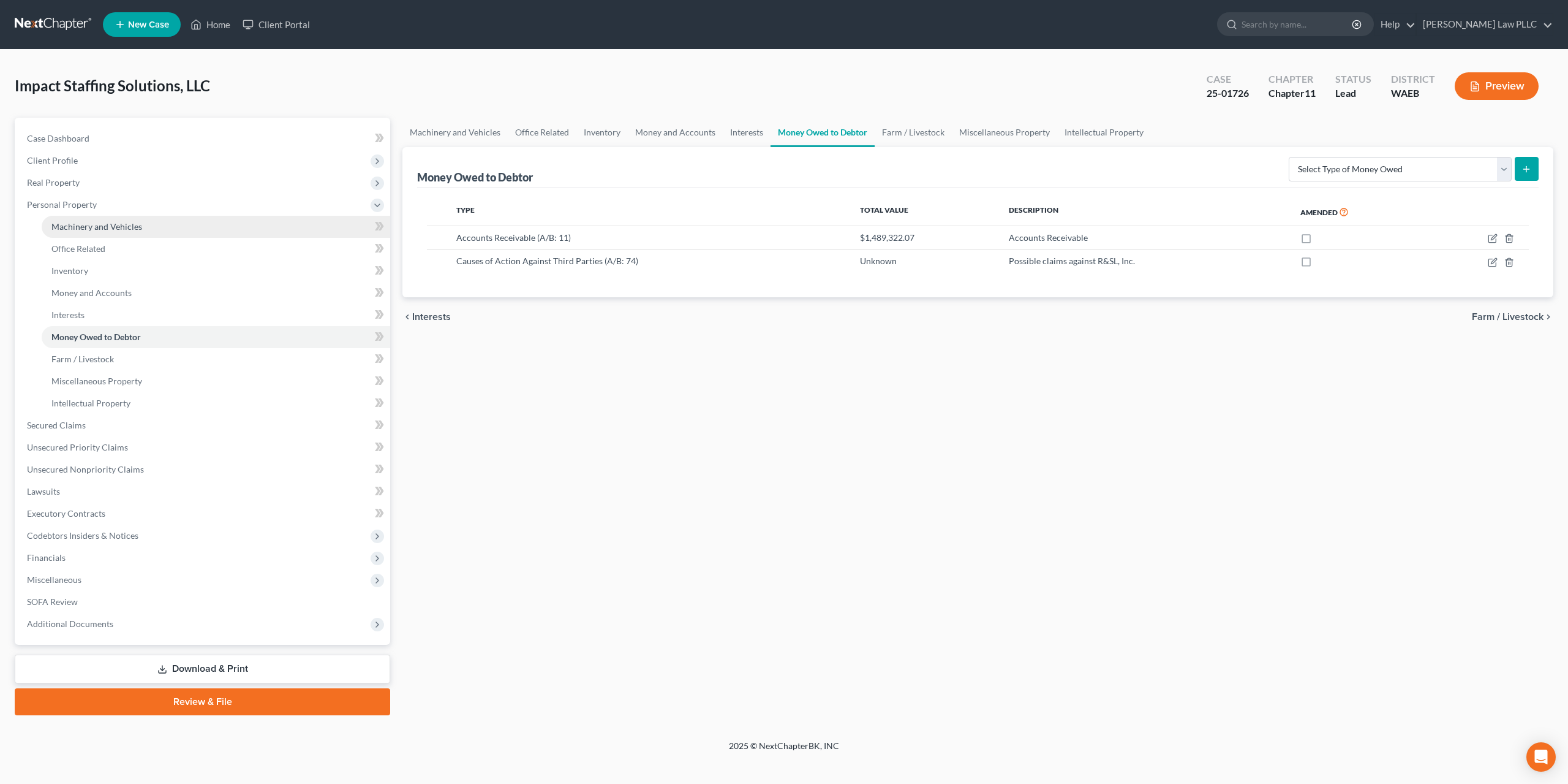
click at [123, 221] on span "Machinery and Vehicles" at bounding box center [97, 226] width 90 height 10
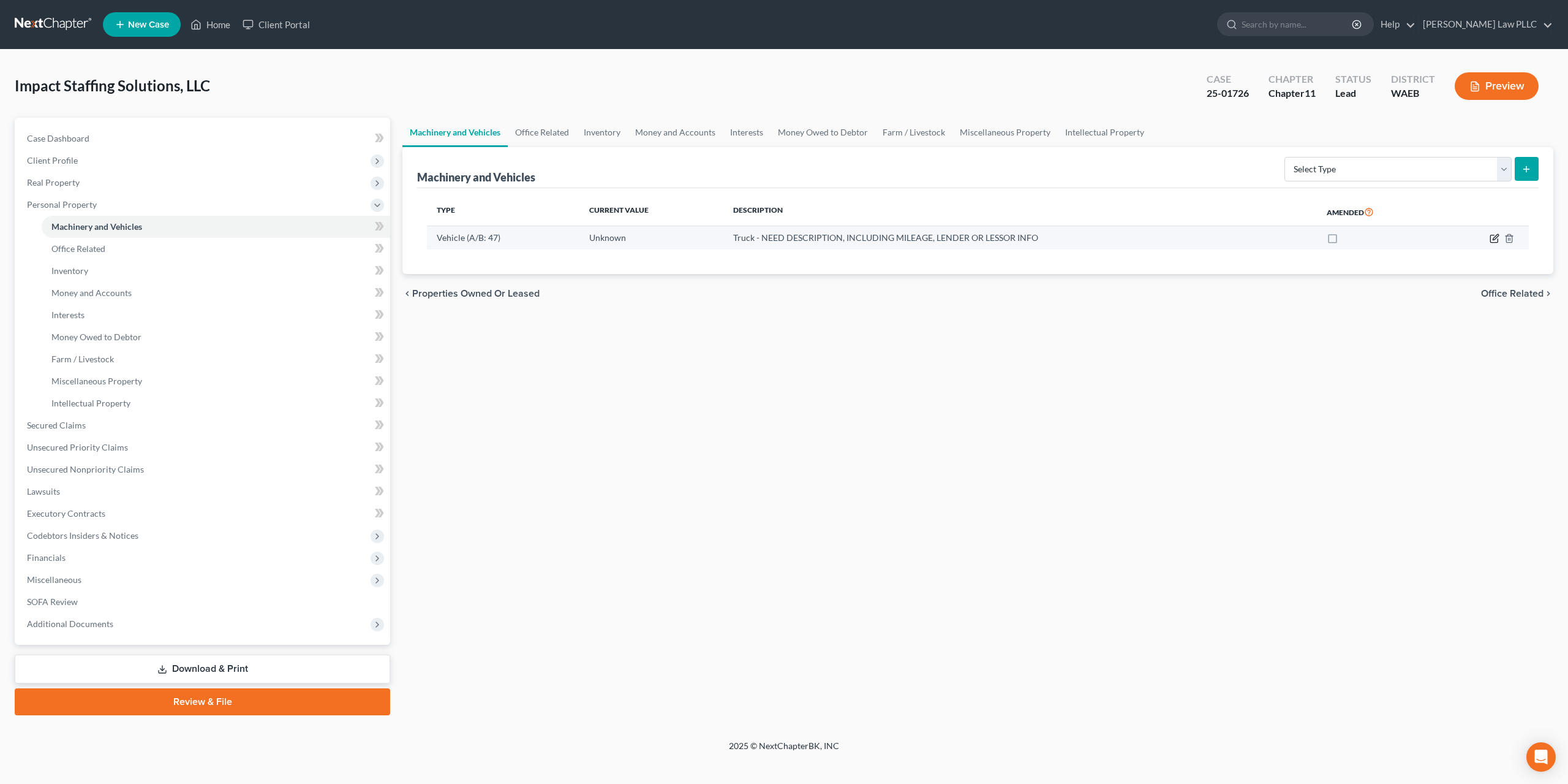
click at [1499, 235] on icon "button" at bounding box center [1496, 238] width 6 height 6
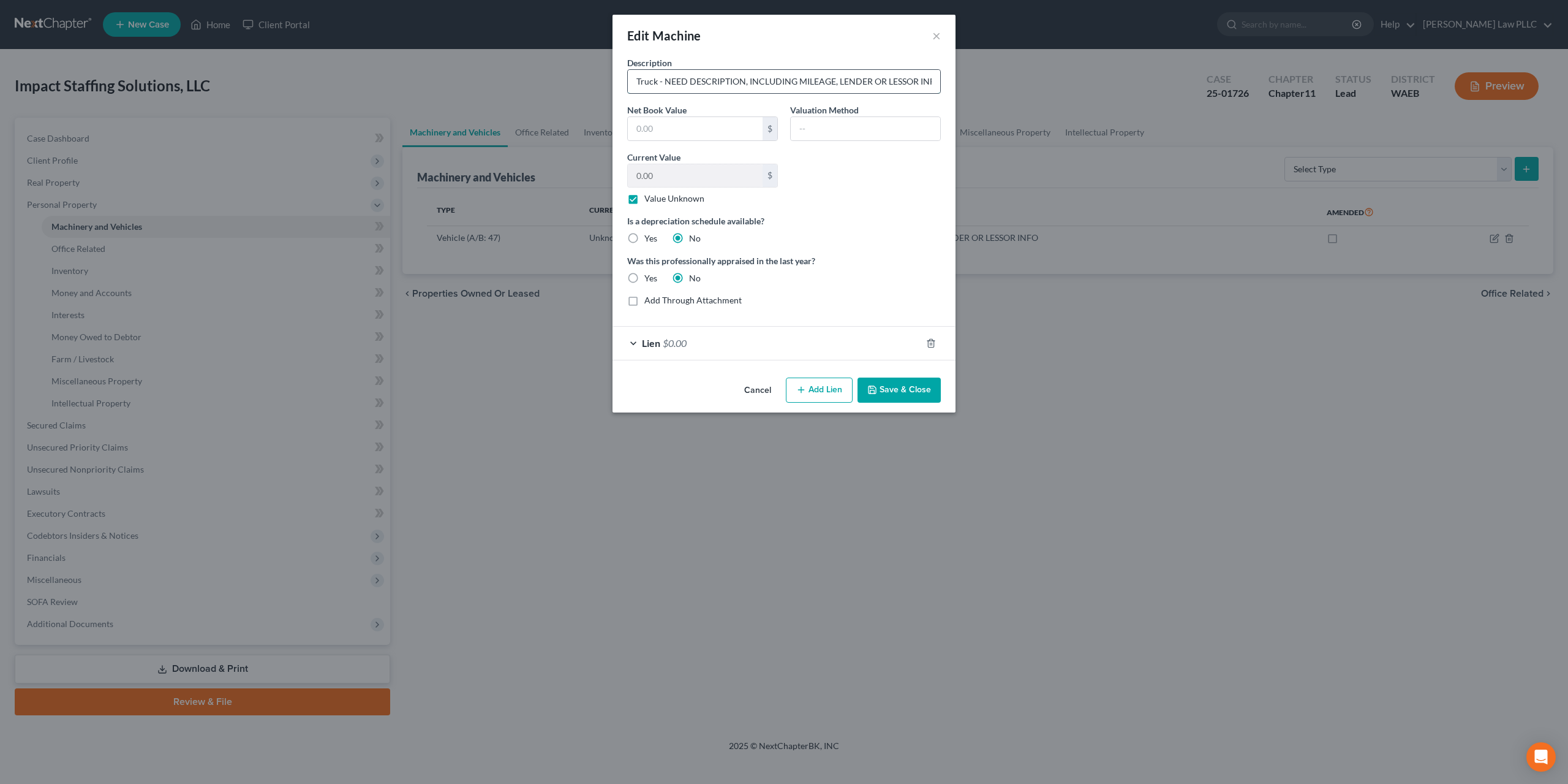
click at [680, 73] on input "Truck - NEED DESCRIPTION, INCLUDING MILEAGE, LENDER OR LESSOR INFO" at bounding box center [784, 81] width 312 height 23
type input "Truck"
click at [870, 378] on button "Save & Close" at bounding box center [899, 391] width 83 height 26
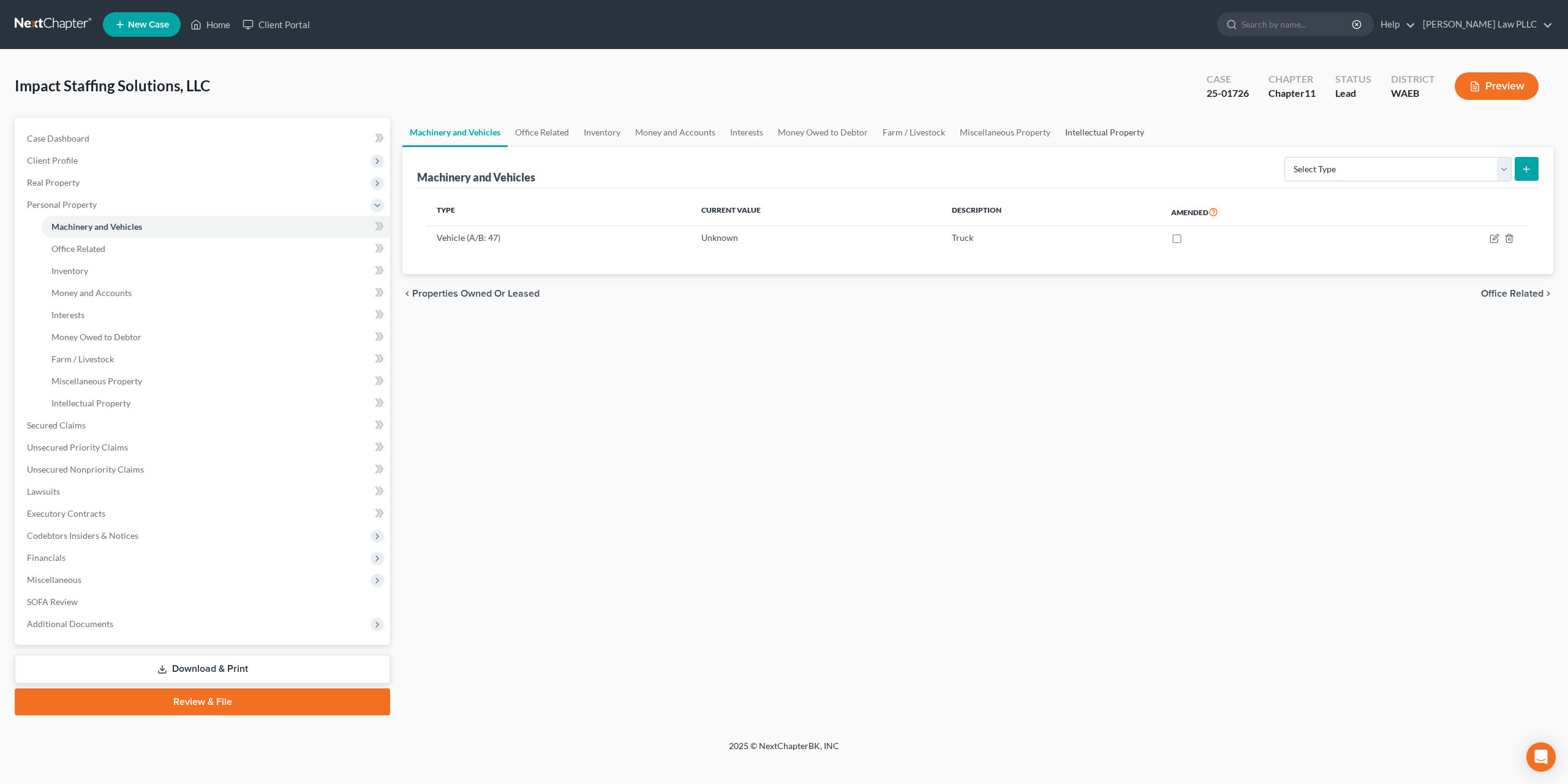
click at [1059, 118] on link "Intellectual Property" at bounding box center [1106, 133] width 94 height 29
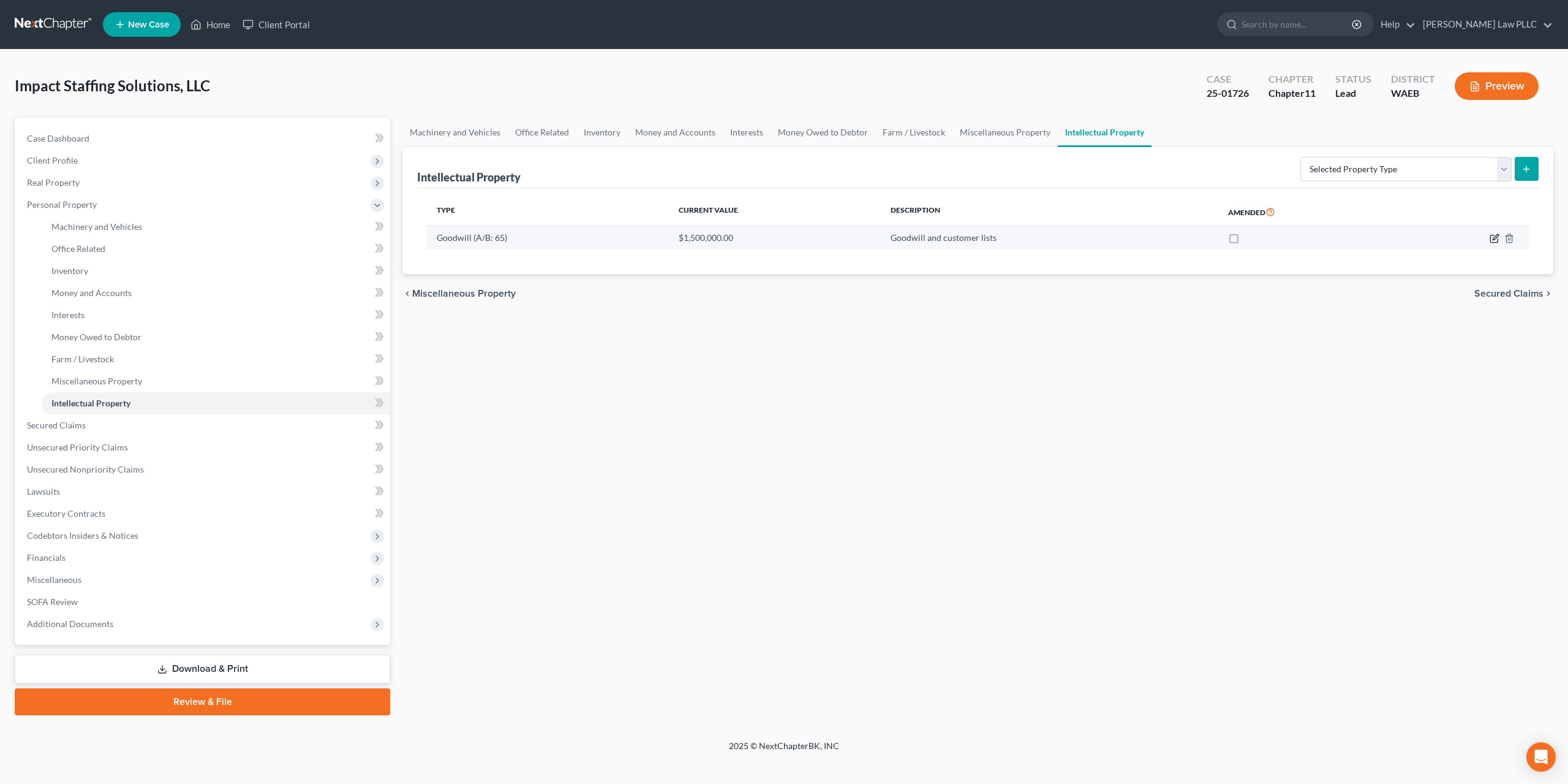
click at [1500, 233] on icon "button" at bounding box center [1494, 238] width 10 height 10
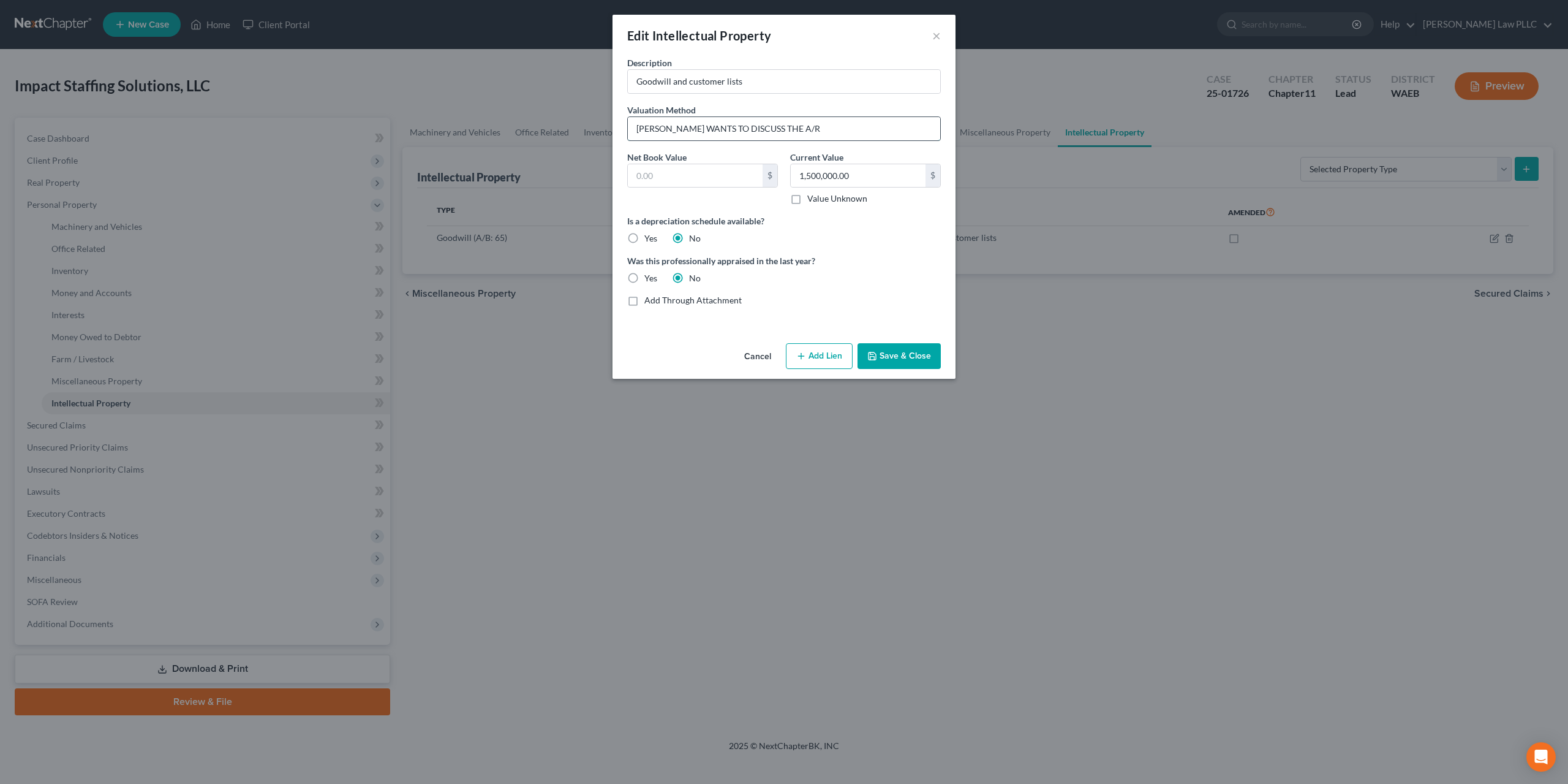
drag, startPoint x: 789, startPoint y: 114, endPoint x: 654, endPoint y: 124, distance: 135.4
click at [654, 124] on input "[PERSON_NAME] WANTS TO DISCUSS THE A/R" at bounding box center [784, 128] width 312 height 23
click at [880, 343] on button "Save & Close" at bounding box center [899, 356] width 83 height 26
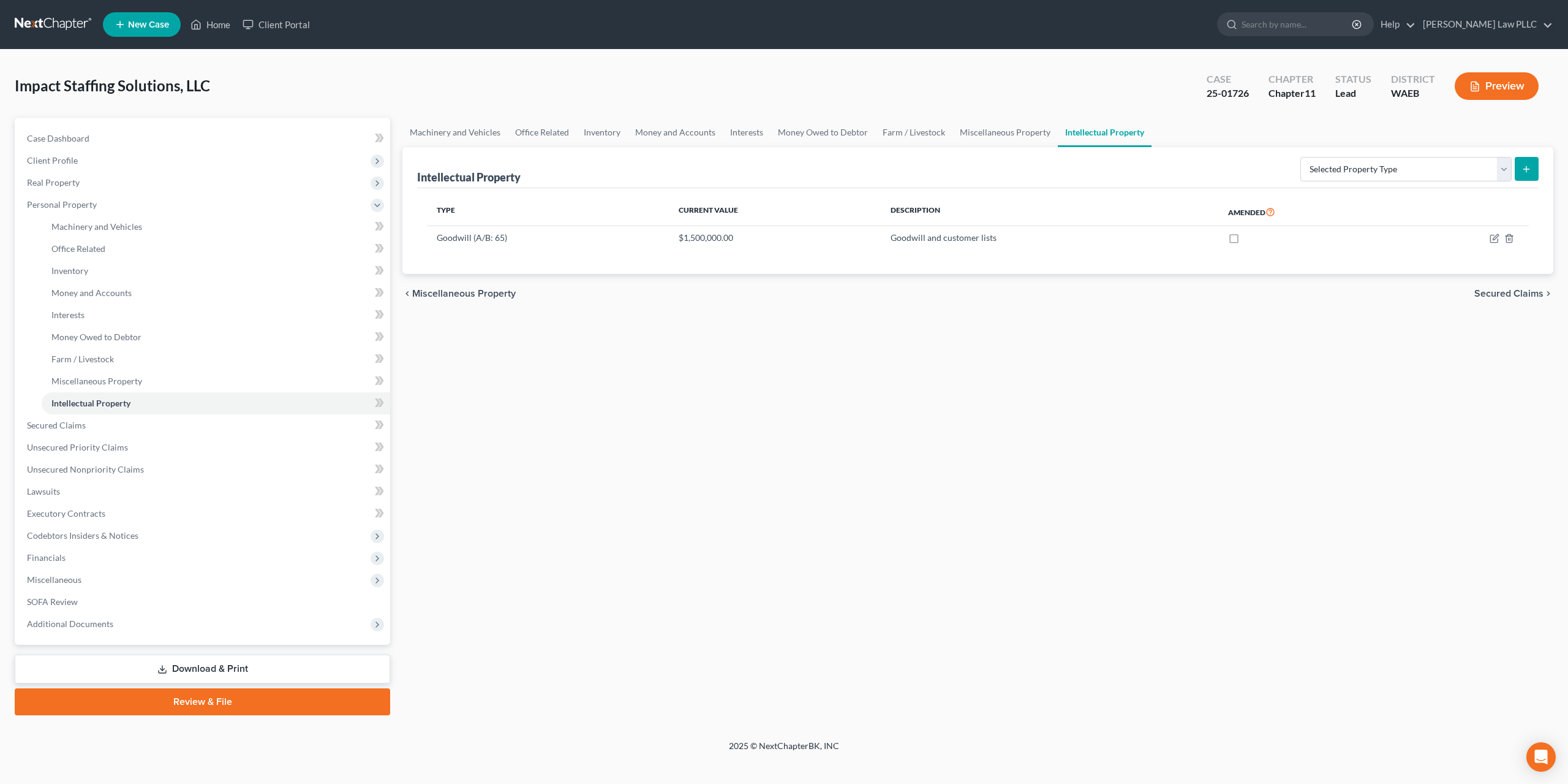
click at [1503, 76] on button "Preview" at bounding box center [1496, 86] width 84 height 28
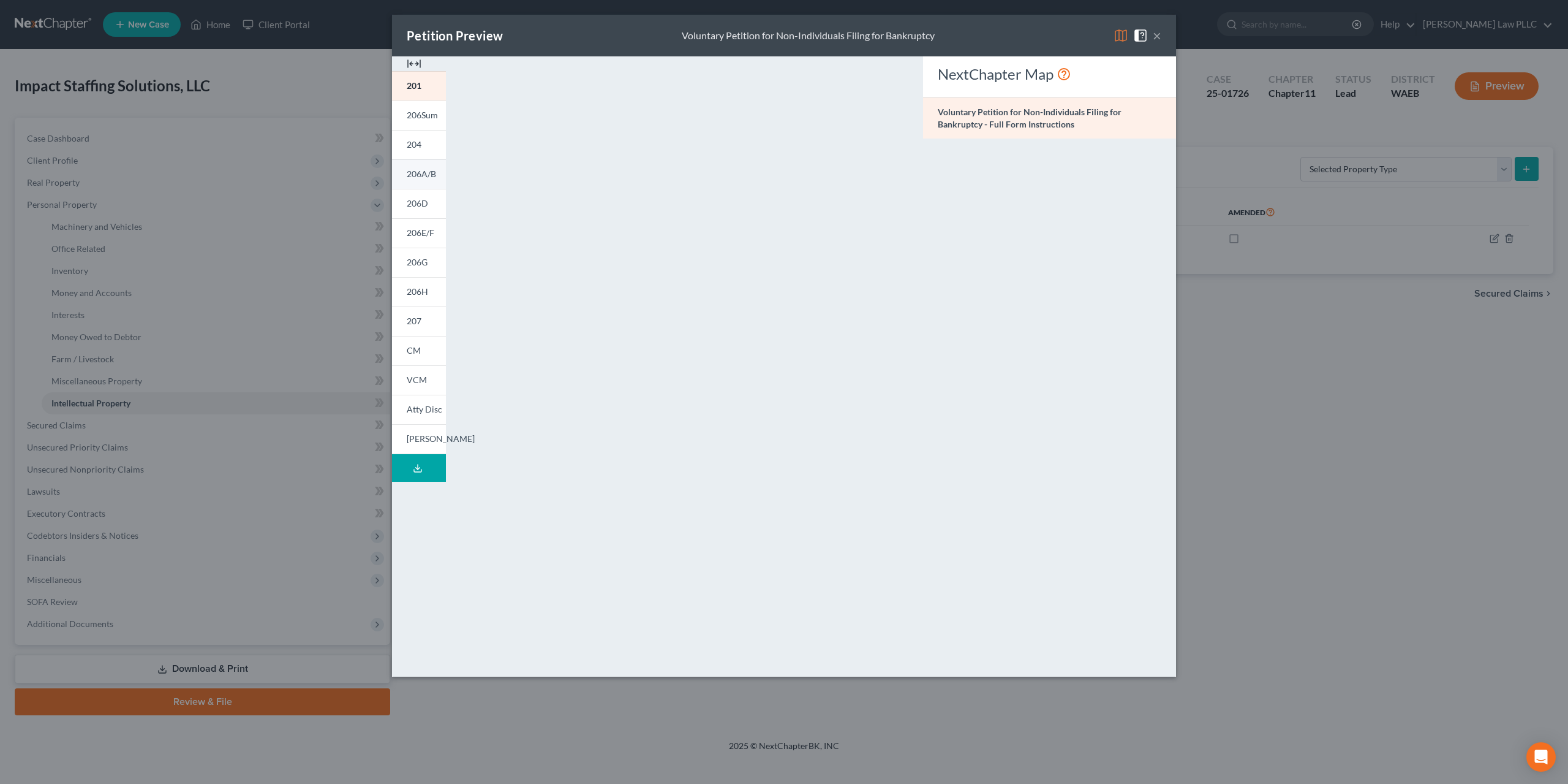
click at [437, 169] on span "206A/B" at bounding box center [422, 173] width 29 height 10
click at [1153, 31] on button "×" at bounding box center [1157, 36] width 8 height 15
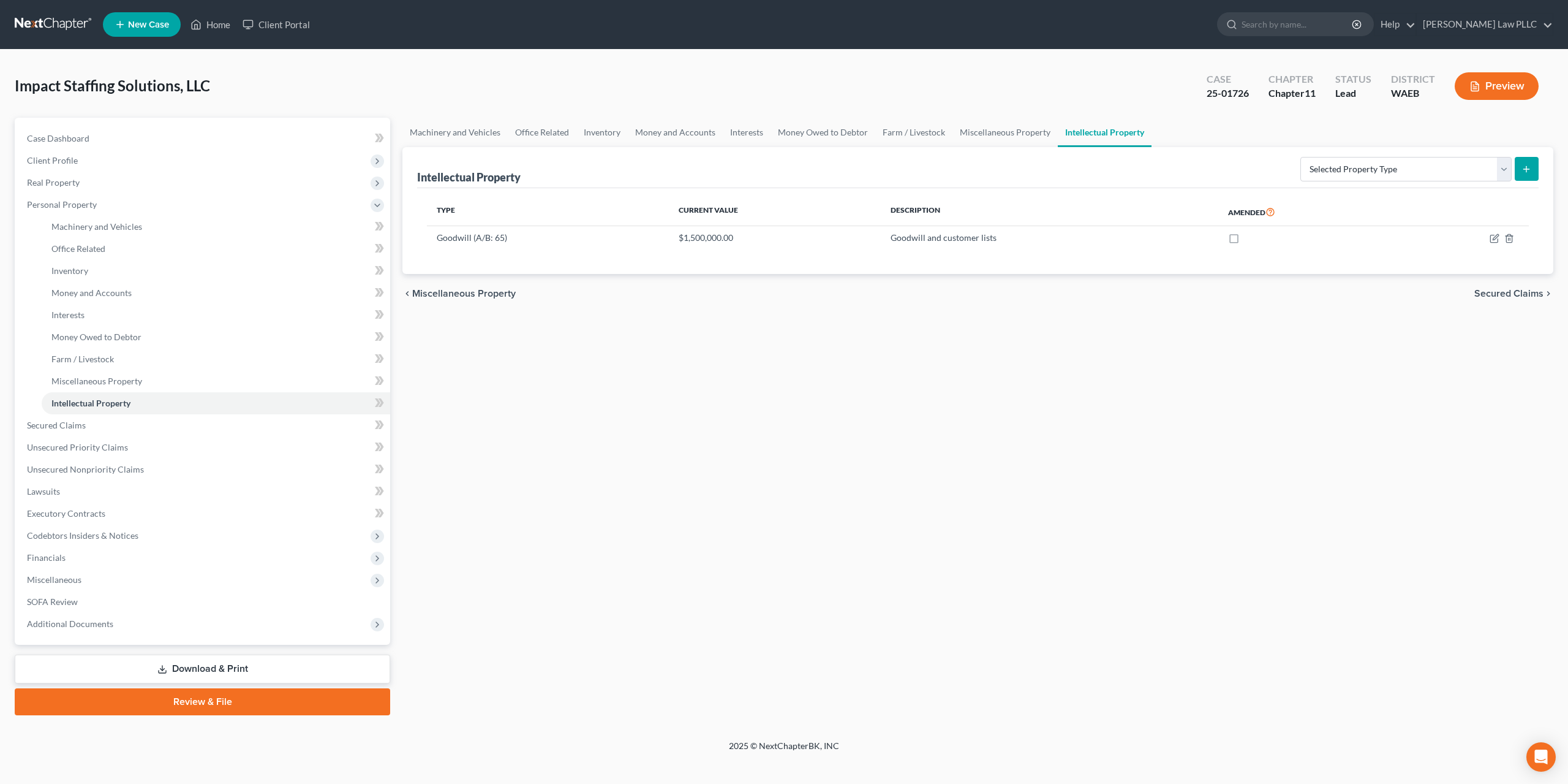
click at [1223, 497] on div "Machinery and Vehicles Office Related Inventory Money and Accounts Interests Mo…" at bounding box center [977, 416] width 1164 height 597
click at [194, 19] on link "Home" at bounding box center [210, 25] width 53 height 22
